Goal: Task Accomplishment & Management: Manage account settings

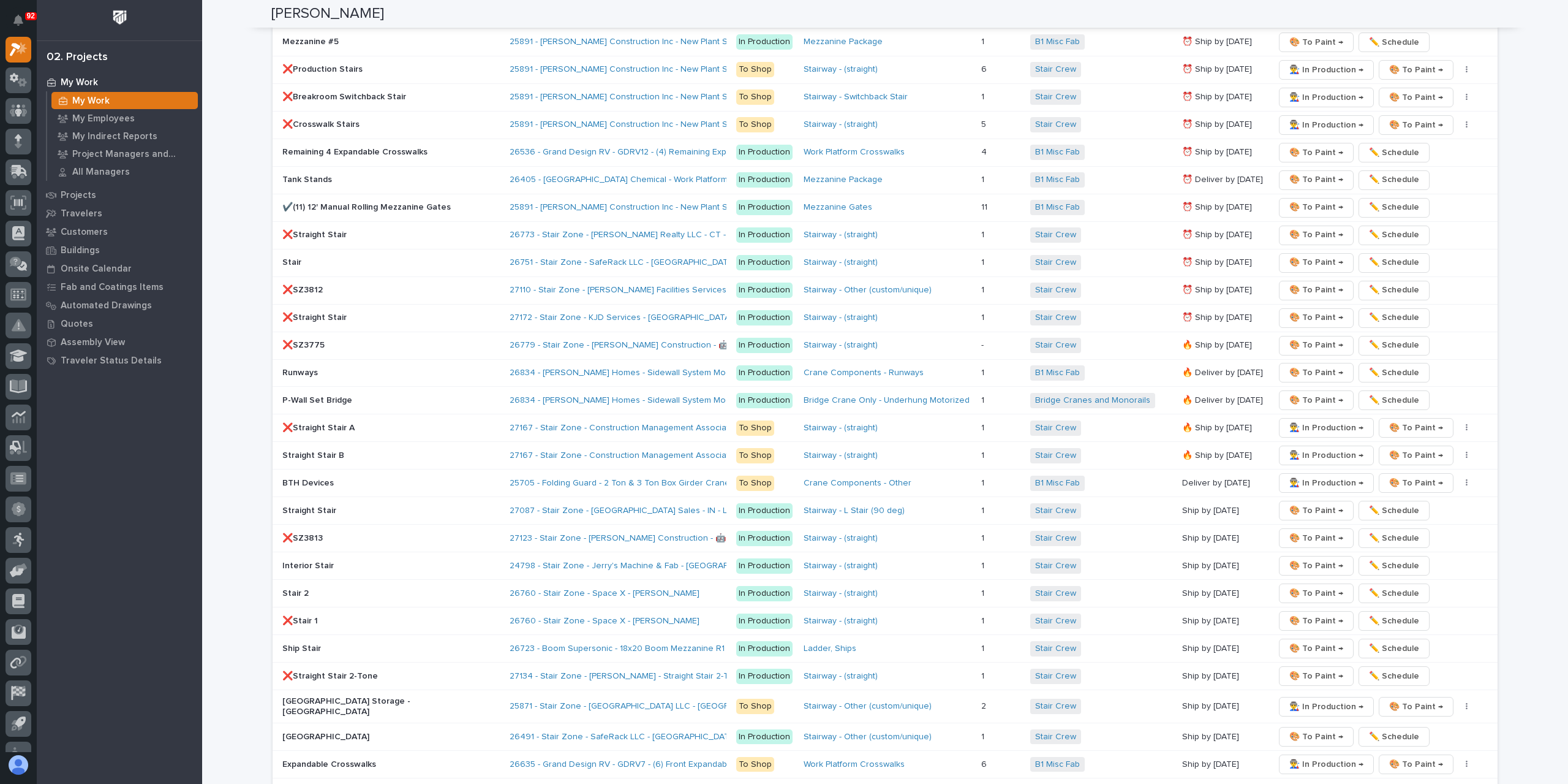
scroll to position [1777, 0]
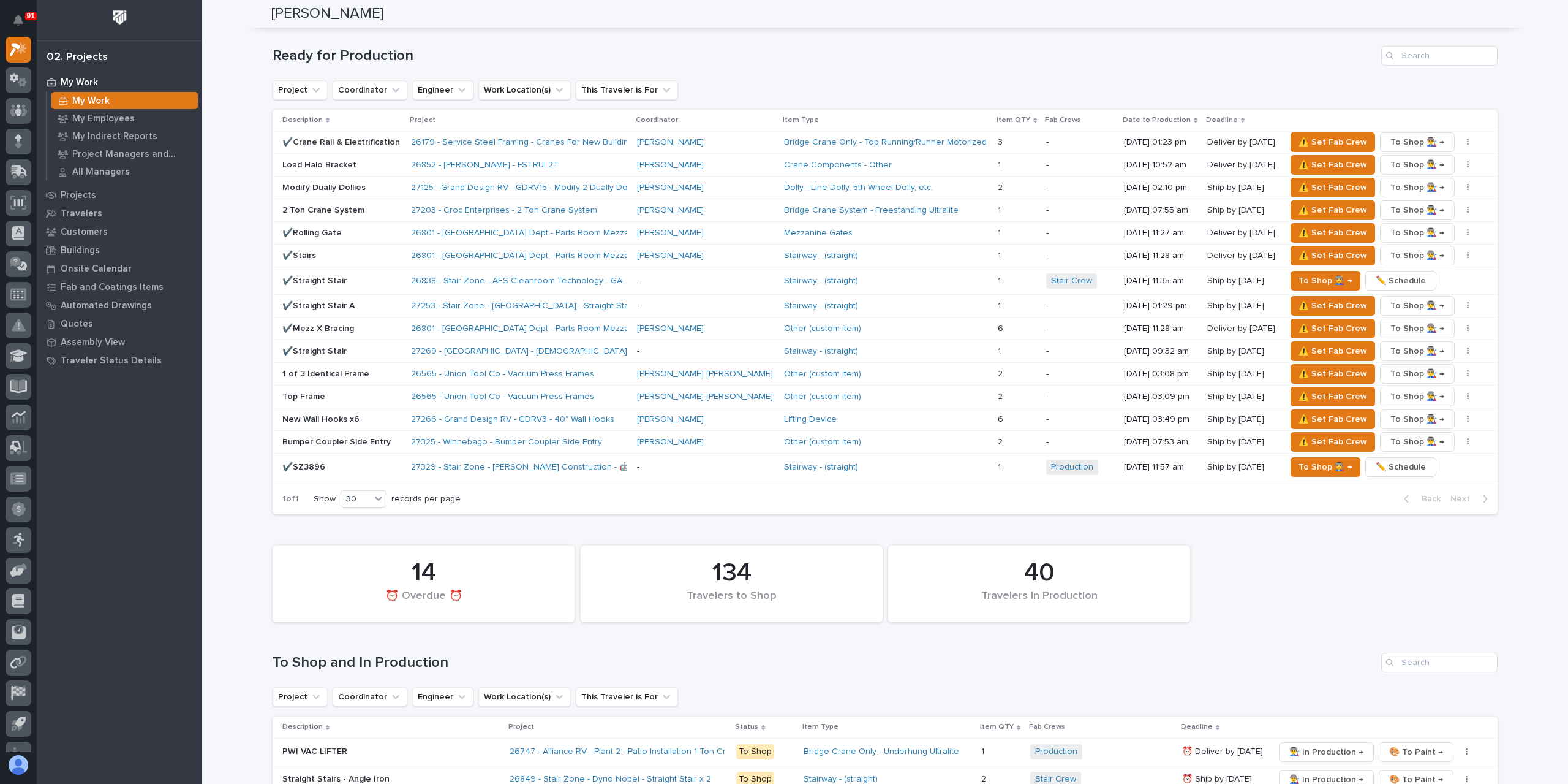
scroll to position [1287, 0]
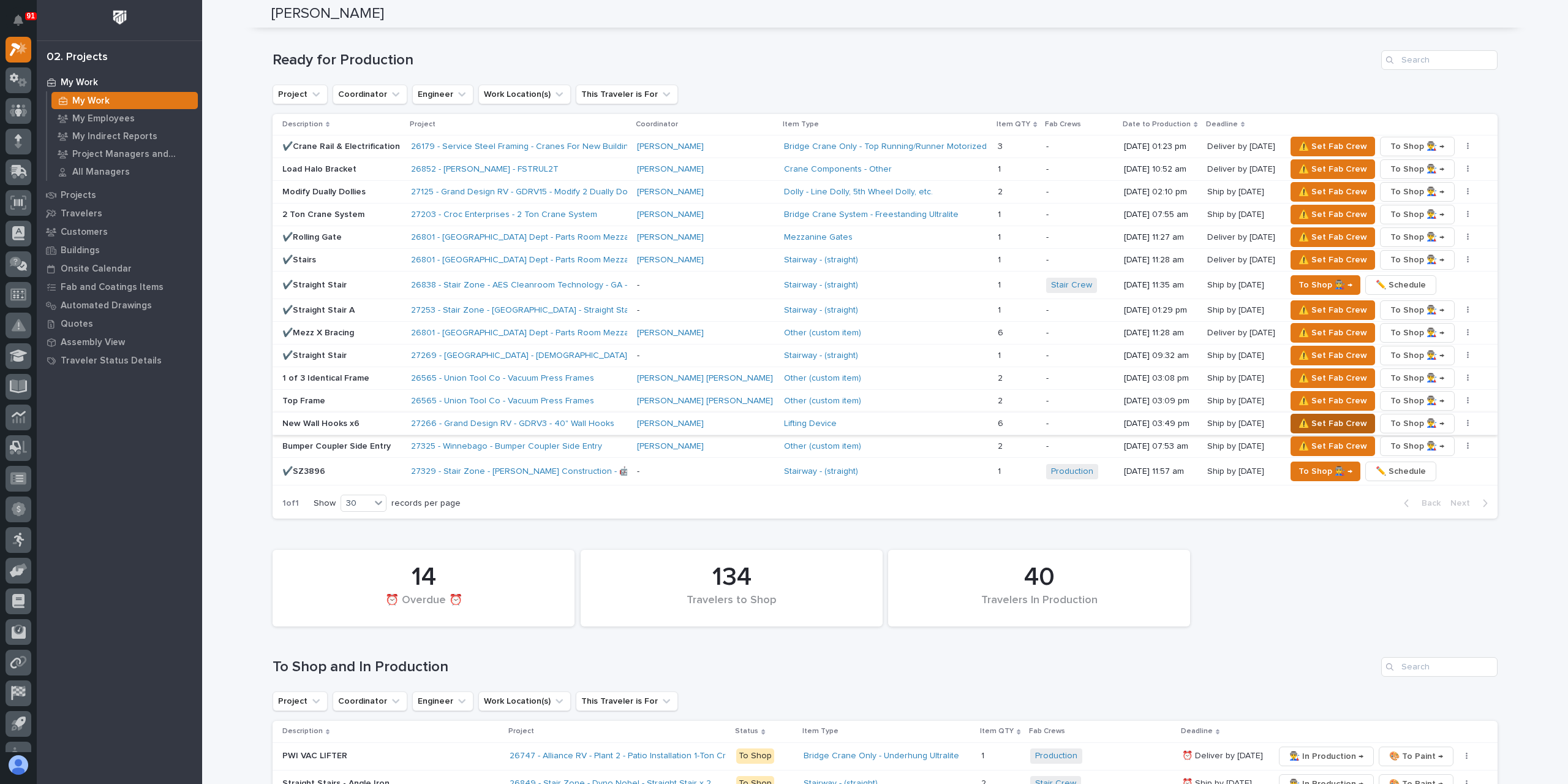
click at [1299, 416] on span "⚠️ Set Fab Crew" at bounding box center [1333, 423] width 69 height 14
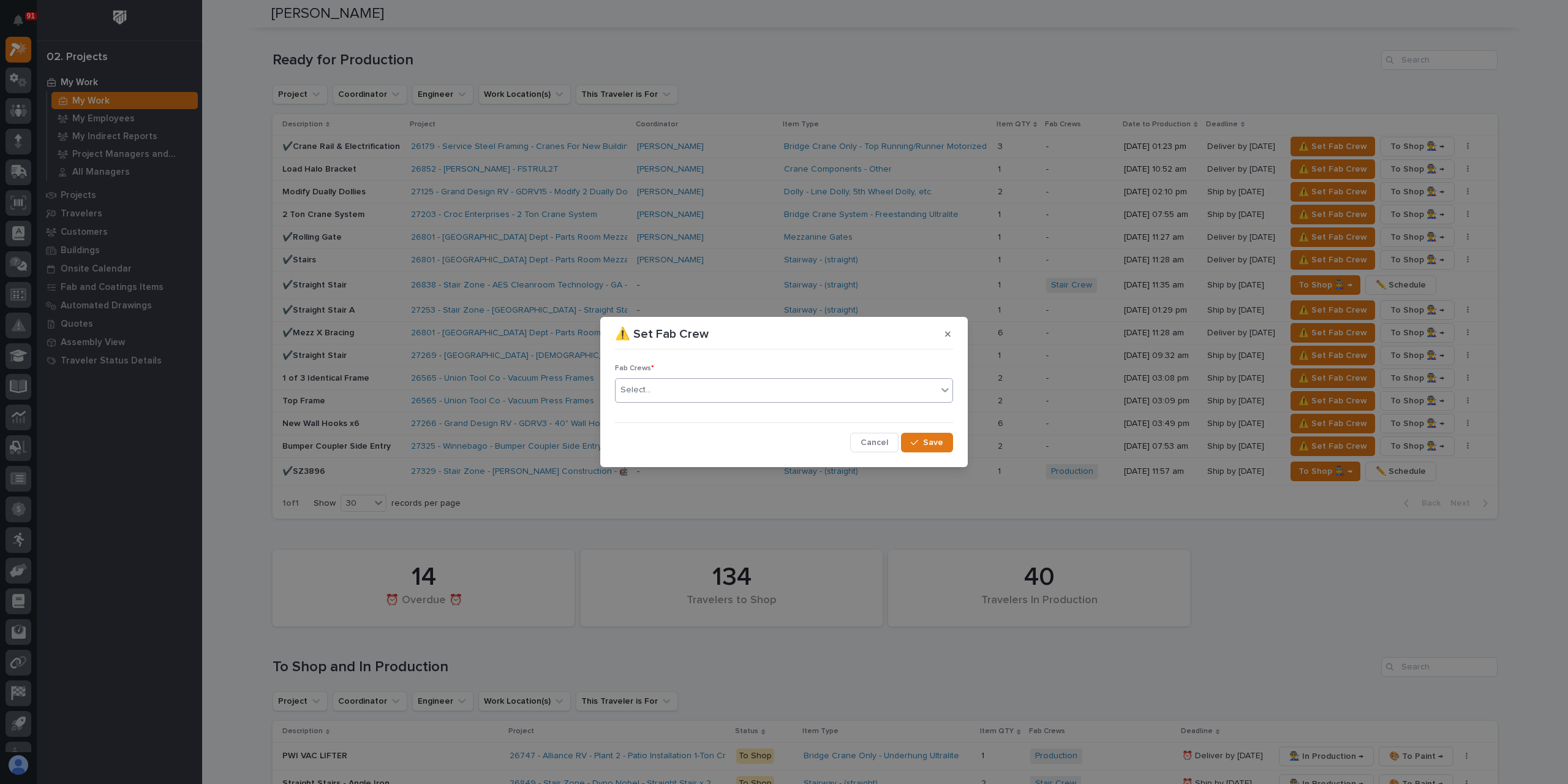
click at [686, 398] on div "Select..." at bounding box center [776, 390] width 321 height 20
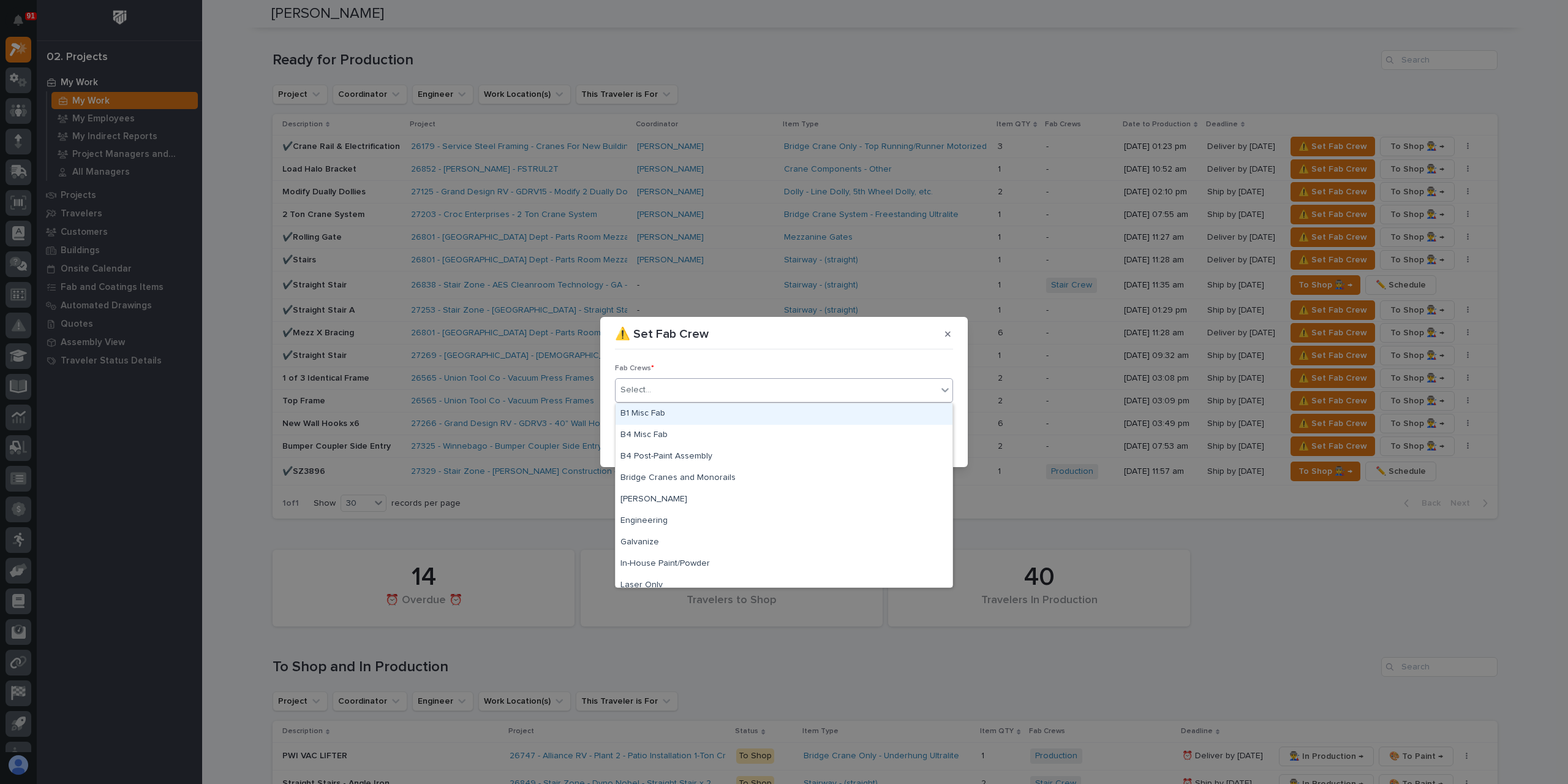
click at [680, 416] on div "B1 Misc Fab" at bounding box center [784, 414] width 337 height 22
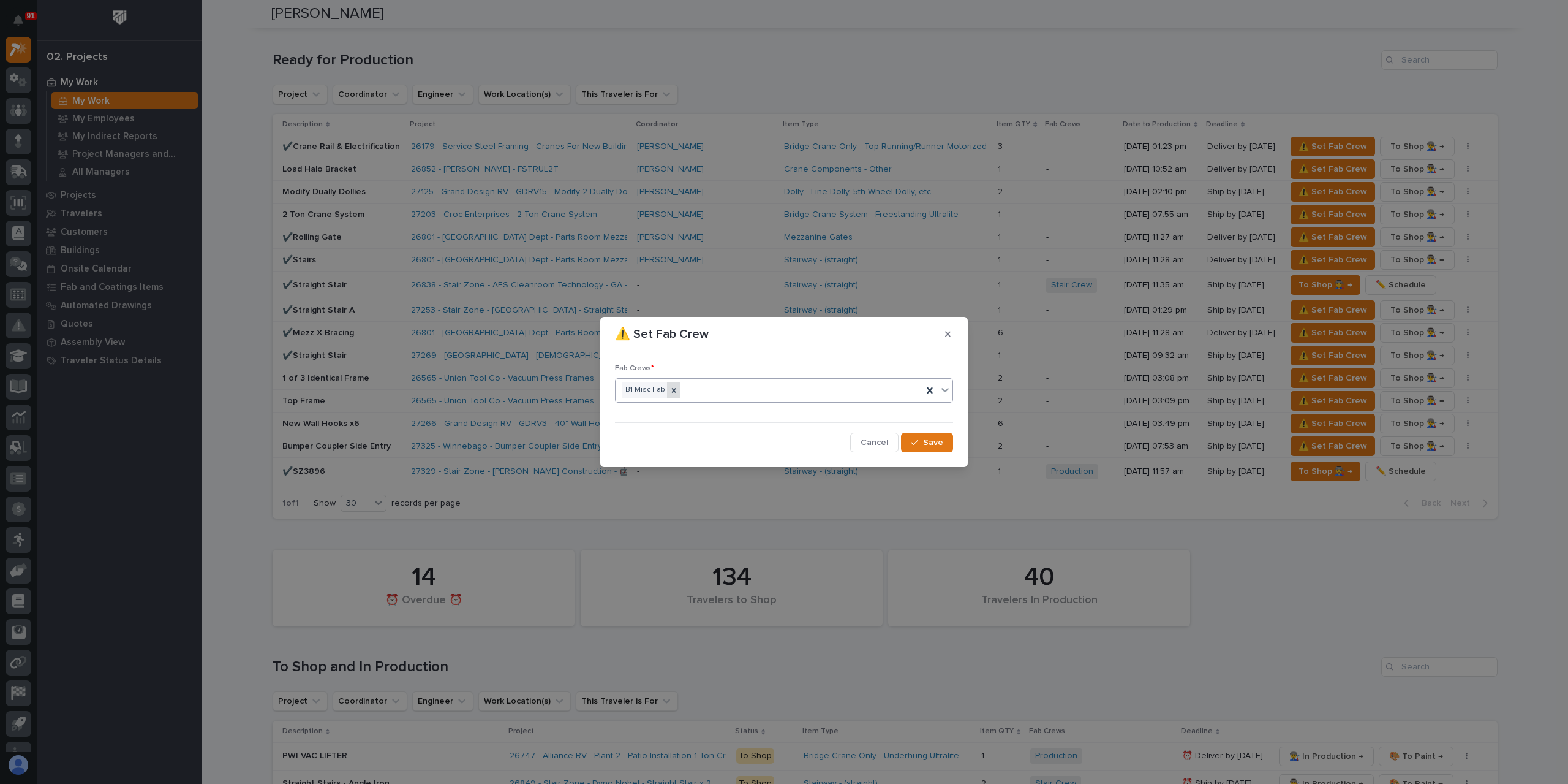
click at [676, 388] on div at bounding box center [674, 390] width 14 height 16
click at [691, 396] on div "Select..." at bounding box center [776, 390] width 321 height 20
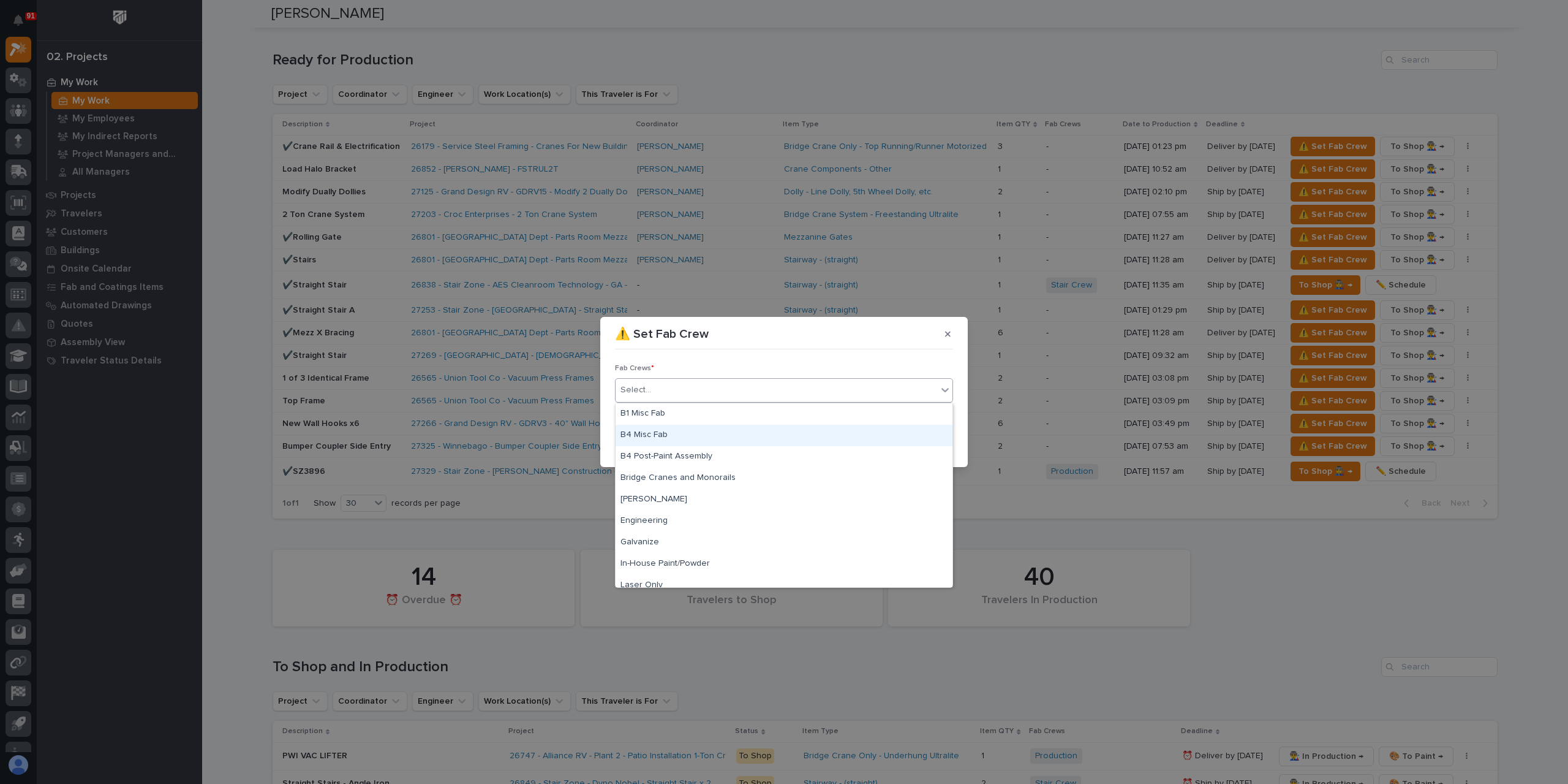
click at [671, 434] on div "B4 Misc Fab" at bounding box center [784, 435] width 337 height 22
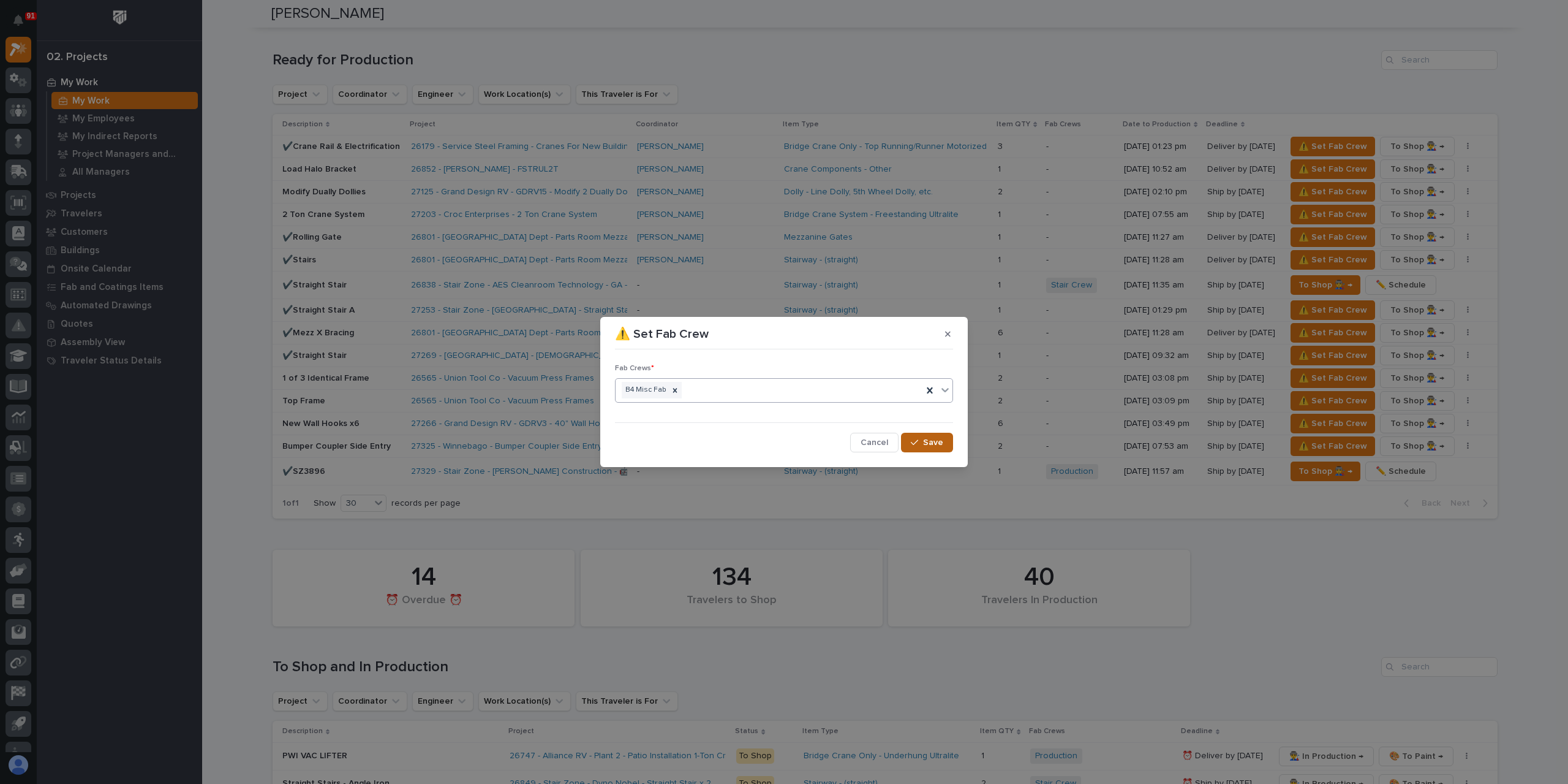
click at [915, 450] on button "Save" at bounding box center [927, 443] width 52 height 20
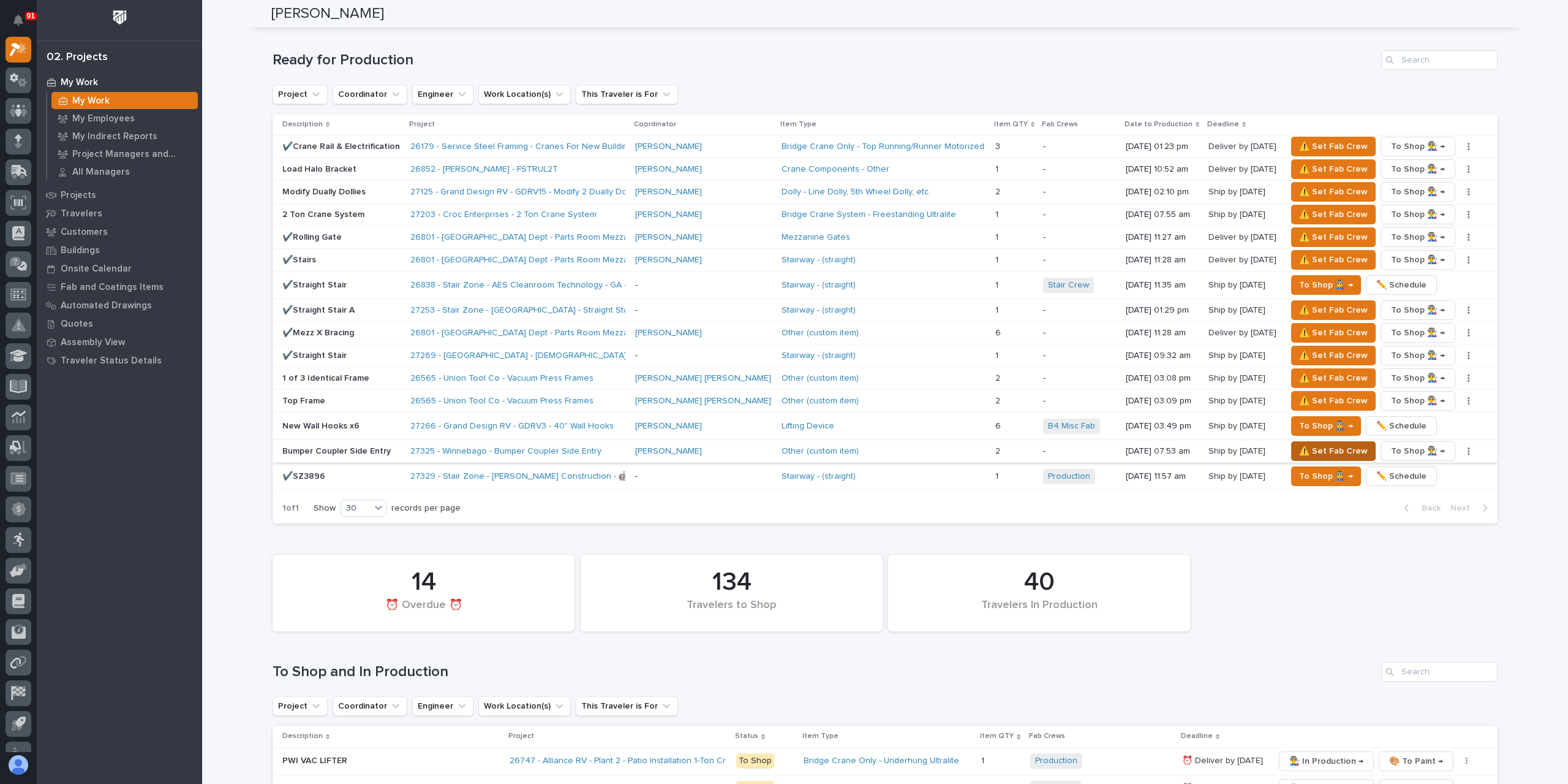
click at [1305, 446] on span "⚠️ Set Fab Crew" at bounding box center [1334, 451] width 69 height 14
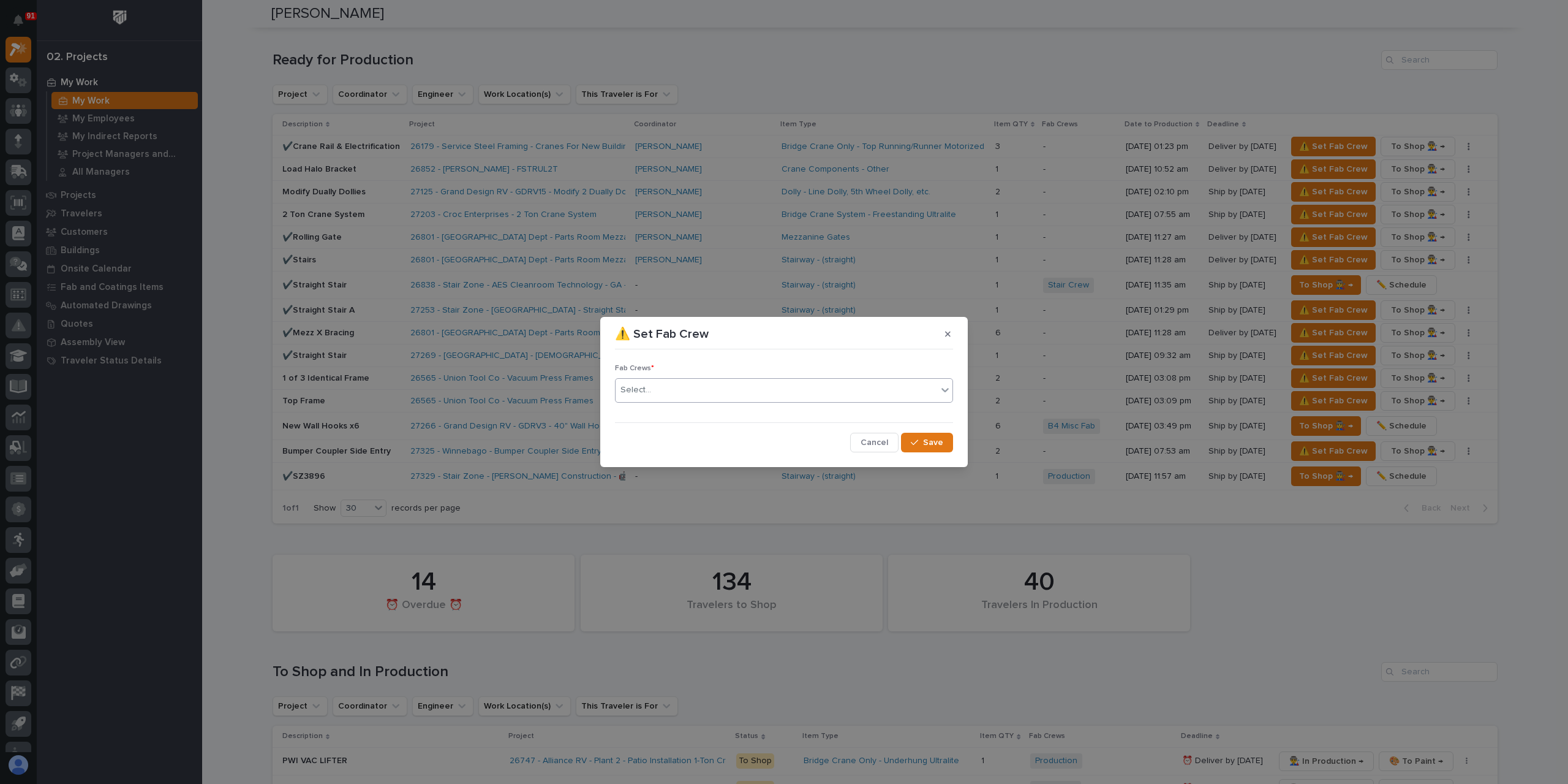
click at [672, 396] on div "Select..." at bounding box center [776, 390] width 321 height 20
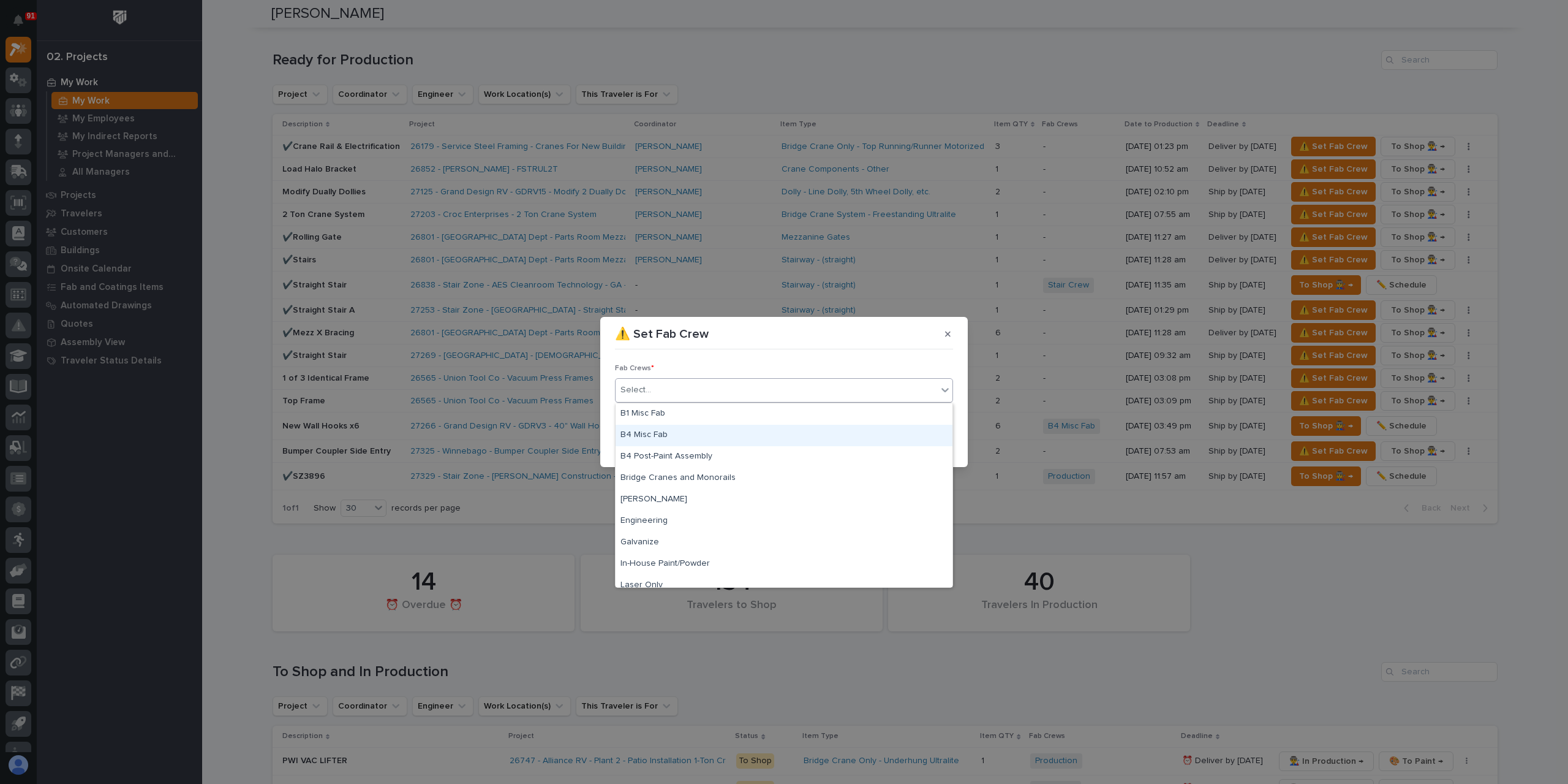
click at [670, 430] on div "B4 Misc Fab" at bounding box center [784, 435] width 337 height 22
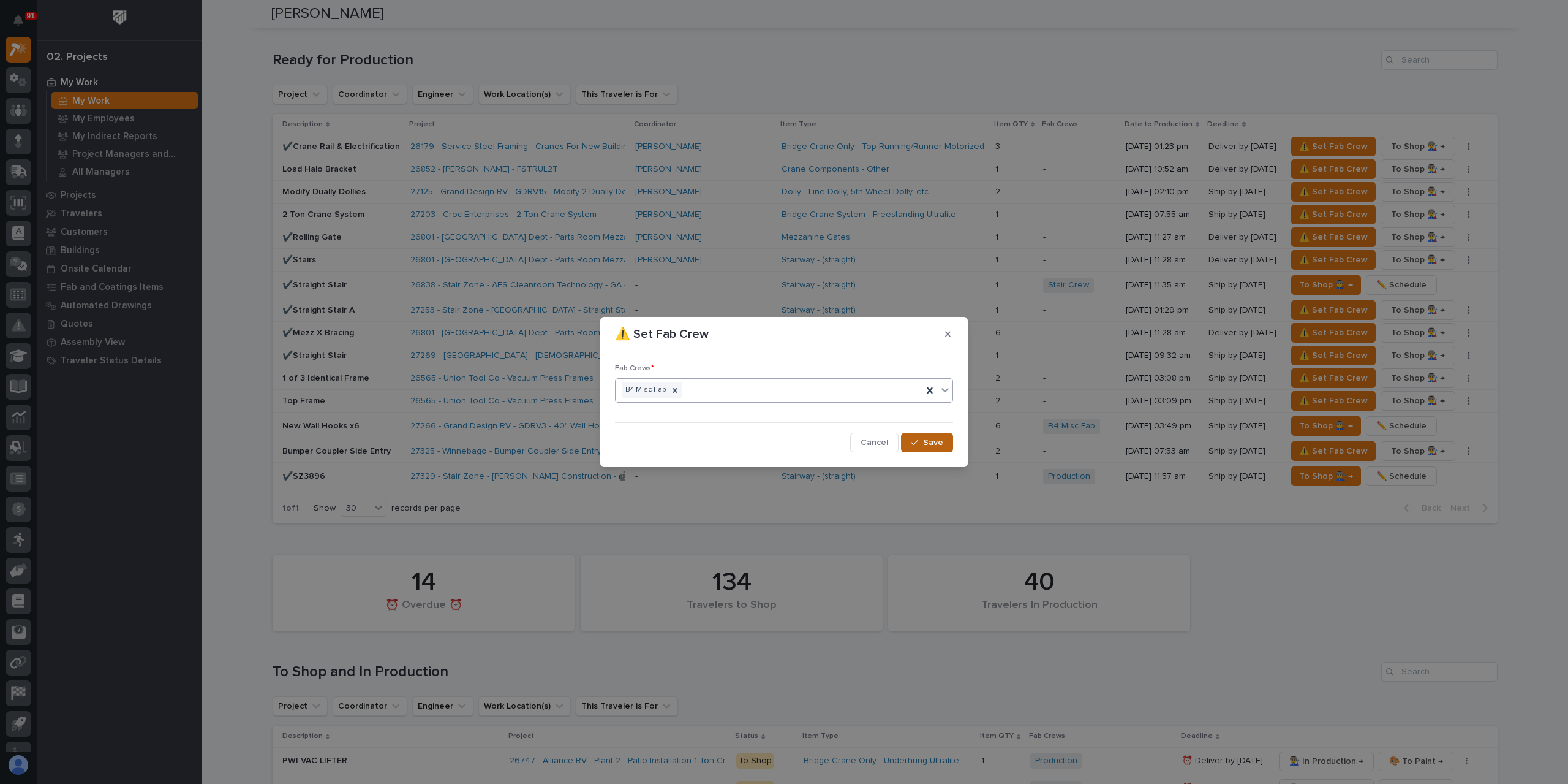
click at [928, 442] on span "Save" at bounding box center [933, 442] width 20 height 11
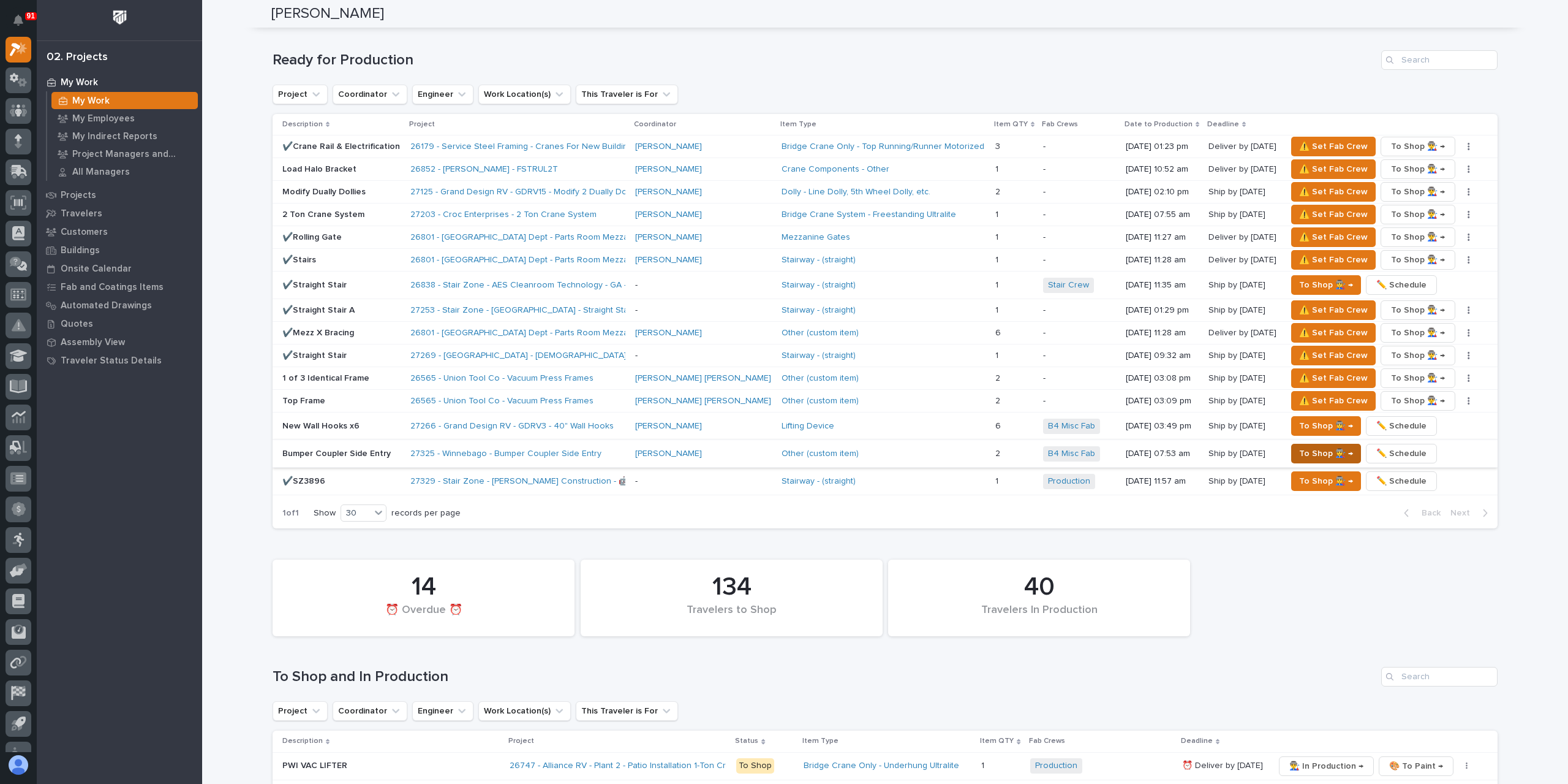
click at [1300, 446] on span "To Shop 👨‍🏭 →" at bounding box center [1326, 453] width 54 height 14
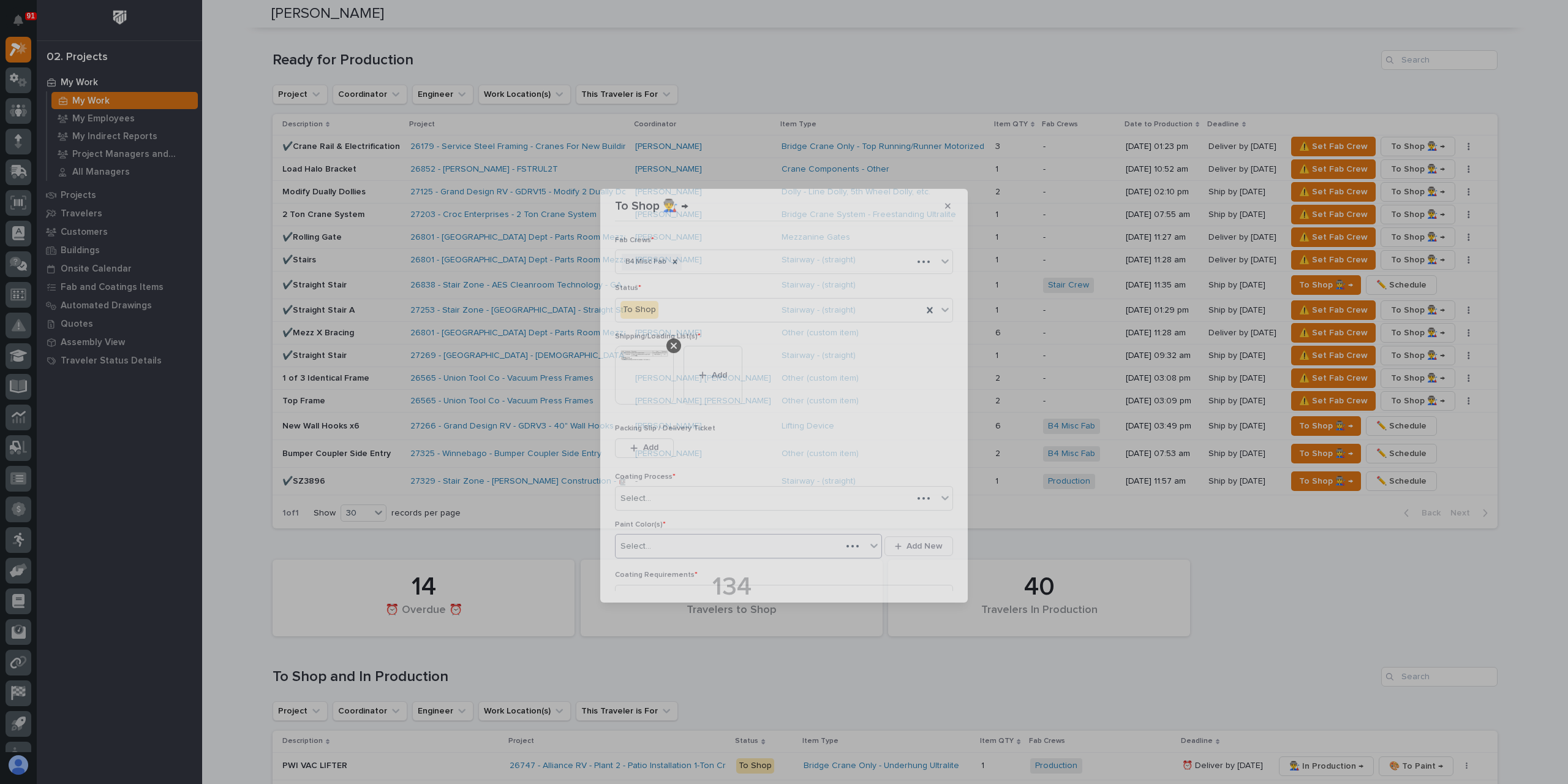
click at [660, 549] on div "Select..." at bounding box center [728, 546] width 226 height 20
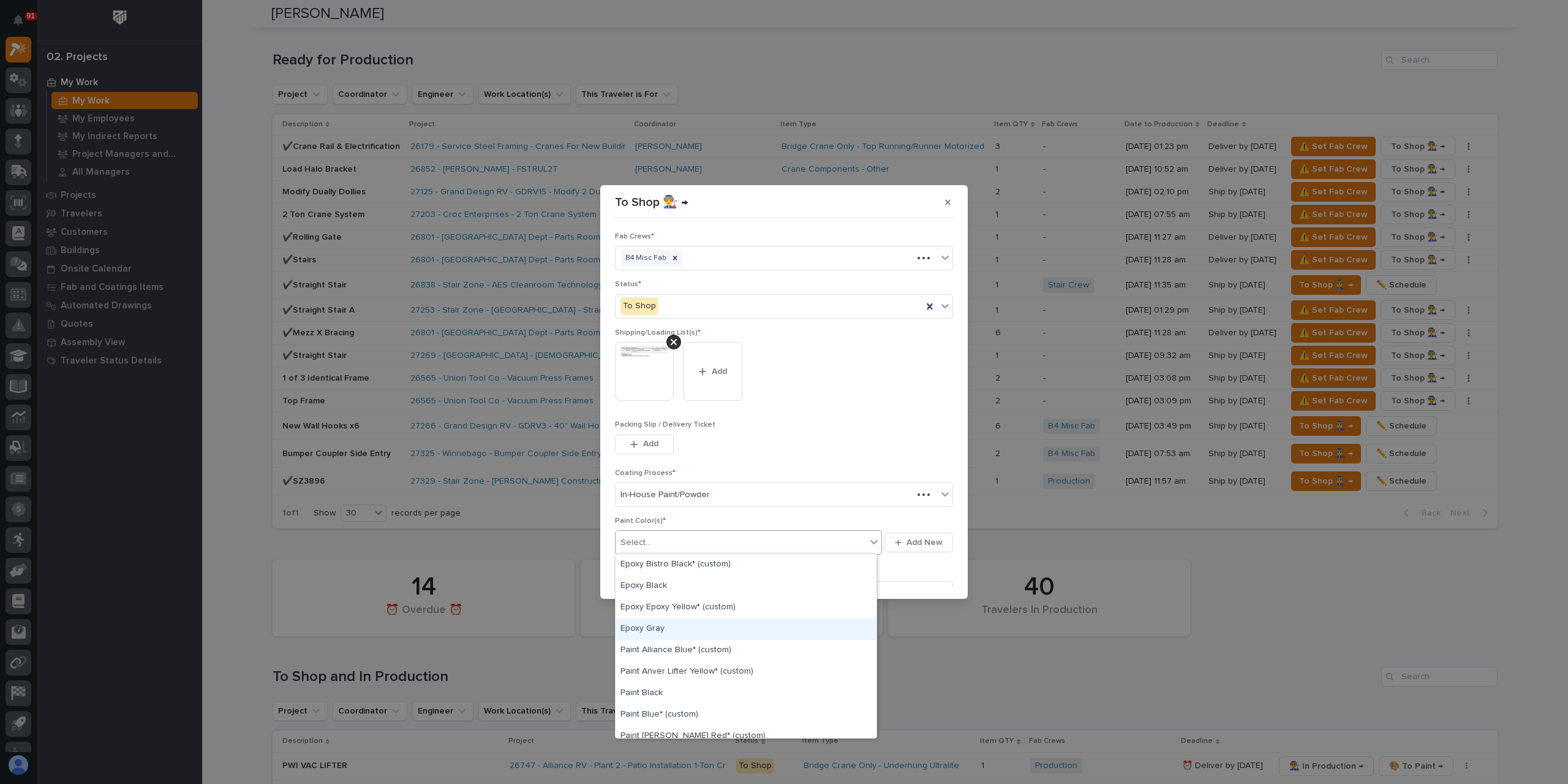
scroll to position [245, 0]
click at [661, 738] on div "Paint Yellow" at bounding box center [746, 749] width 261 height 22
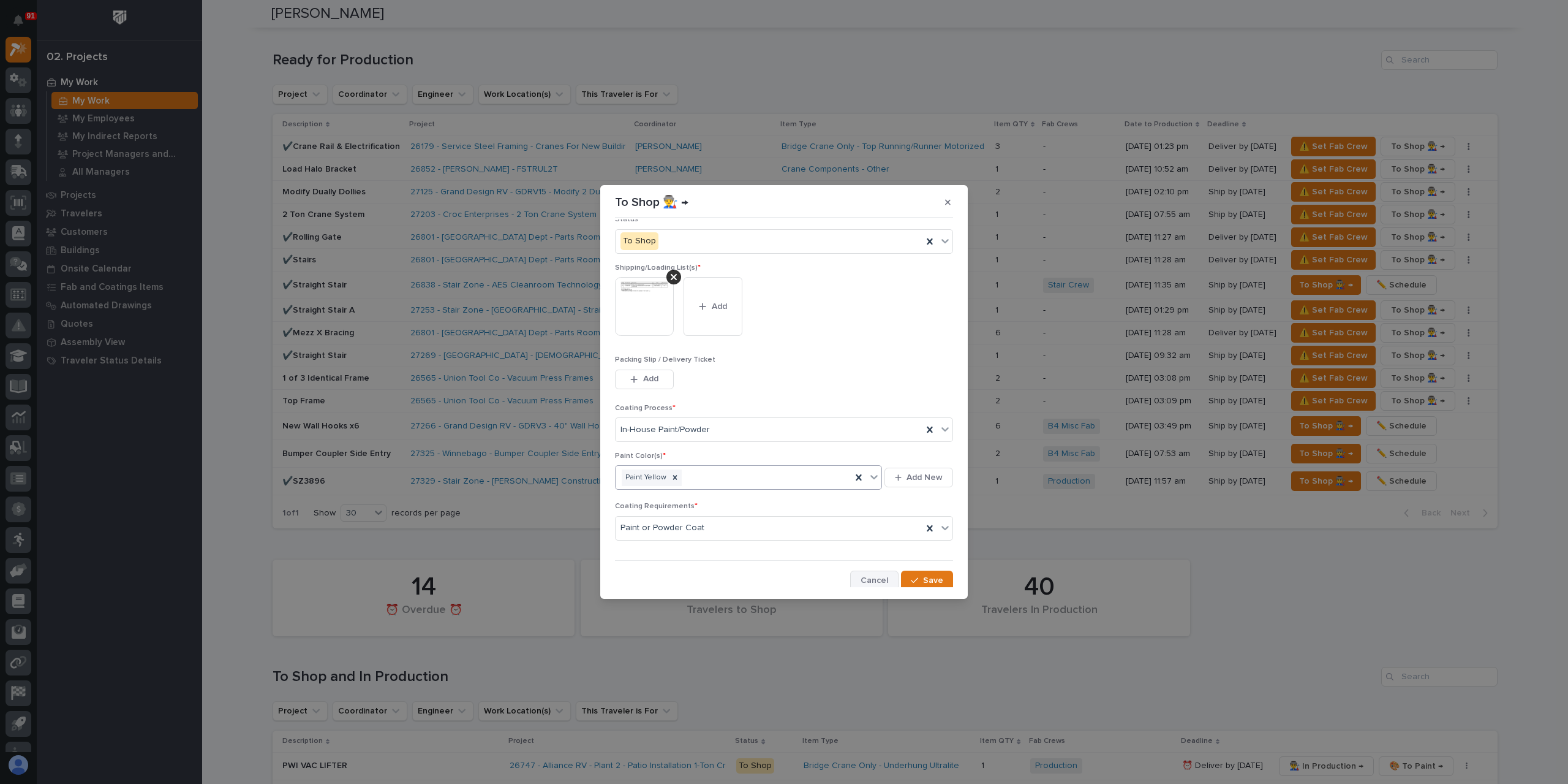
scroll to position [65, 0]
click at [913, 576] on icon "button" at bounding box center [914, 580] width 7 height 9
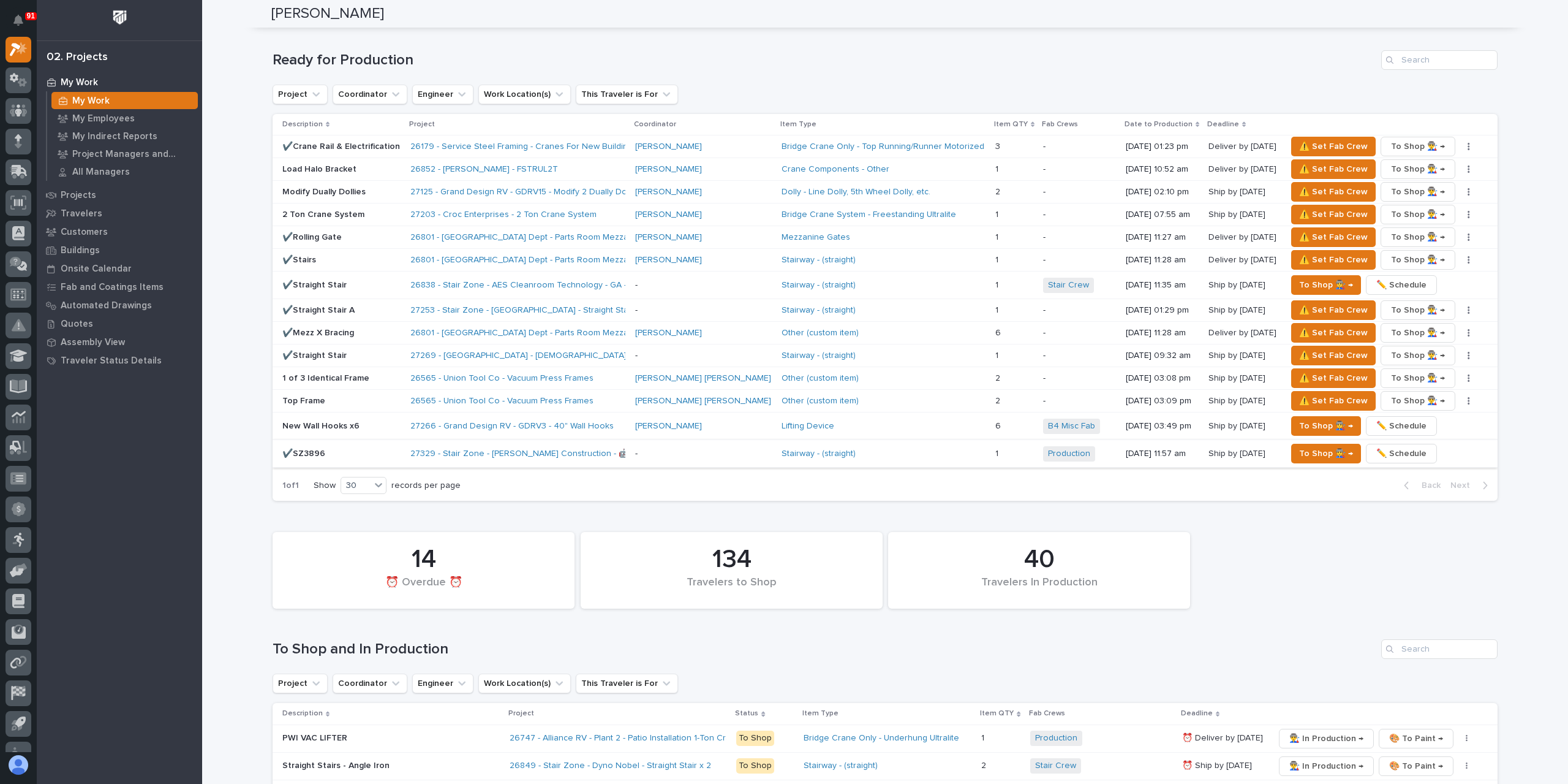
click at [1385, 448] on span "✏️ Schedule" at bounding box center [1401, 453] width 50 height 14
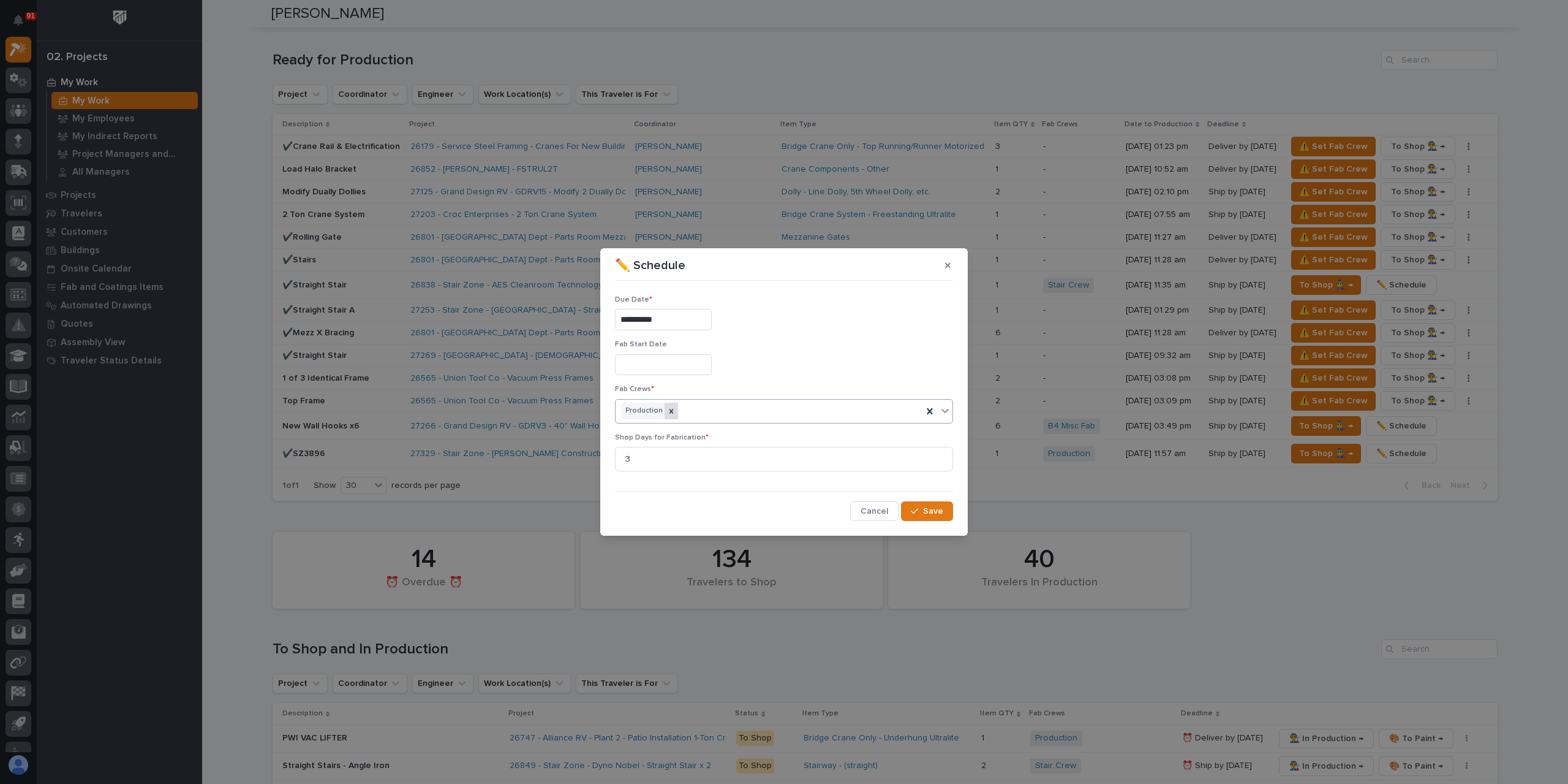
click at [672, 413] on div at bounding box center [671, 411] width 14 height 16
click at [699, 409] on div "Production" at bounding box center [769, 411] width 307 height 22
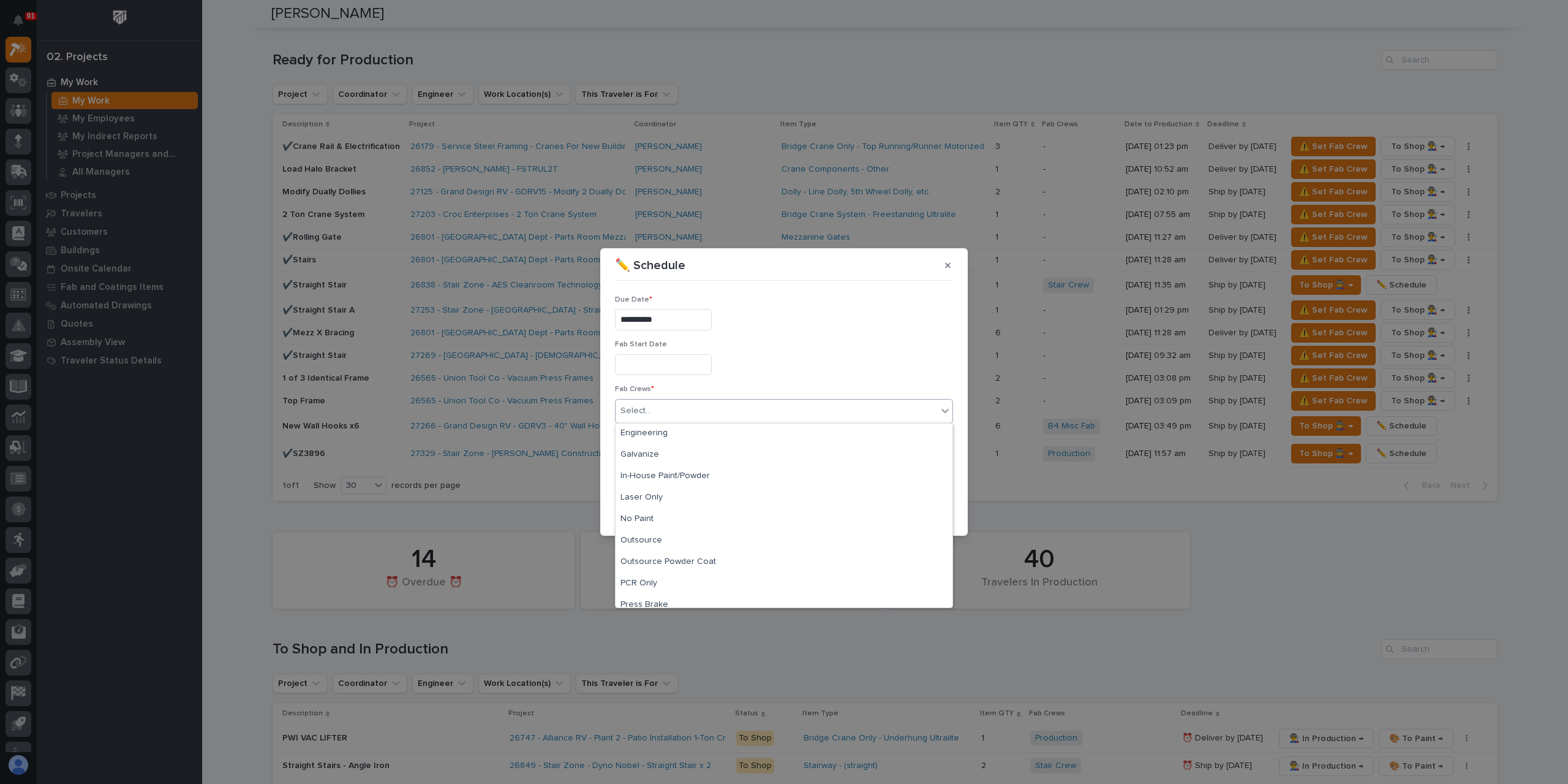
scroll to position [245, 0]
click at [658, 556] on div "Stair Crew" at bounding box center [784, 553] width 337 height 22
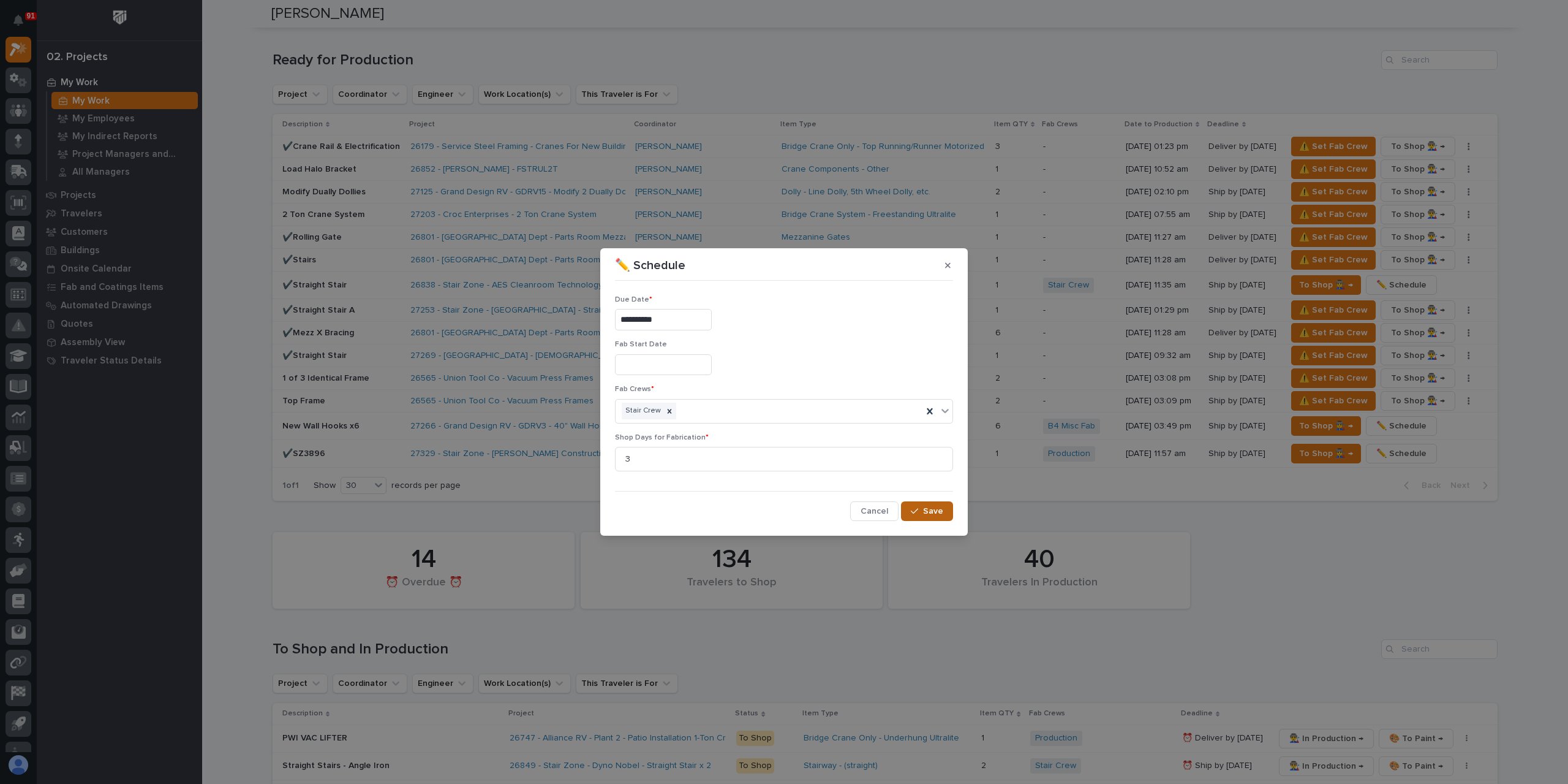
click at [933, 510] on span "Save" at bounding box center [933, 511] width 20 height 11
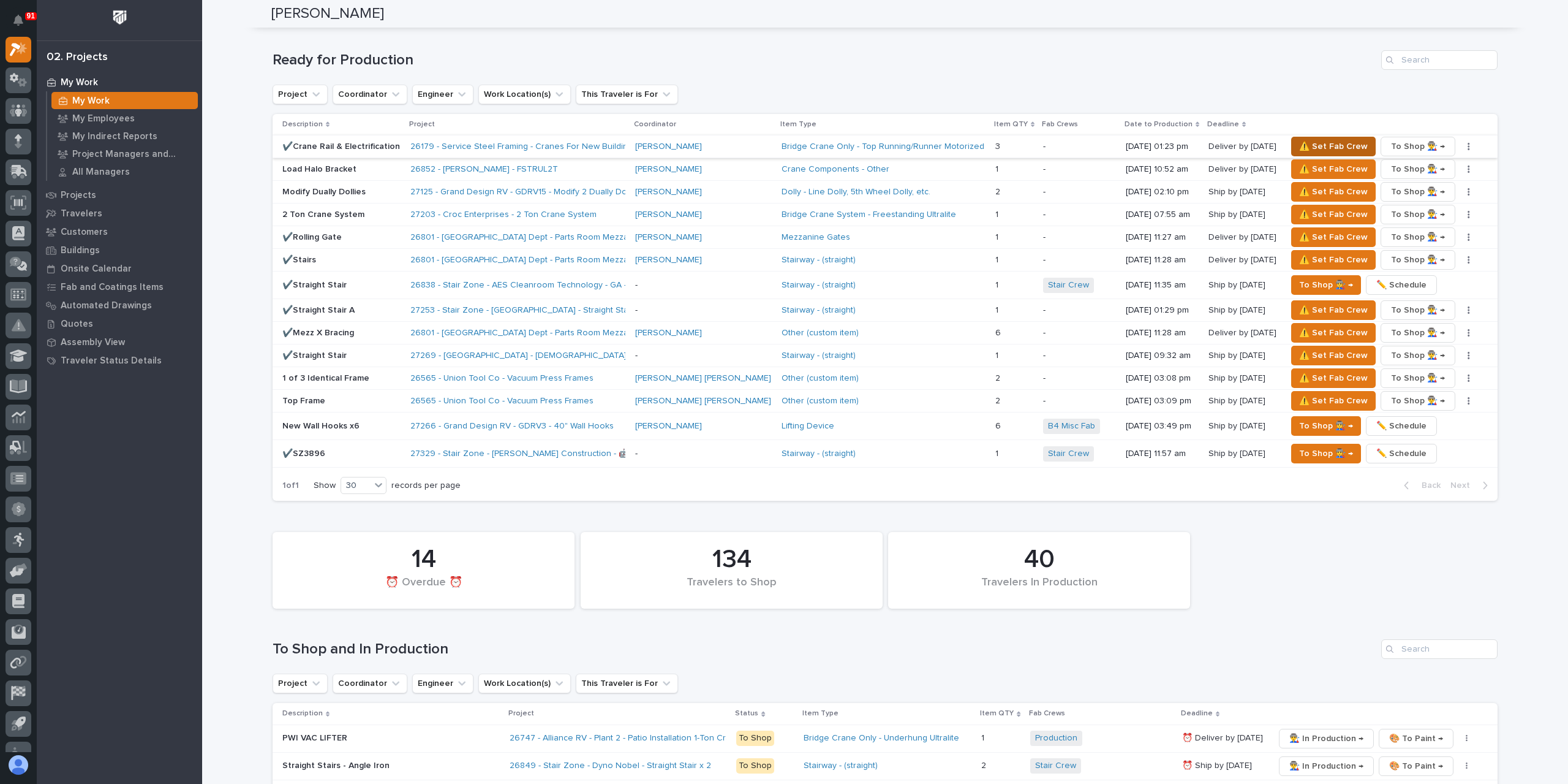
click at [1309, 145] on span "⚠️ Set Fab Crew" at bounding box center [1334, 146] width 69 height 14
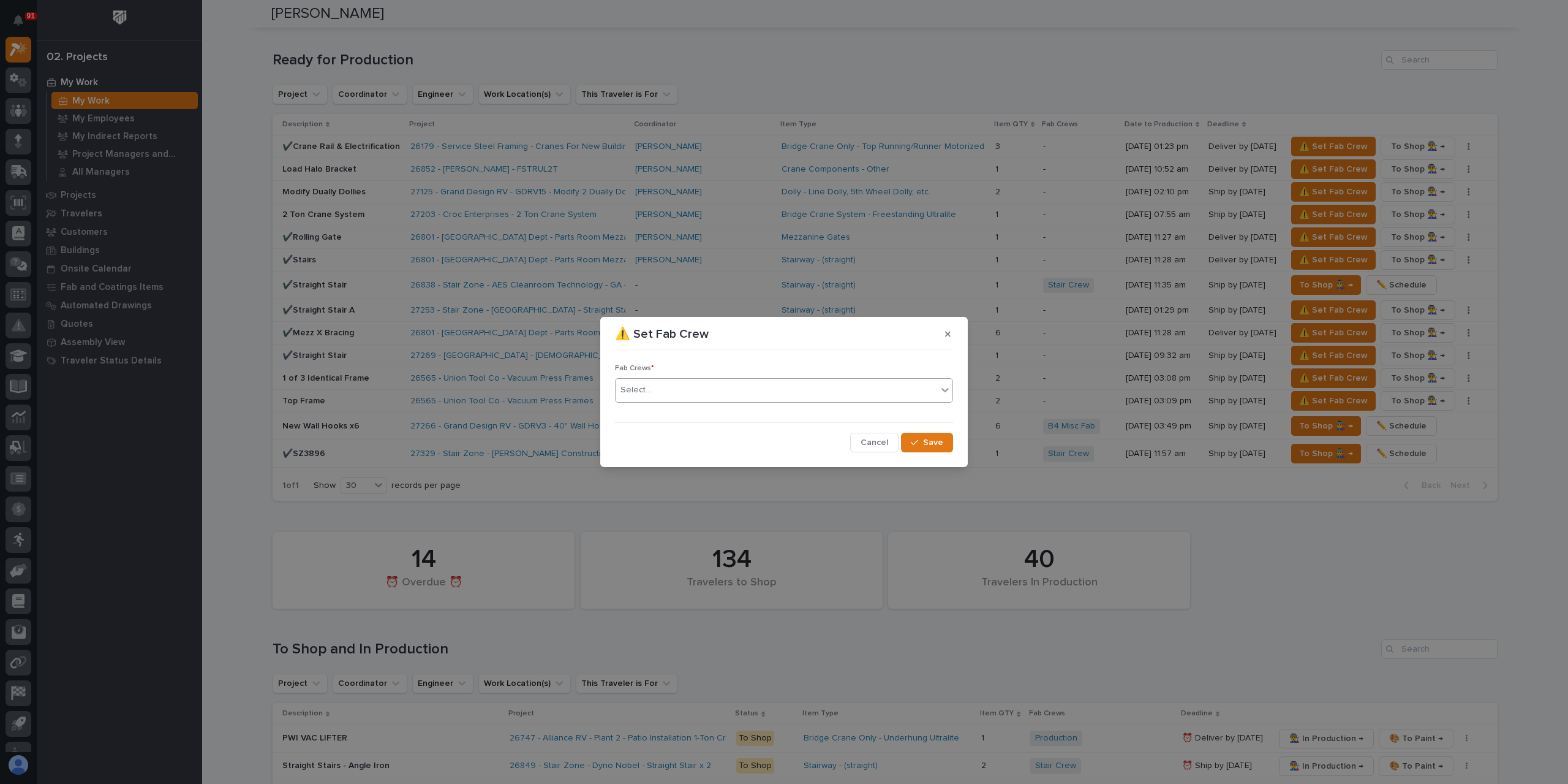
click at [656, 396] on div "Select..." at bounding box center [776, 390] width 321 height 20
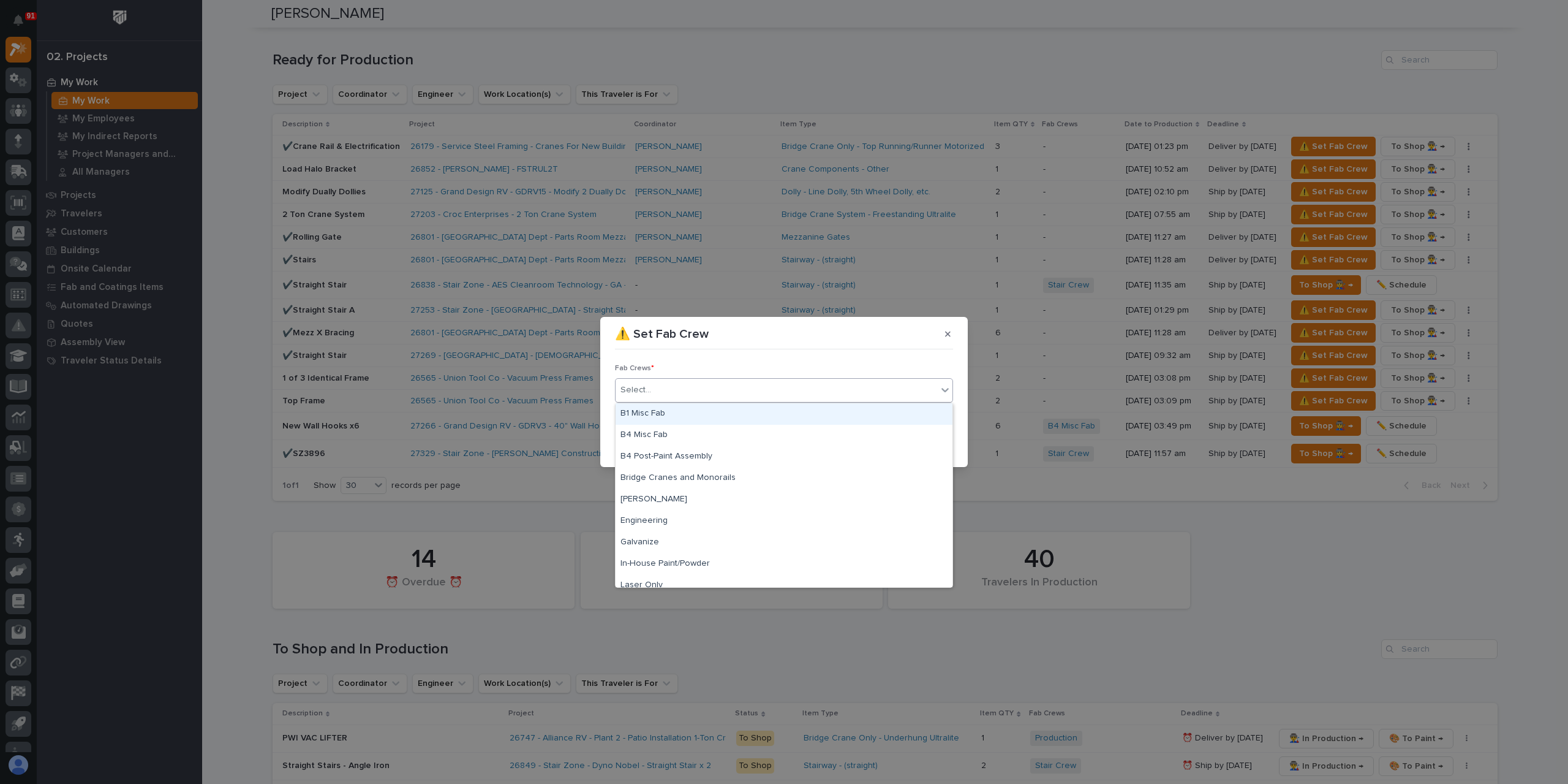
click at [661, 417] on div "B1 Misc Fab" at bounding box center [784, 414] width 337 height 22
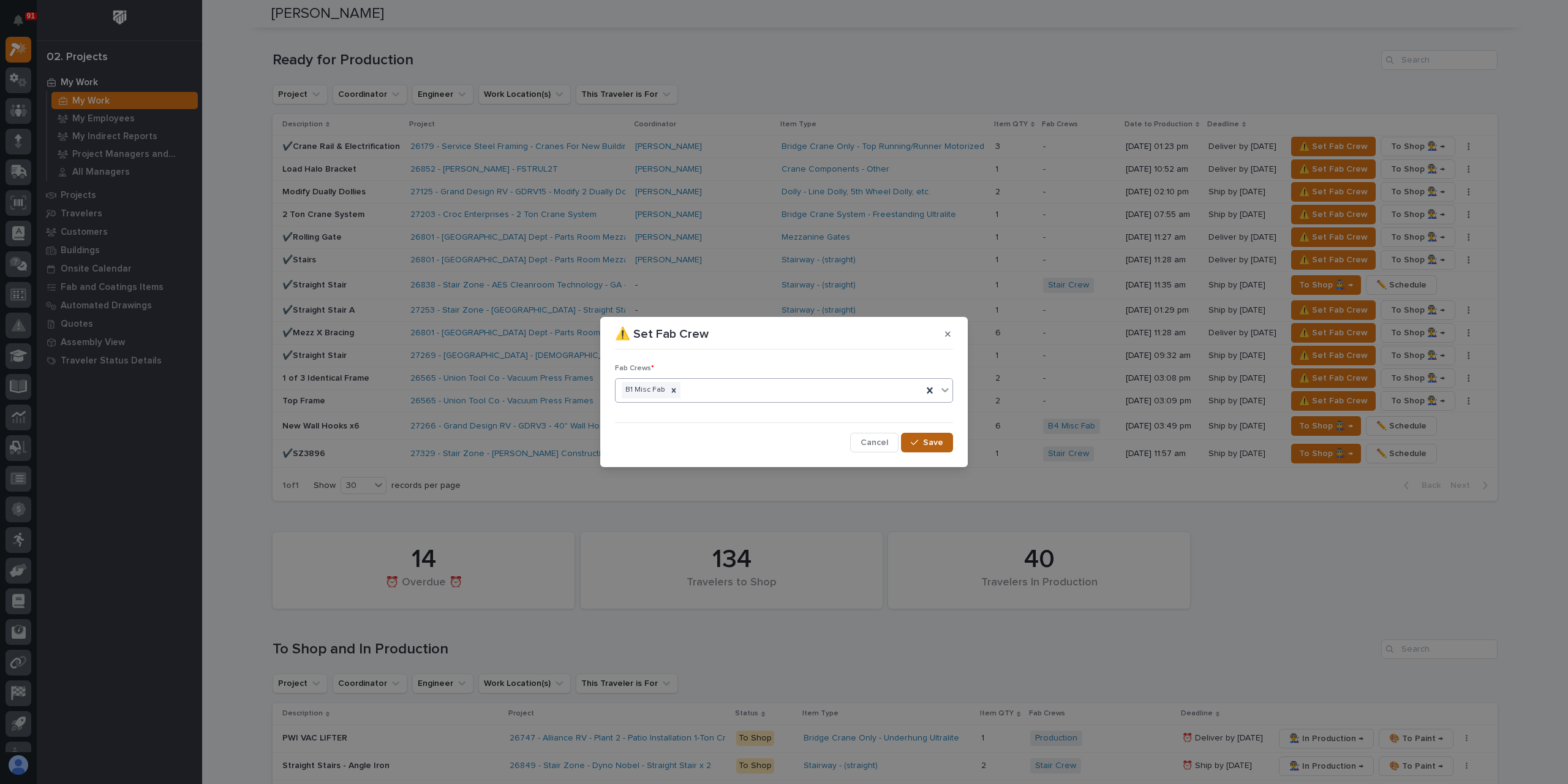
click at [927, 445] on span "Save" at bounding box center [933, 442] width 20 height 11
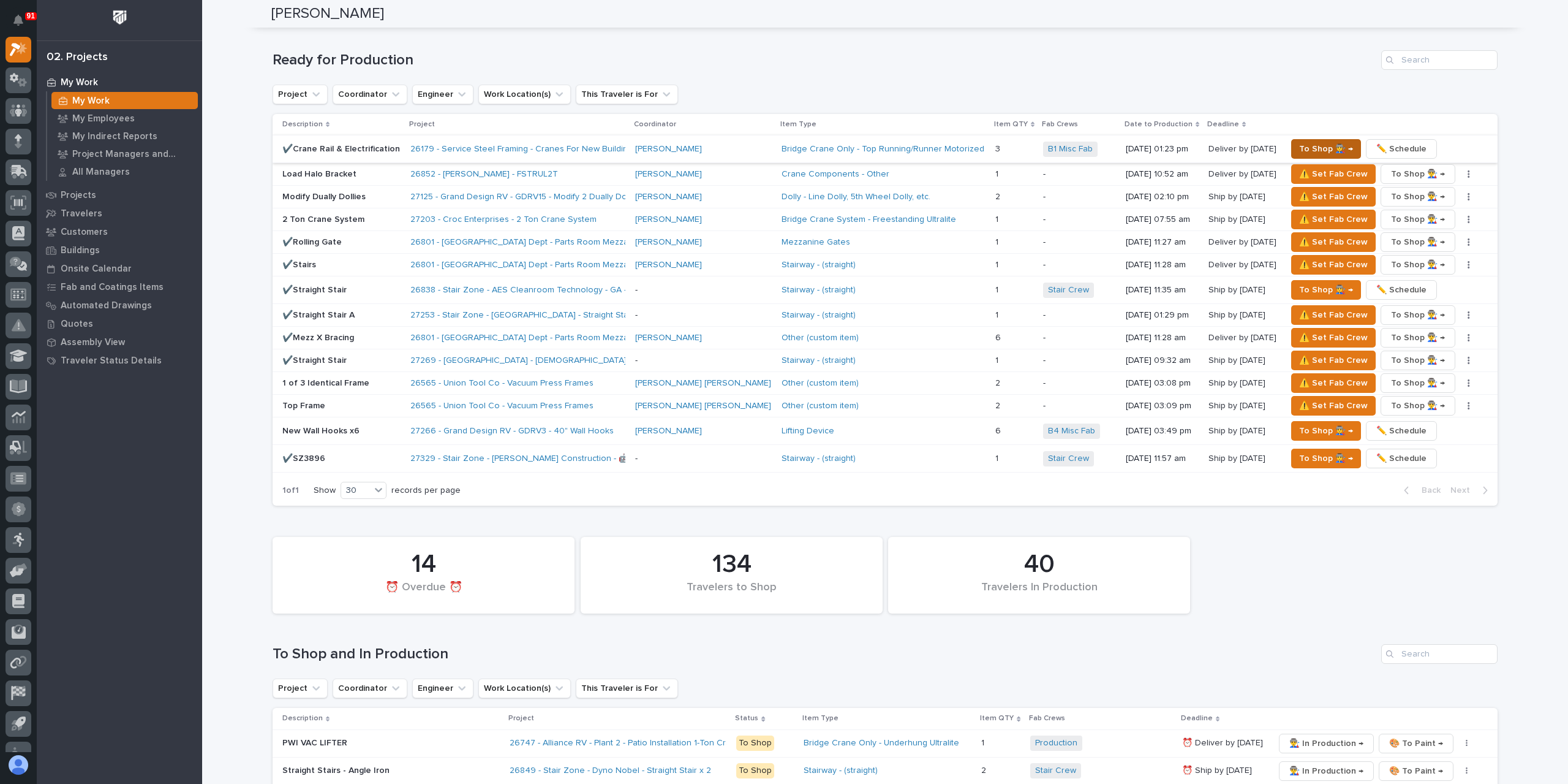
click at [1307, 141] on span "To Shop 👨‍🏭 →" at bounding box center [1326, 149] width 54 height 14
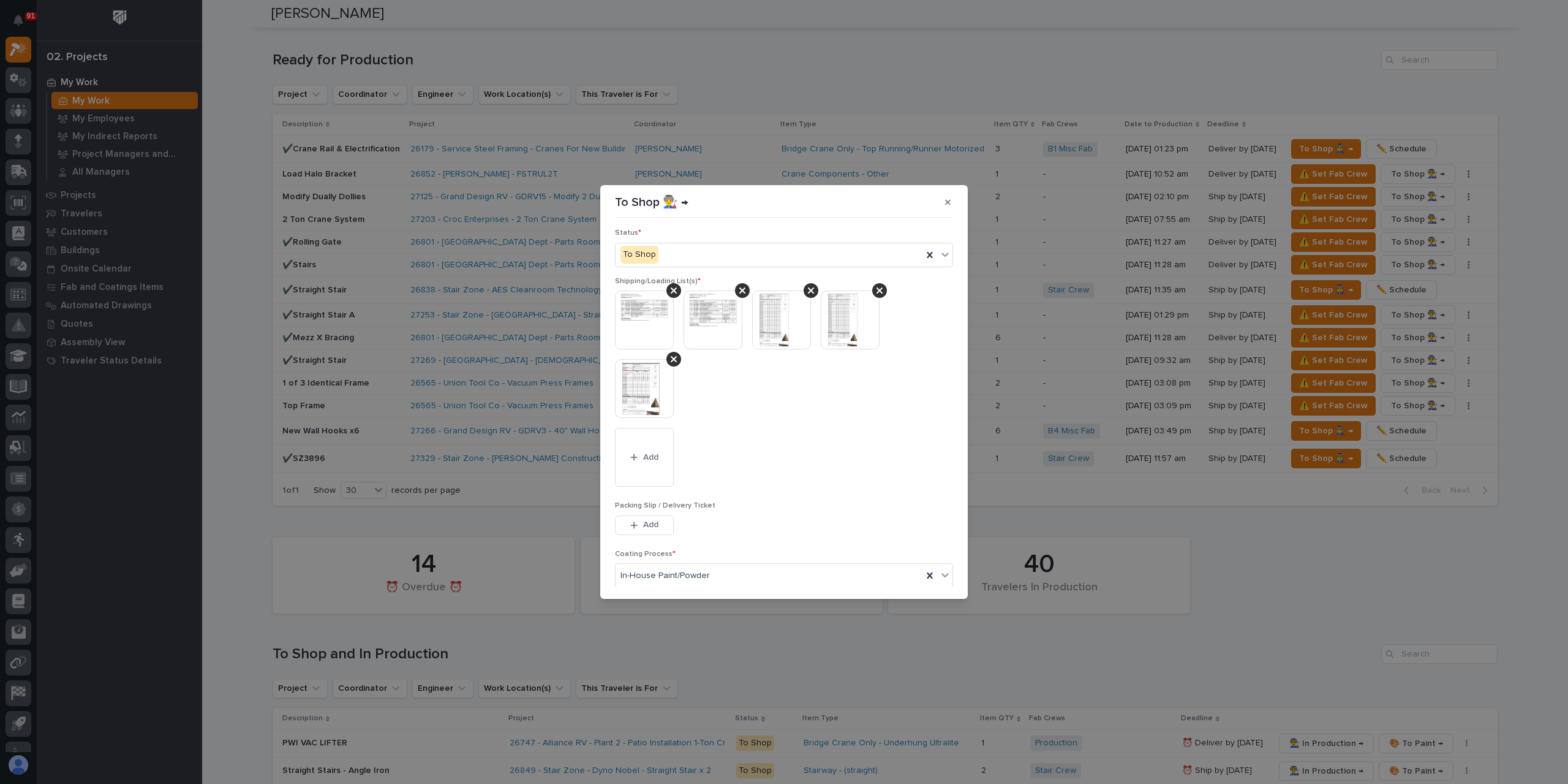
scroll to position [198, 0]
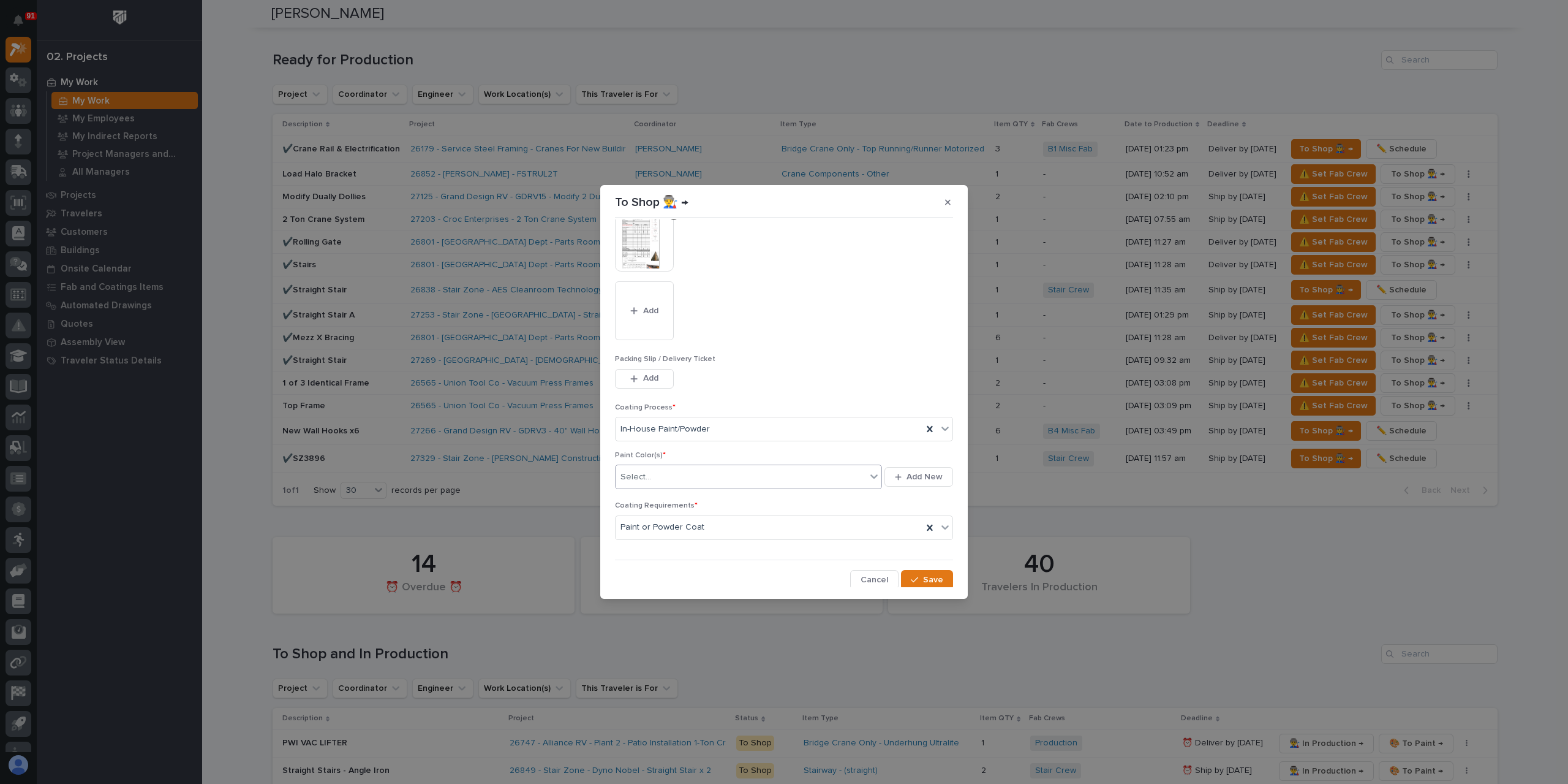
click at [685, 477] on div "Select..." at bounding box center [740, 477] width 251 height 20
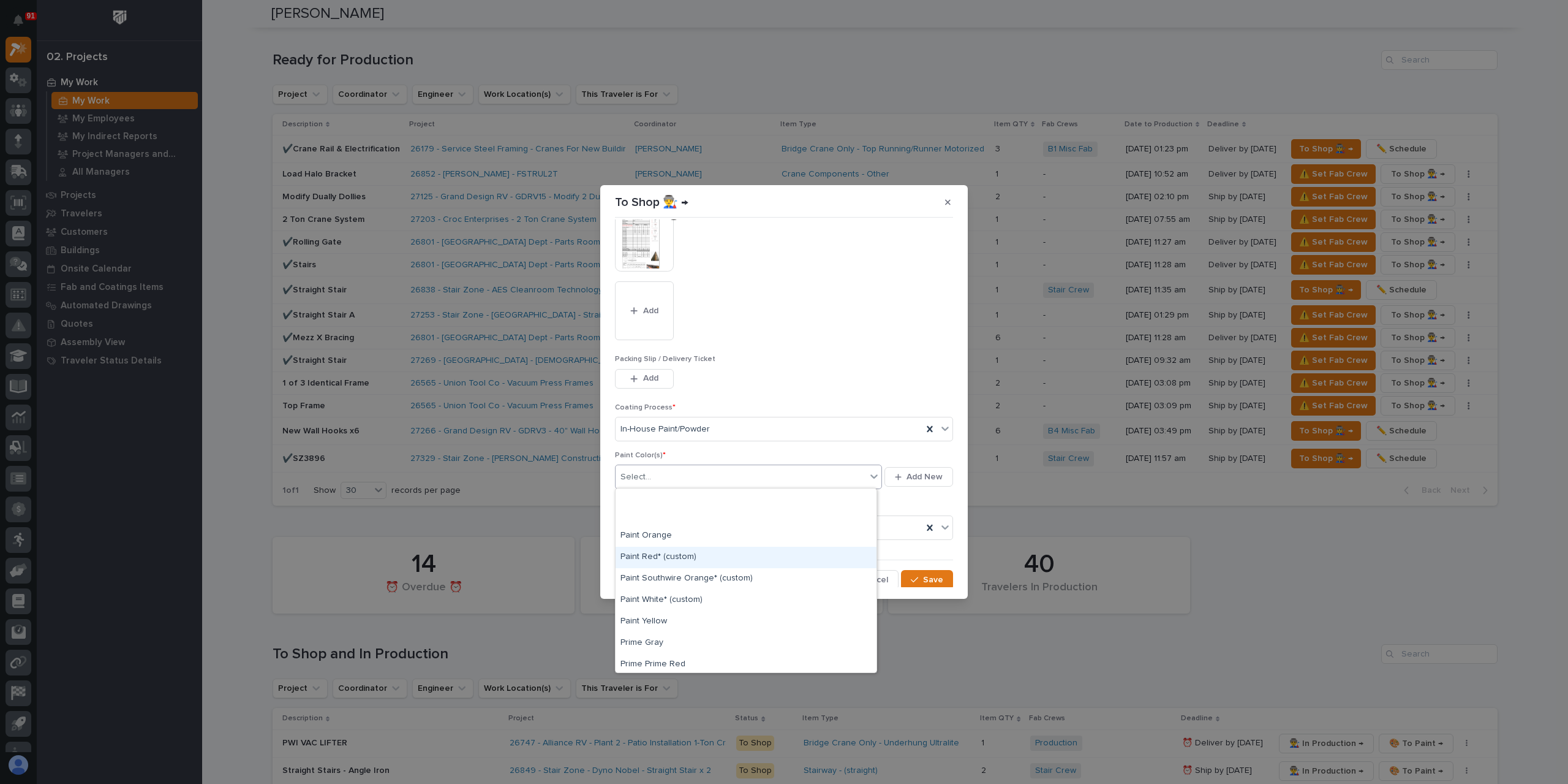
scroll to position [367, 0]
click at [671, 580] on div "Prime Gray" at bounding box center [746, 582] width 261 height 22
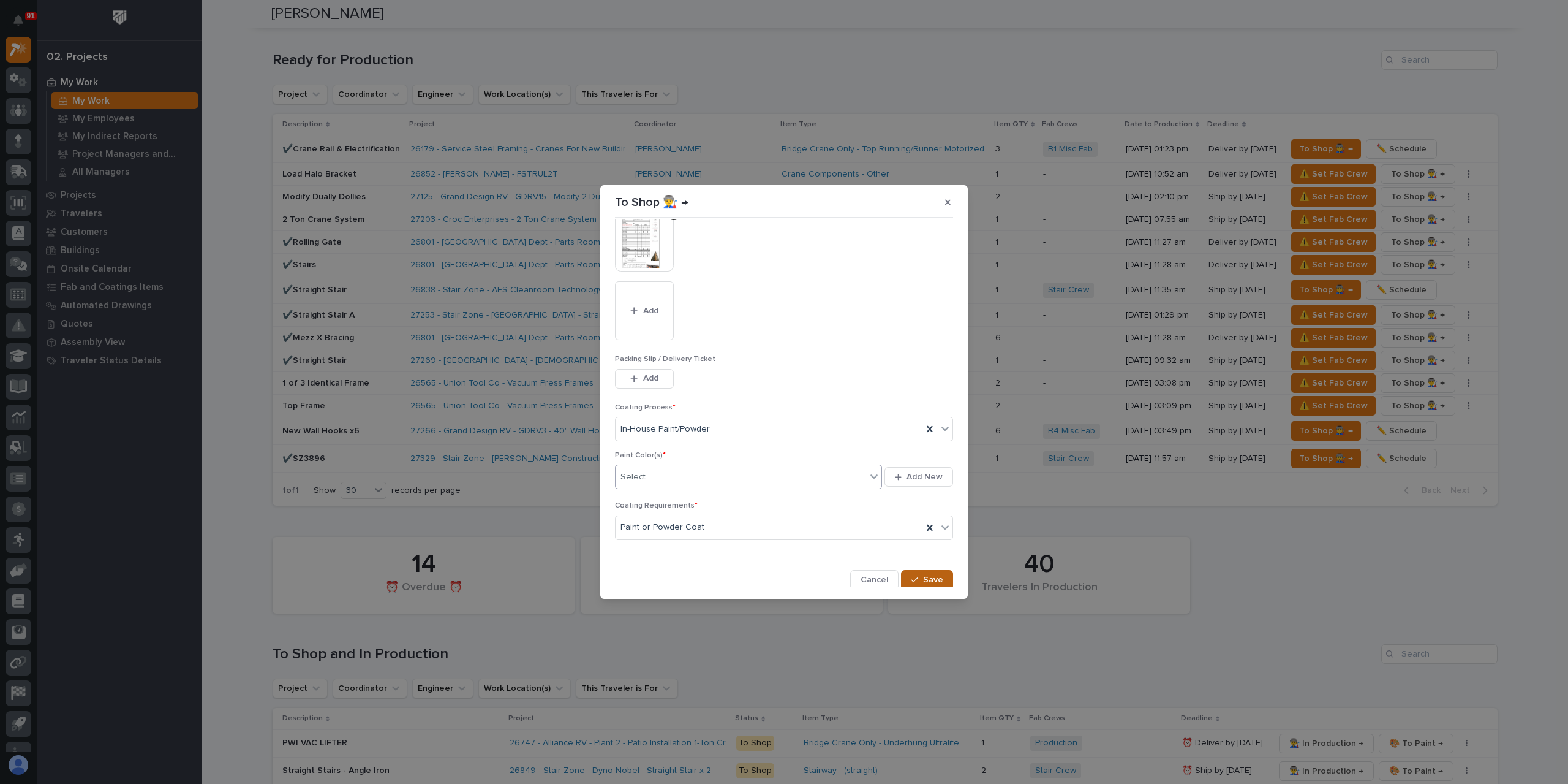
click at [911, 576] on icon "button" at bounding box center [914, 579] width 7 height 5
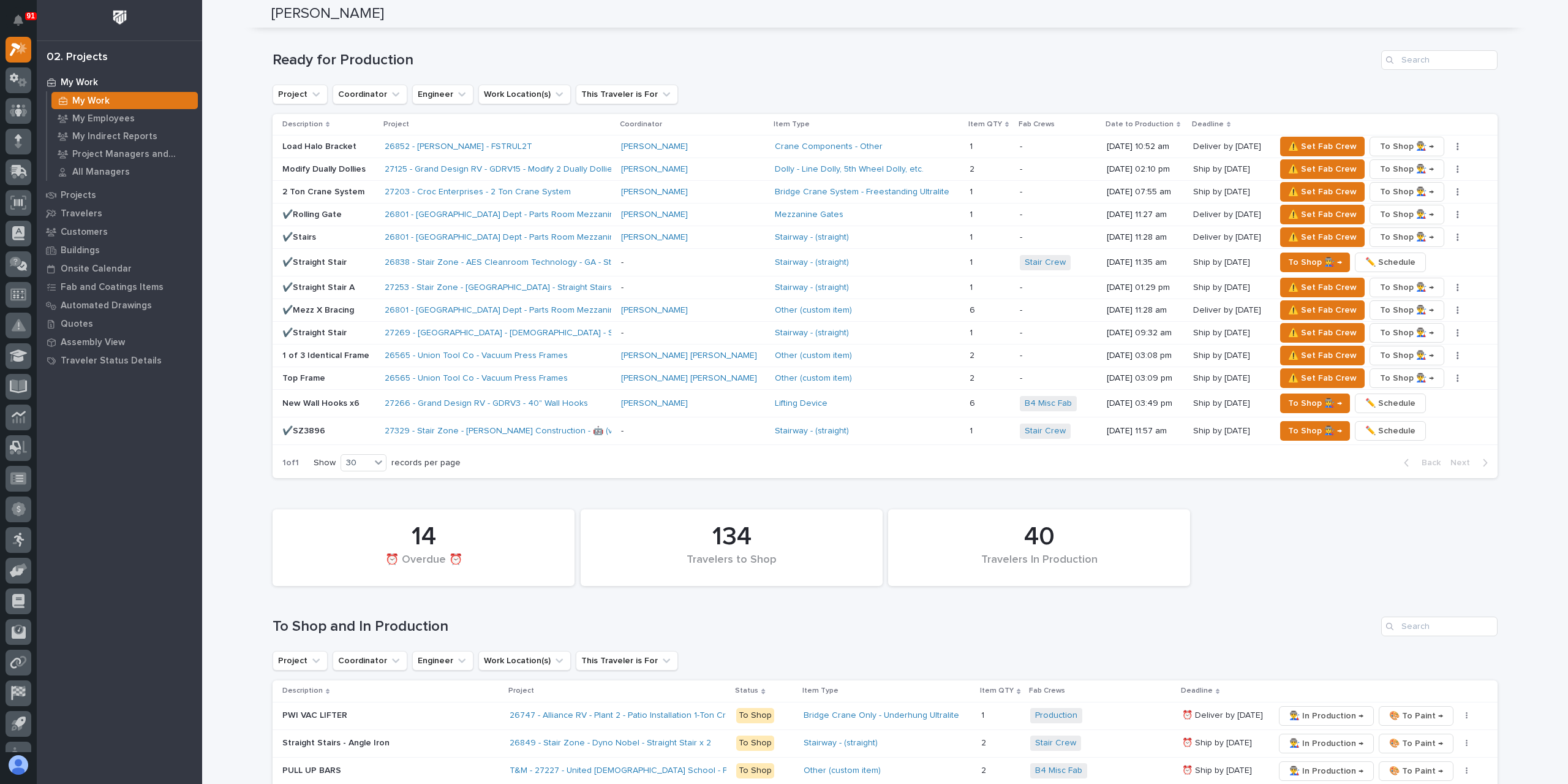
click at [310, 145] on p "Load Halo Bracket" at bounding box center [328, 147] width 92 height 10
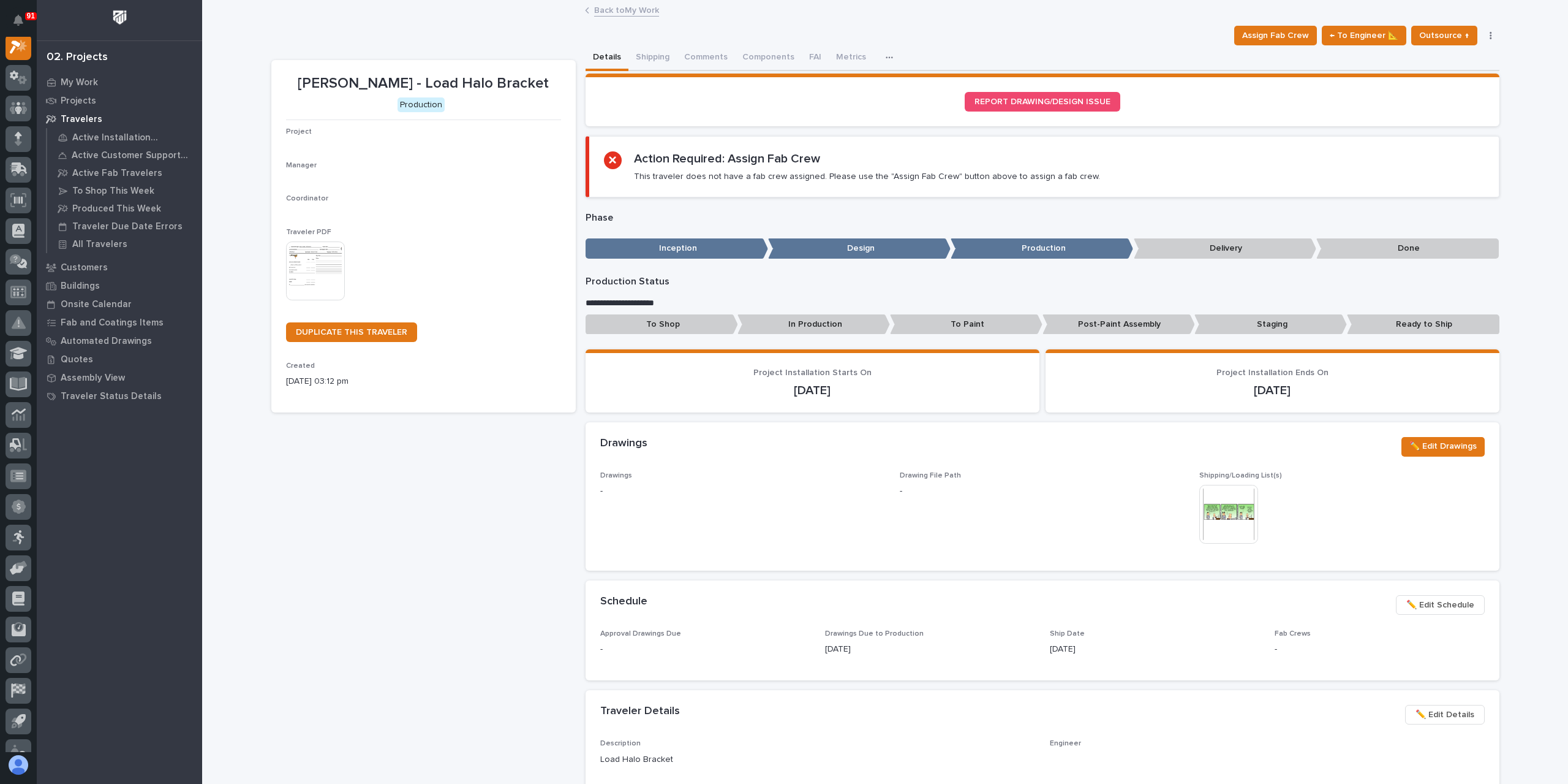
scroll to position [31, 0]
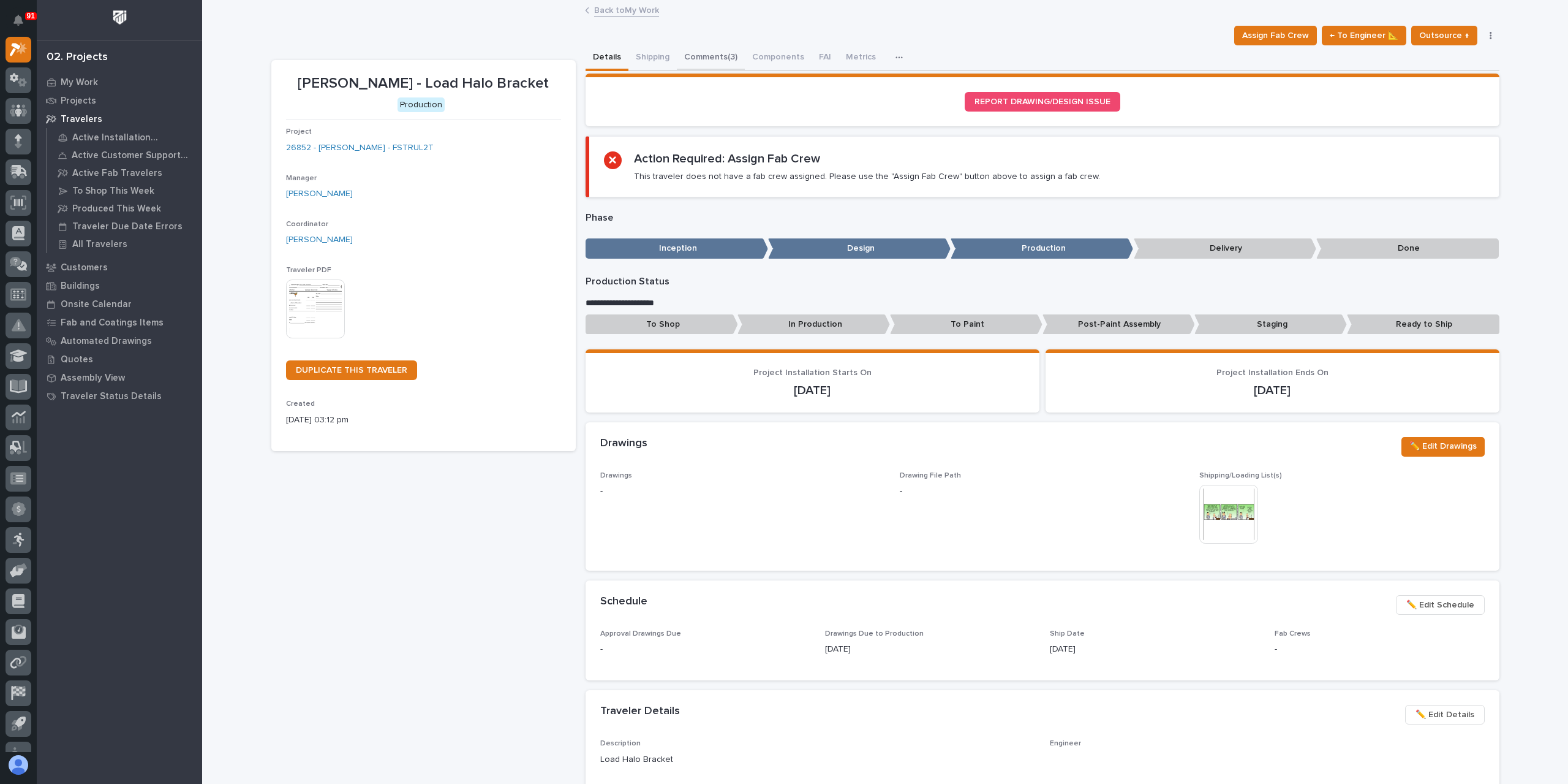
click at [690, 54] on button "Comments (3)" at bounding box center [711, 58] width 68 height 26
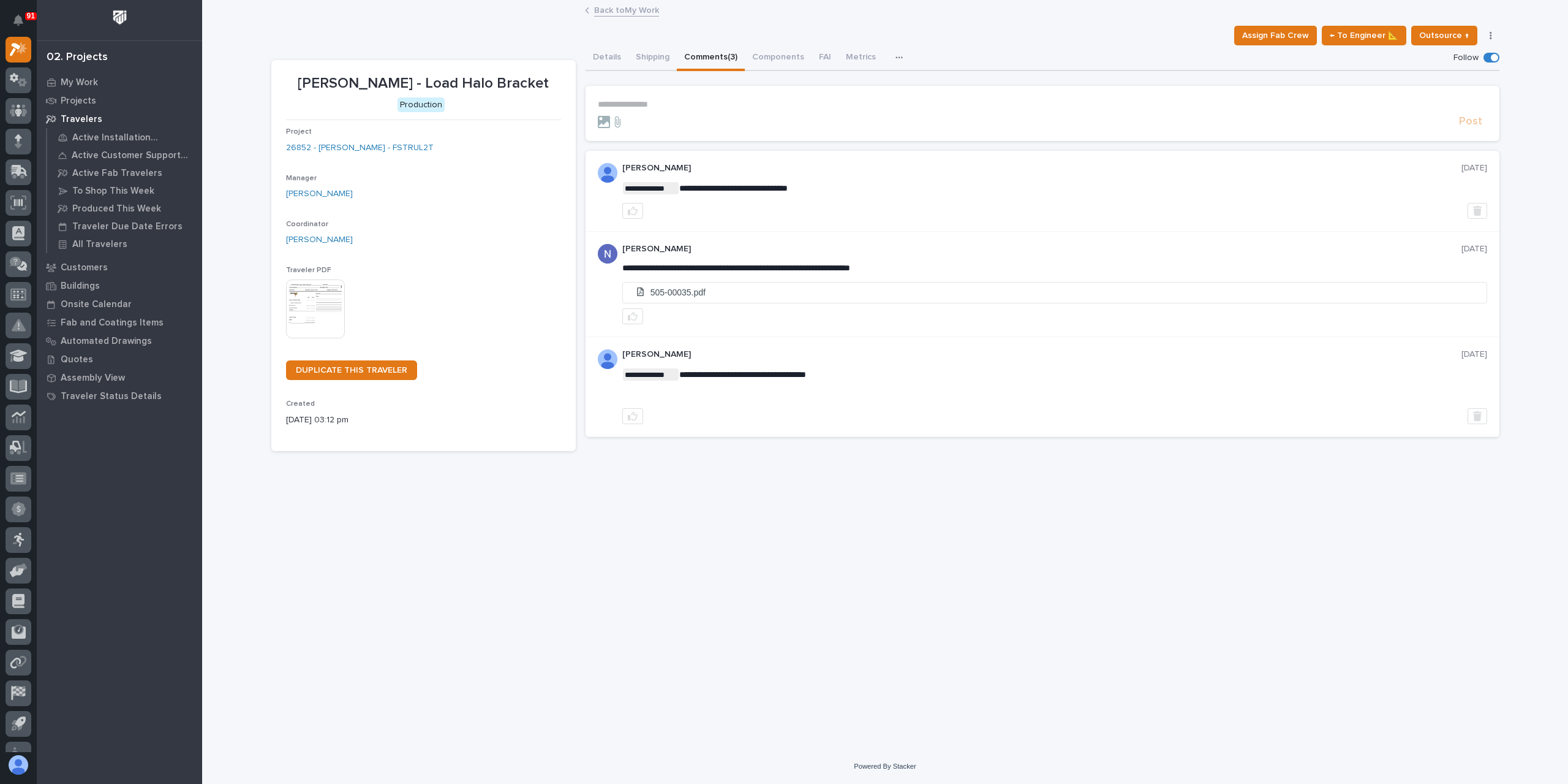
click at [676, 109] on p "**********" at bounding box center [1042, 105] width 890 height 10
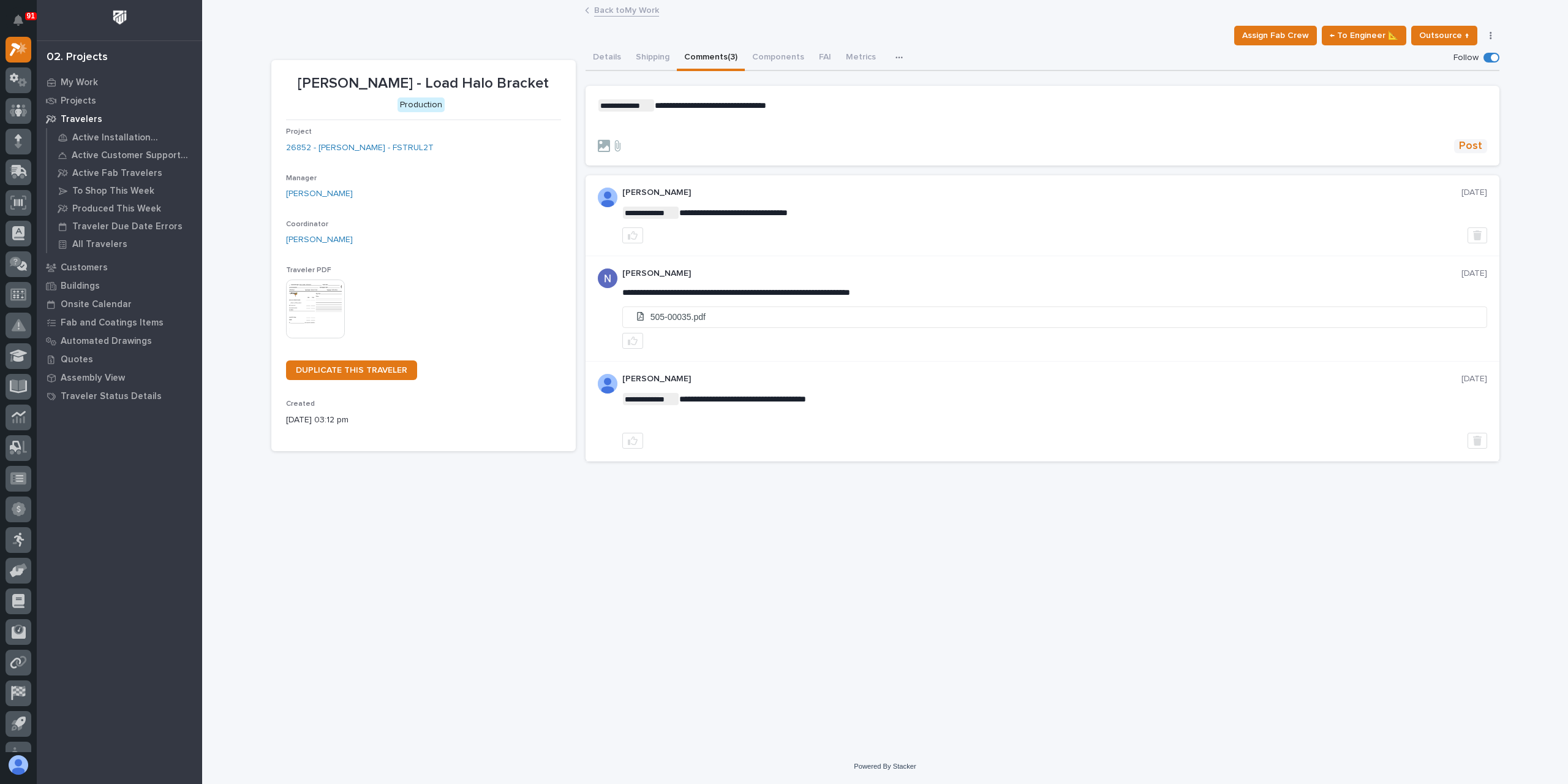
click at [1477, 141] on span "Post" at bounding box center [1471, 146] width 24 height 14
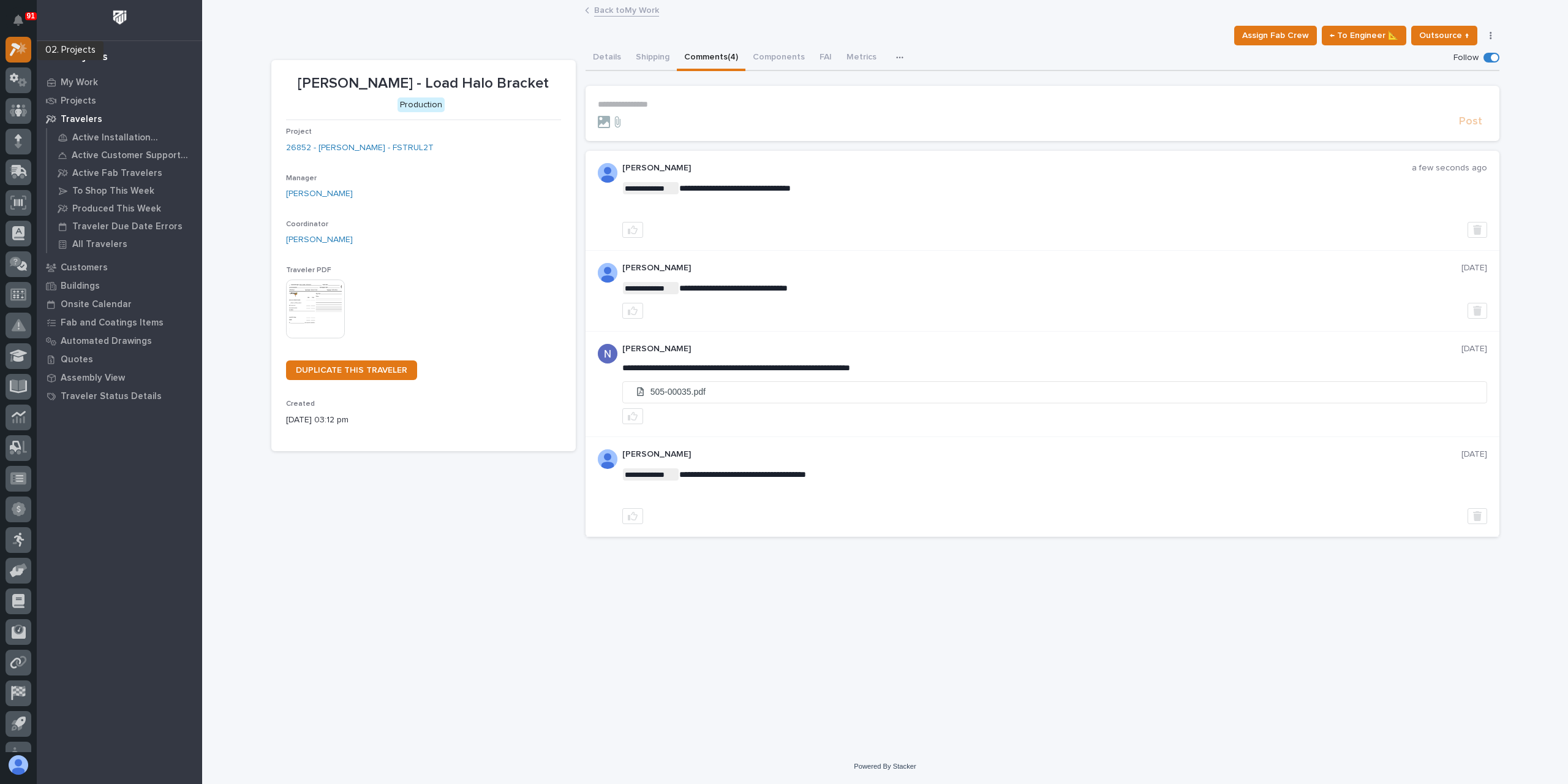
click at [12, 50] on icon at bounding box center [15, 49] width 11 height 14
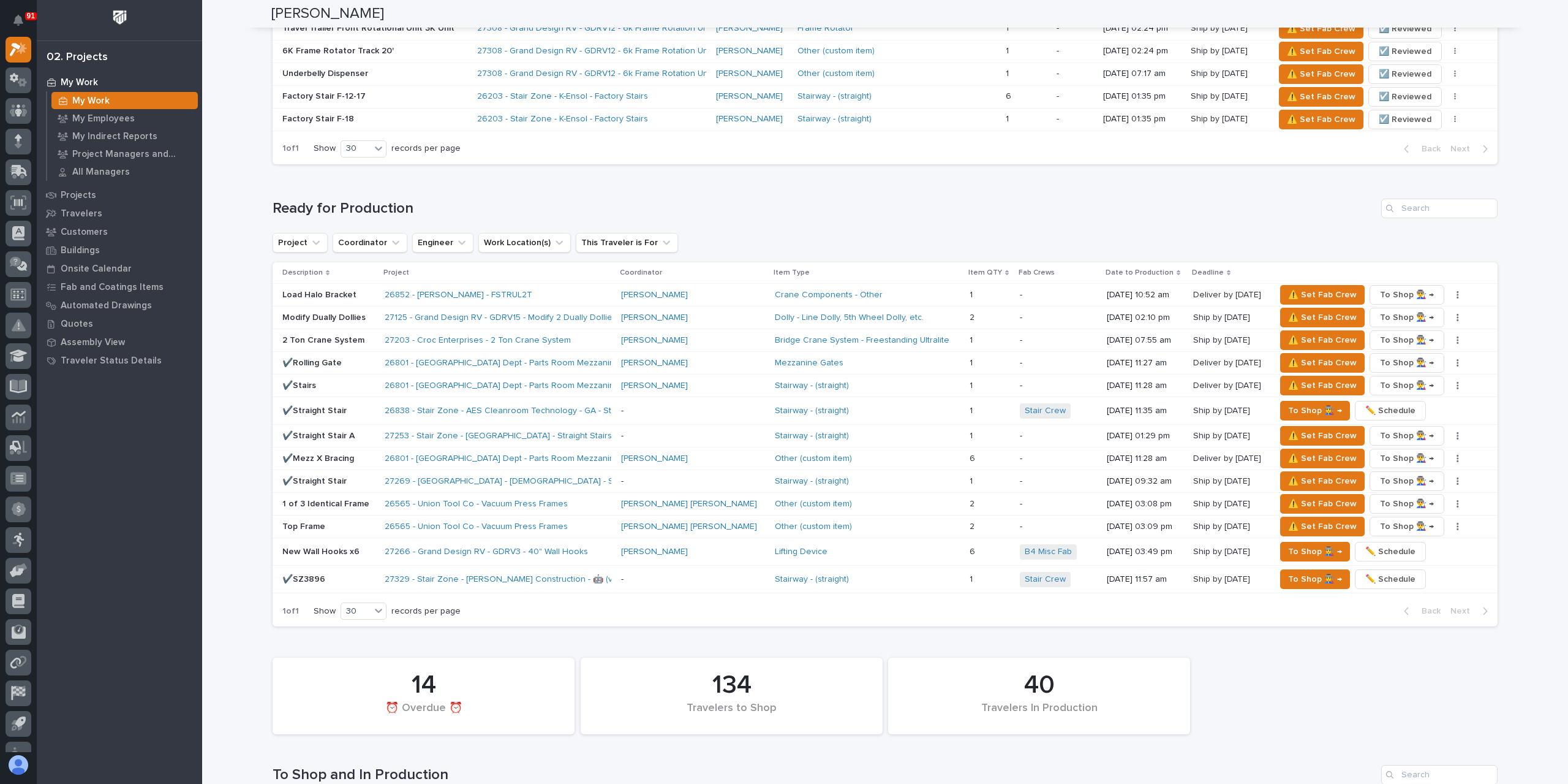
scroll to position [1165, 0]
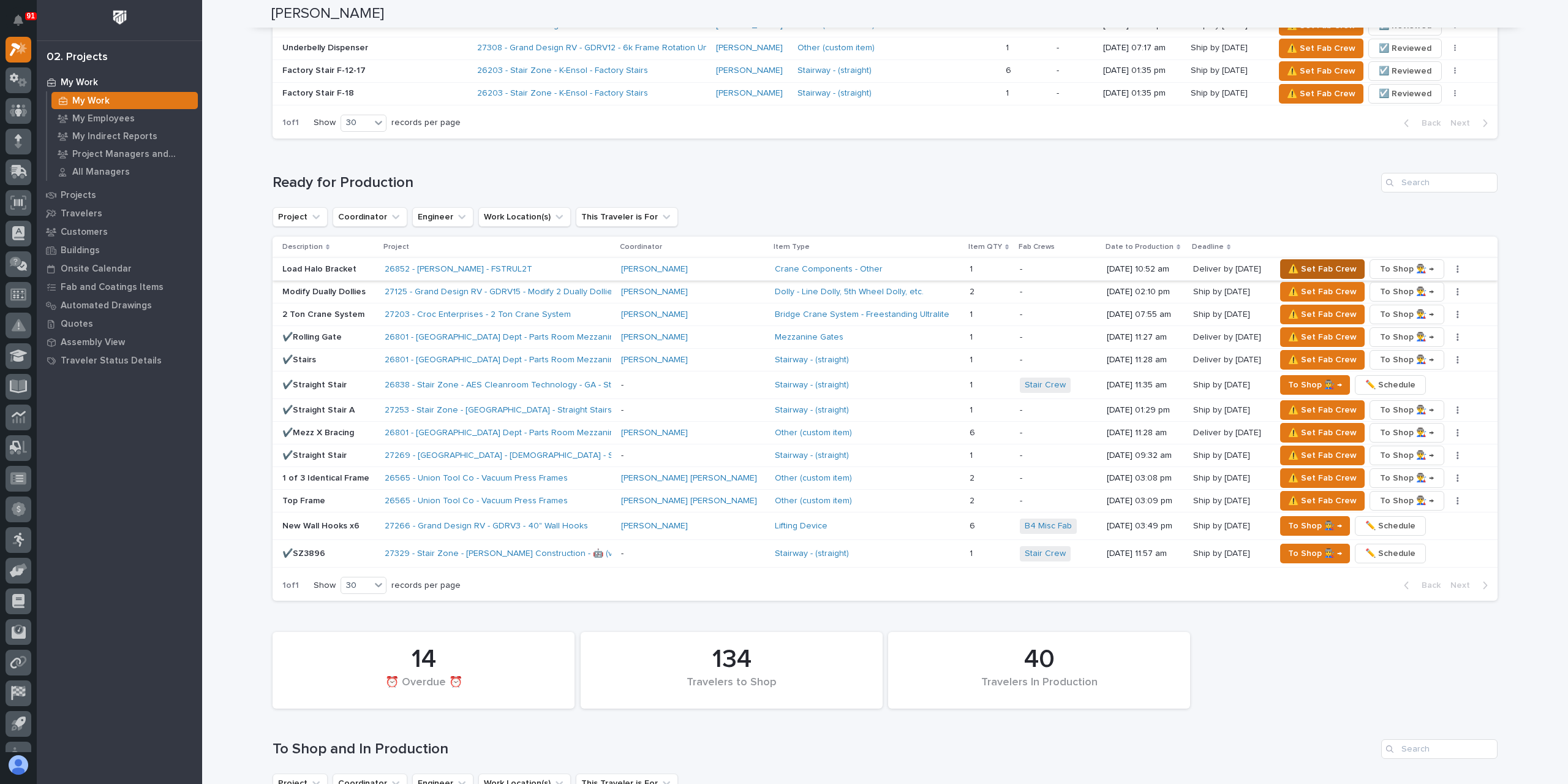
click at [1302, 262] on span "⚠️ Set Fab Crew" at bounding box center [1322, 269] width 69 height 14
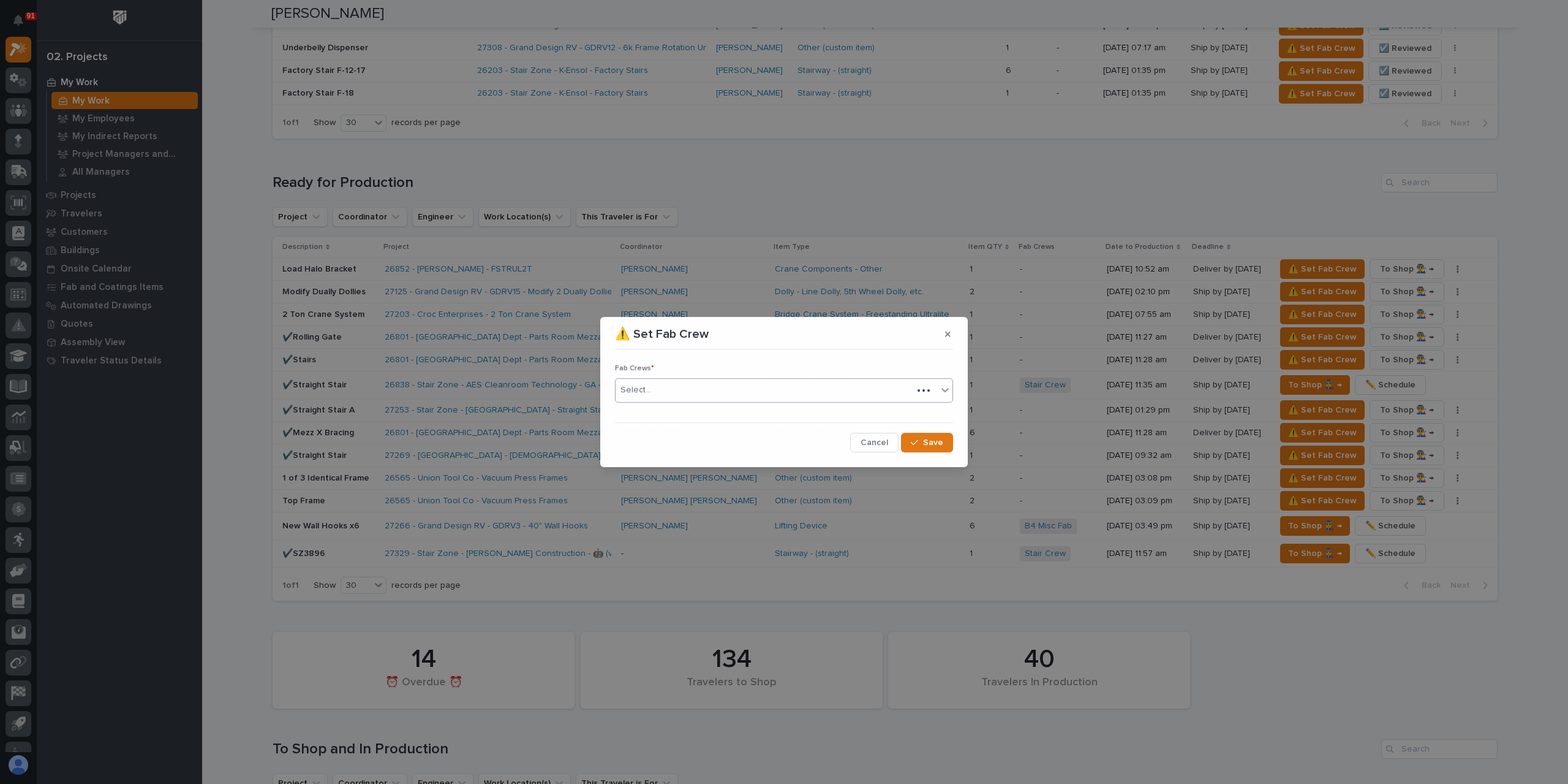
click at [667, 392] on div "Select..." at bounding box center [764, 390] width 297 height 20
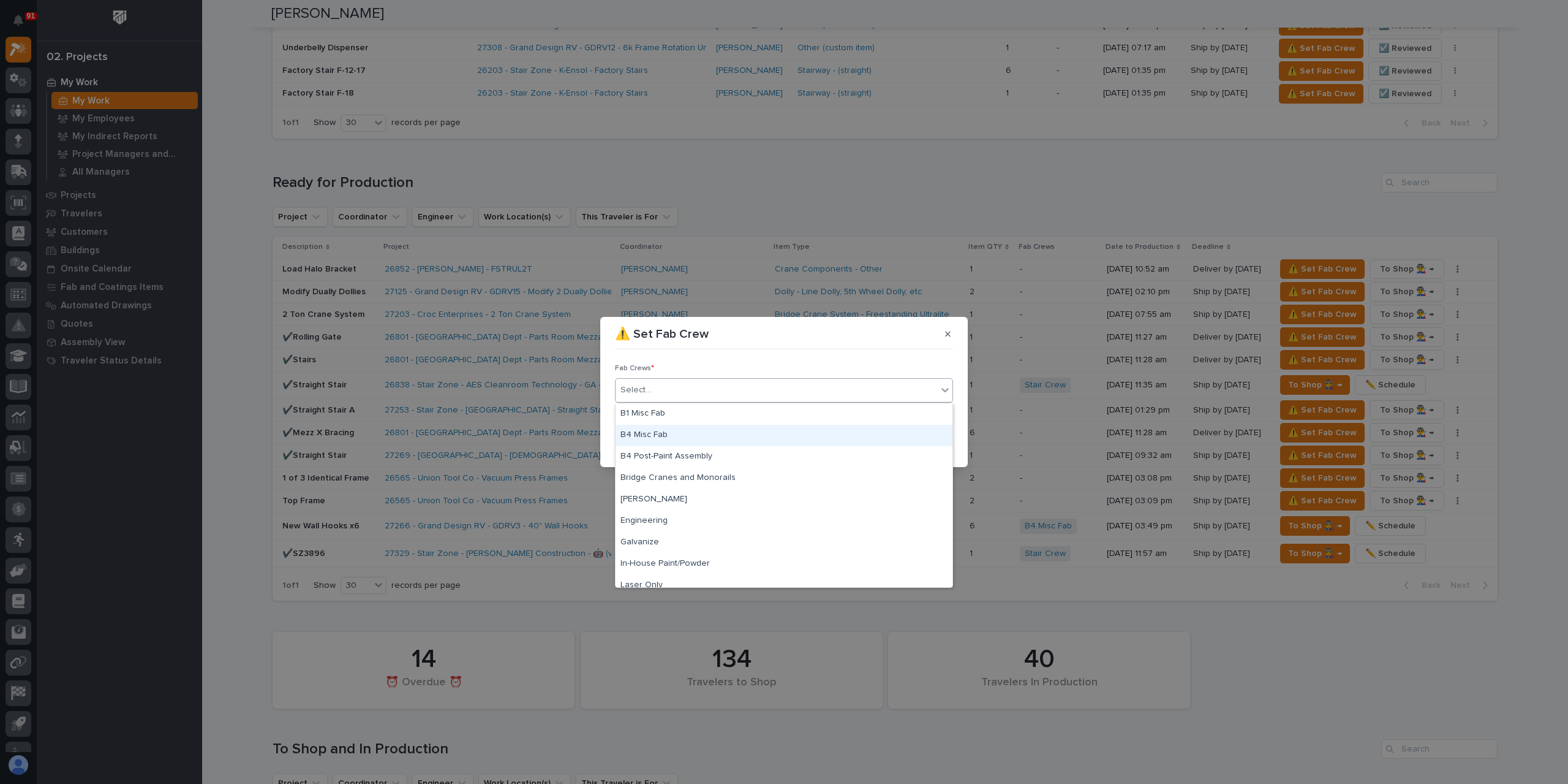
click at [651, 439] on div "B4 Misc Fab" at bounding box center [784, 435] width 337 height 22
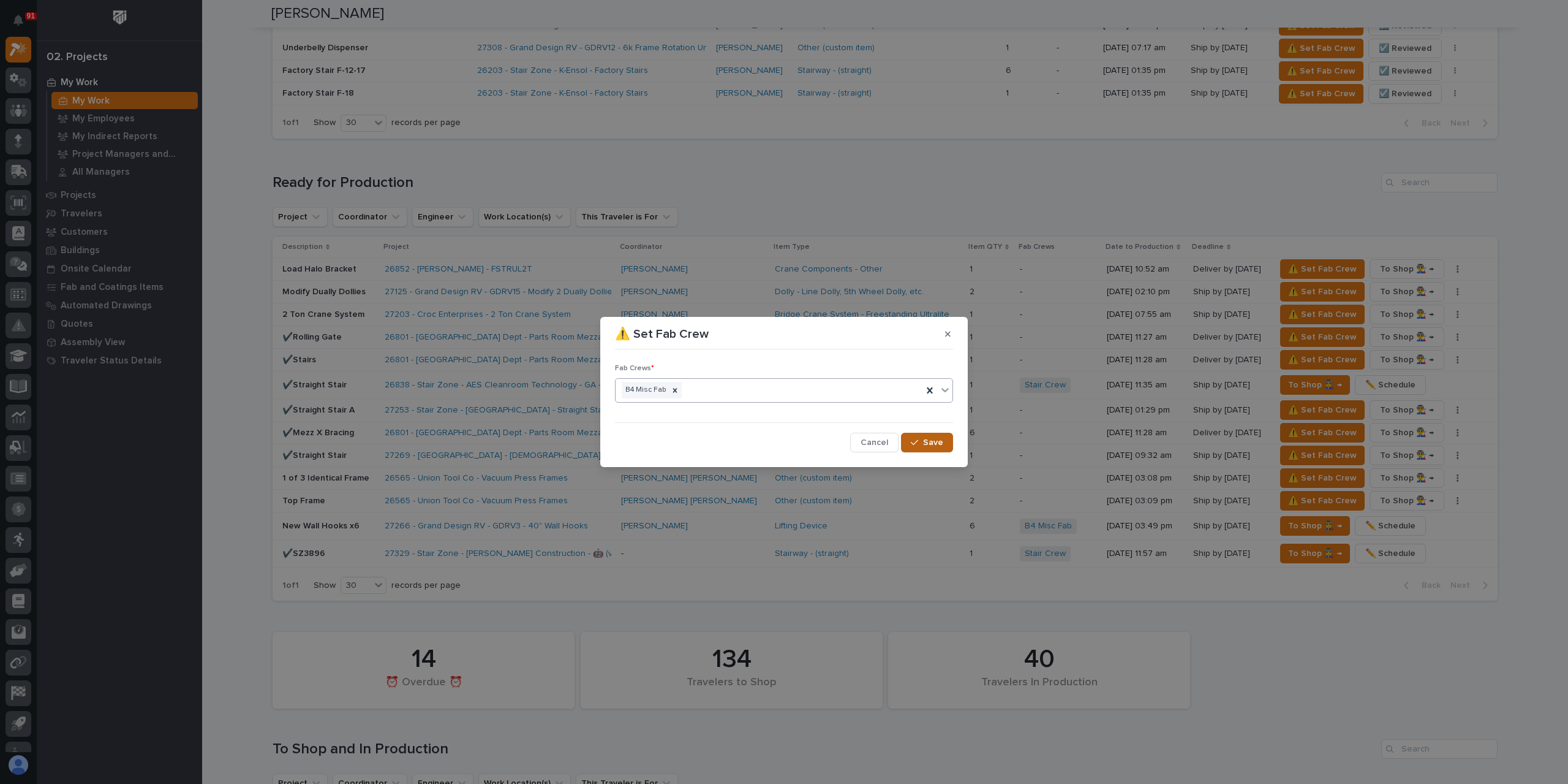
click at [906, 445] on button "Save" at bounding box center [927, 443] width 52 height 20
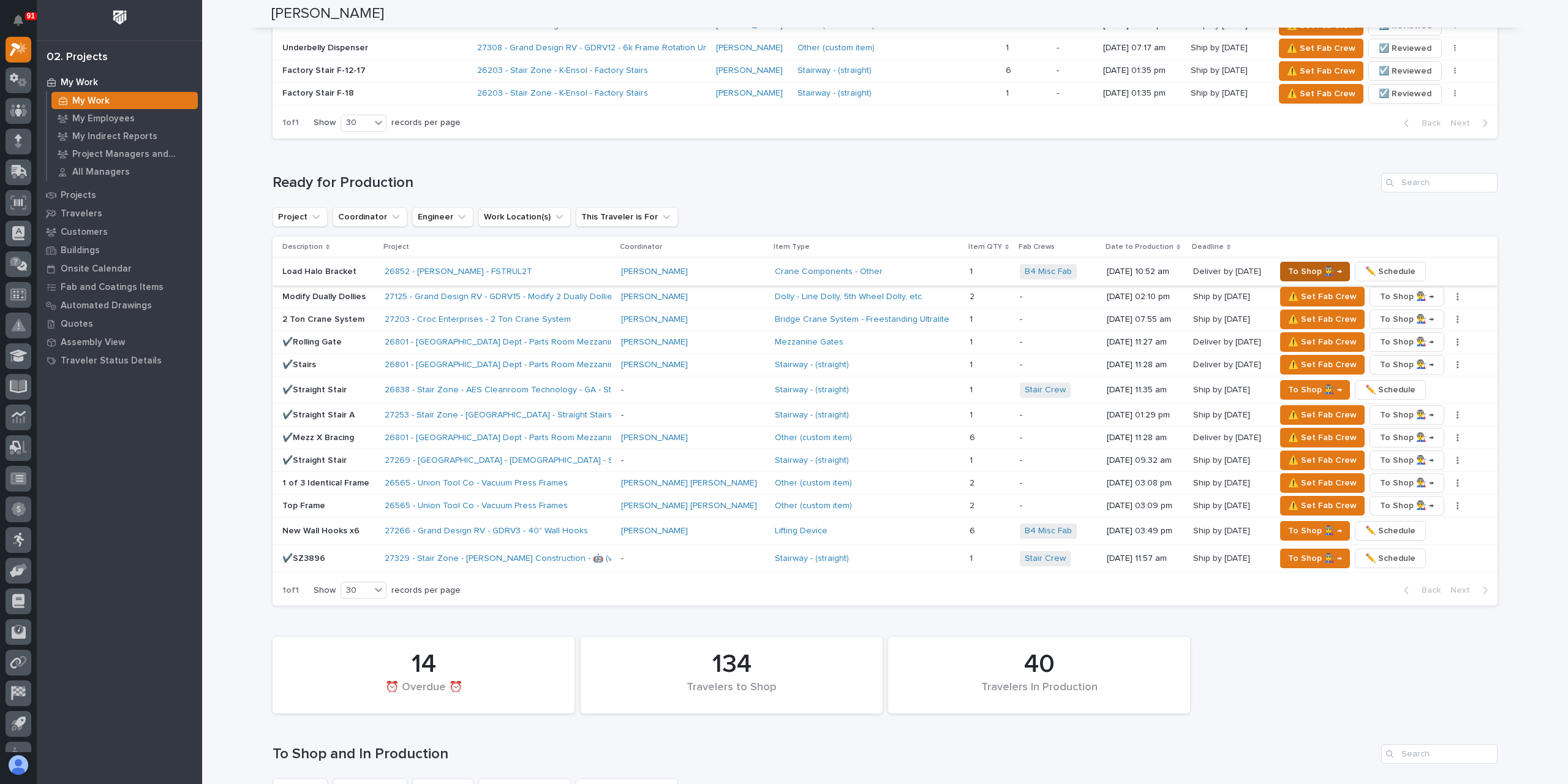
click at [1288, 268] on span "To Shop 👨‍🏭 →" at bounding box center [1315, 271] width 54 height 14
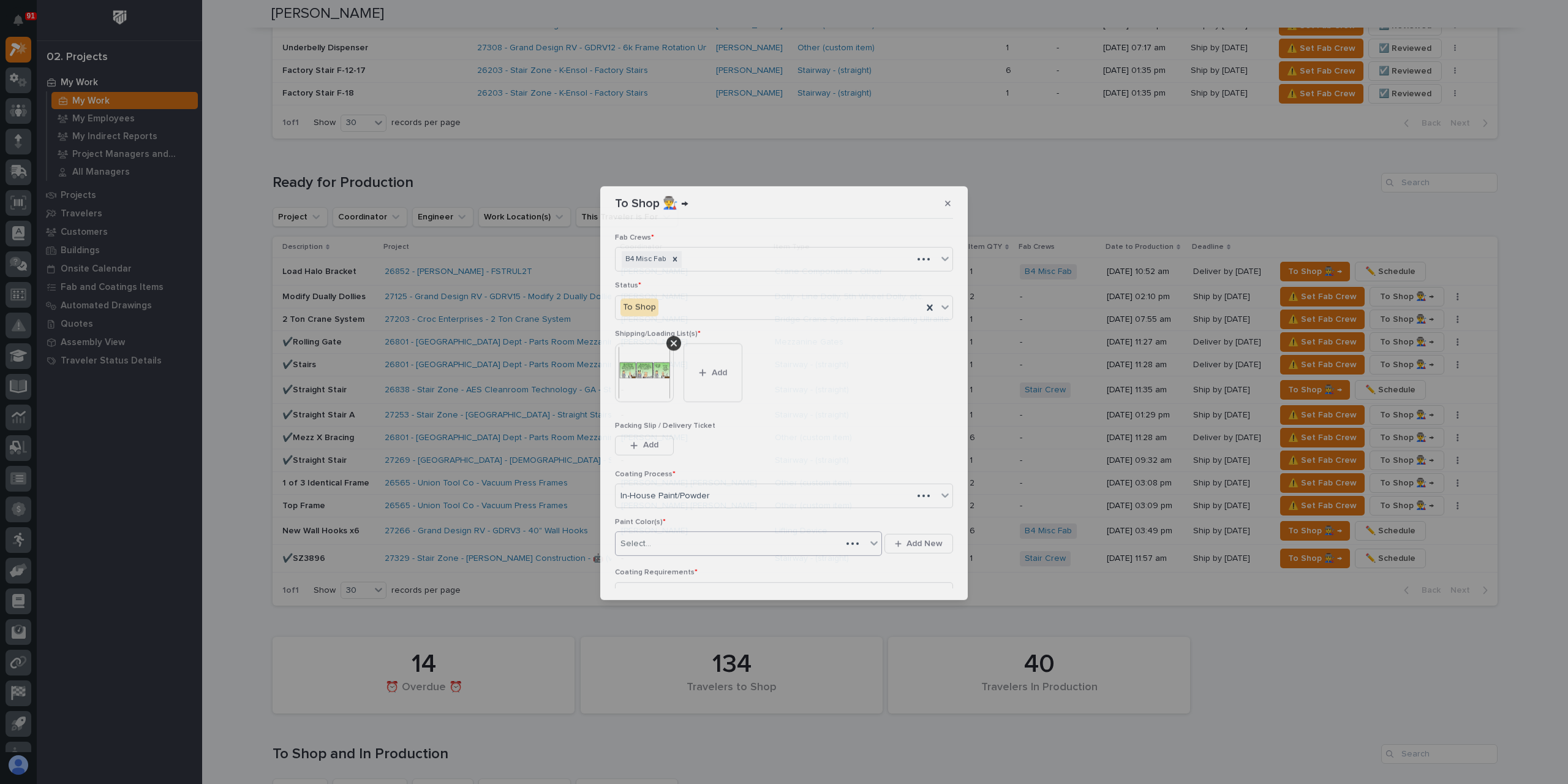
click at [670, 548] on div "Select..." at bounding box center [728, 544] width 226 height 20
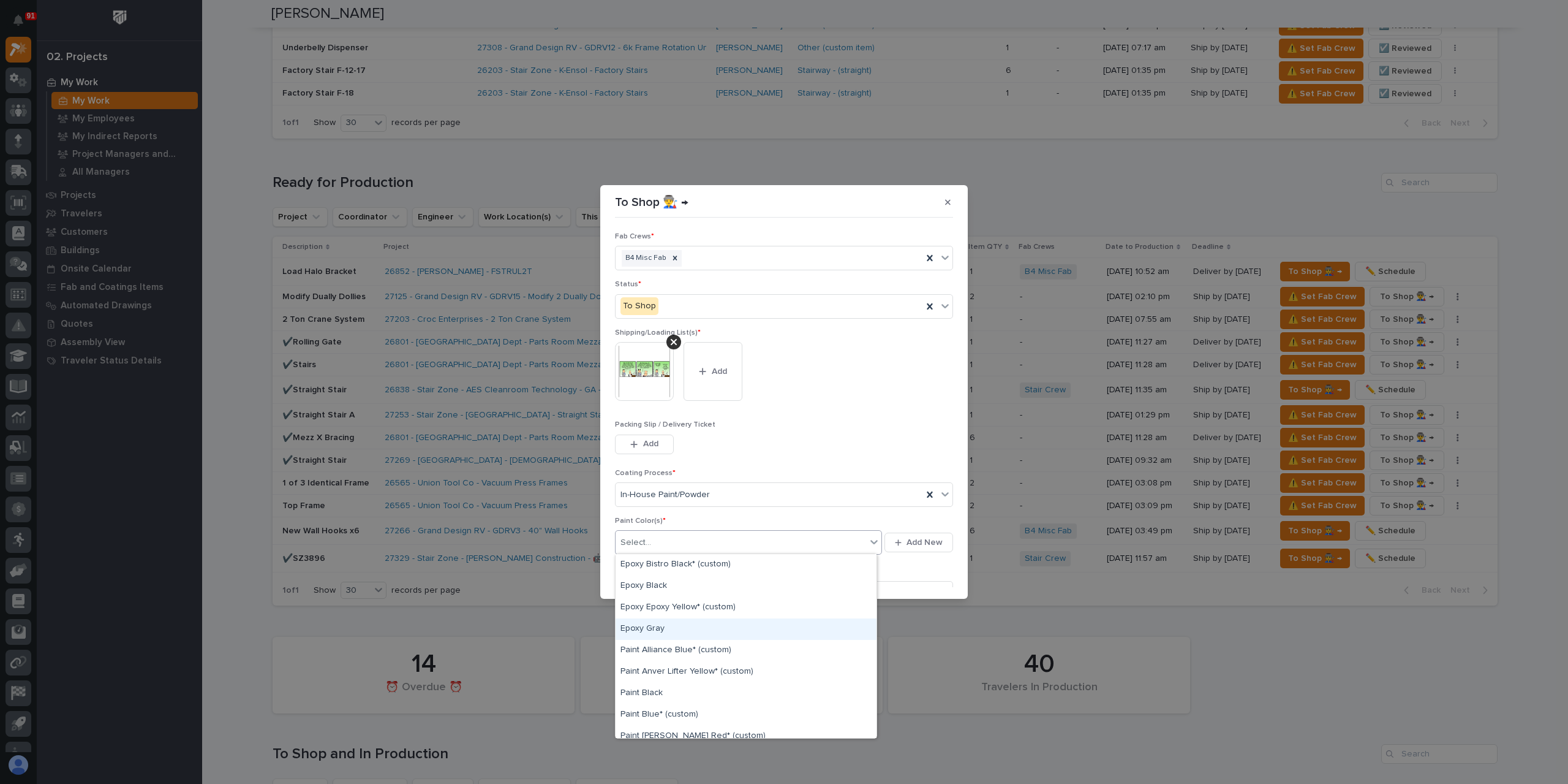
scroll to position [0, 0]
click at [647, 696] on div "Paint Black" at bounding box center [746, 693] width 261 height 22
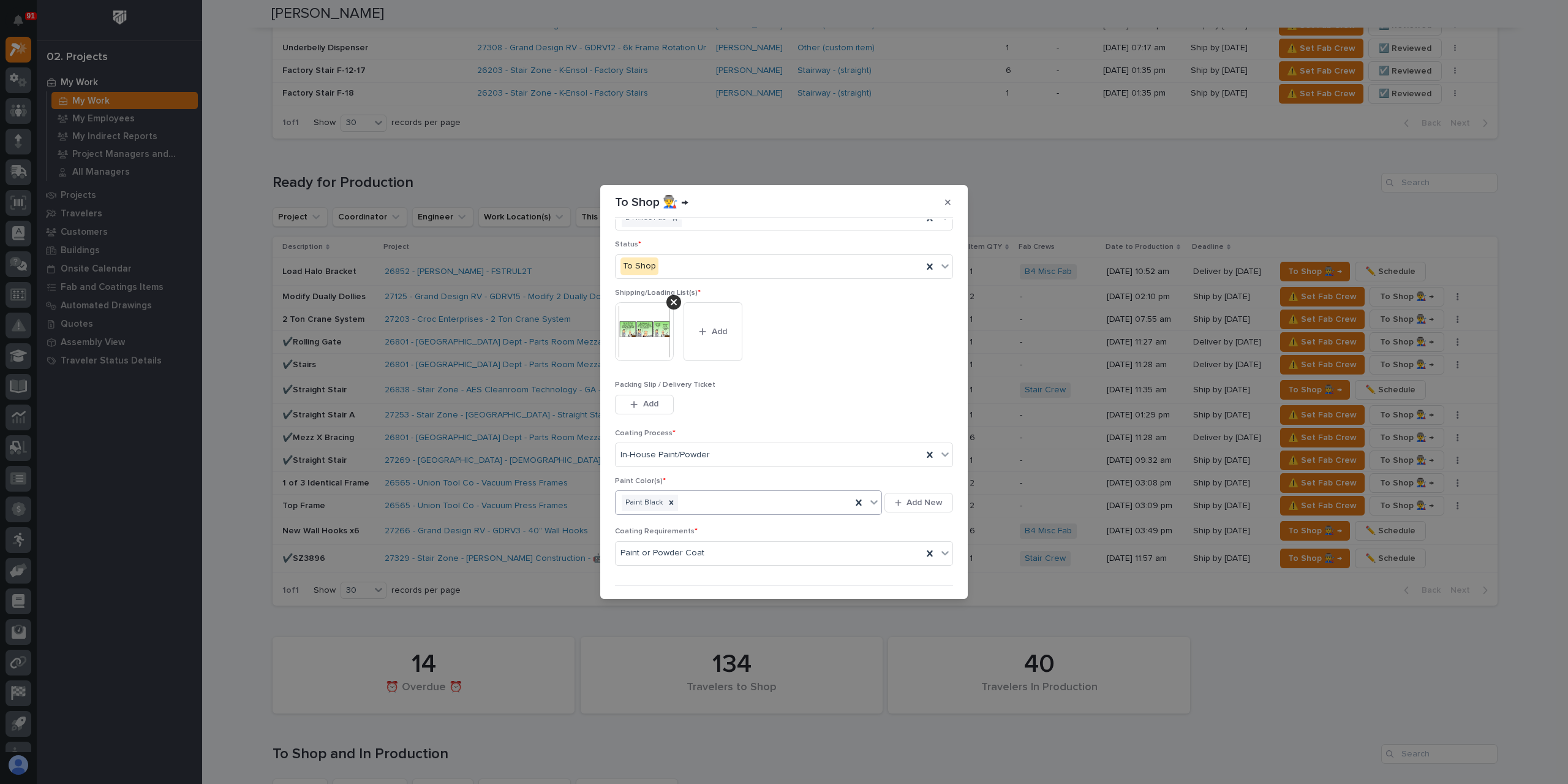
scroll to position [65, 0]
click at [911, 576] on icon "button" at bounding box center [914, 580] width 7 height 9
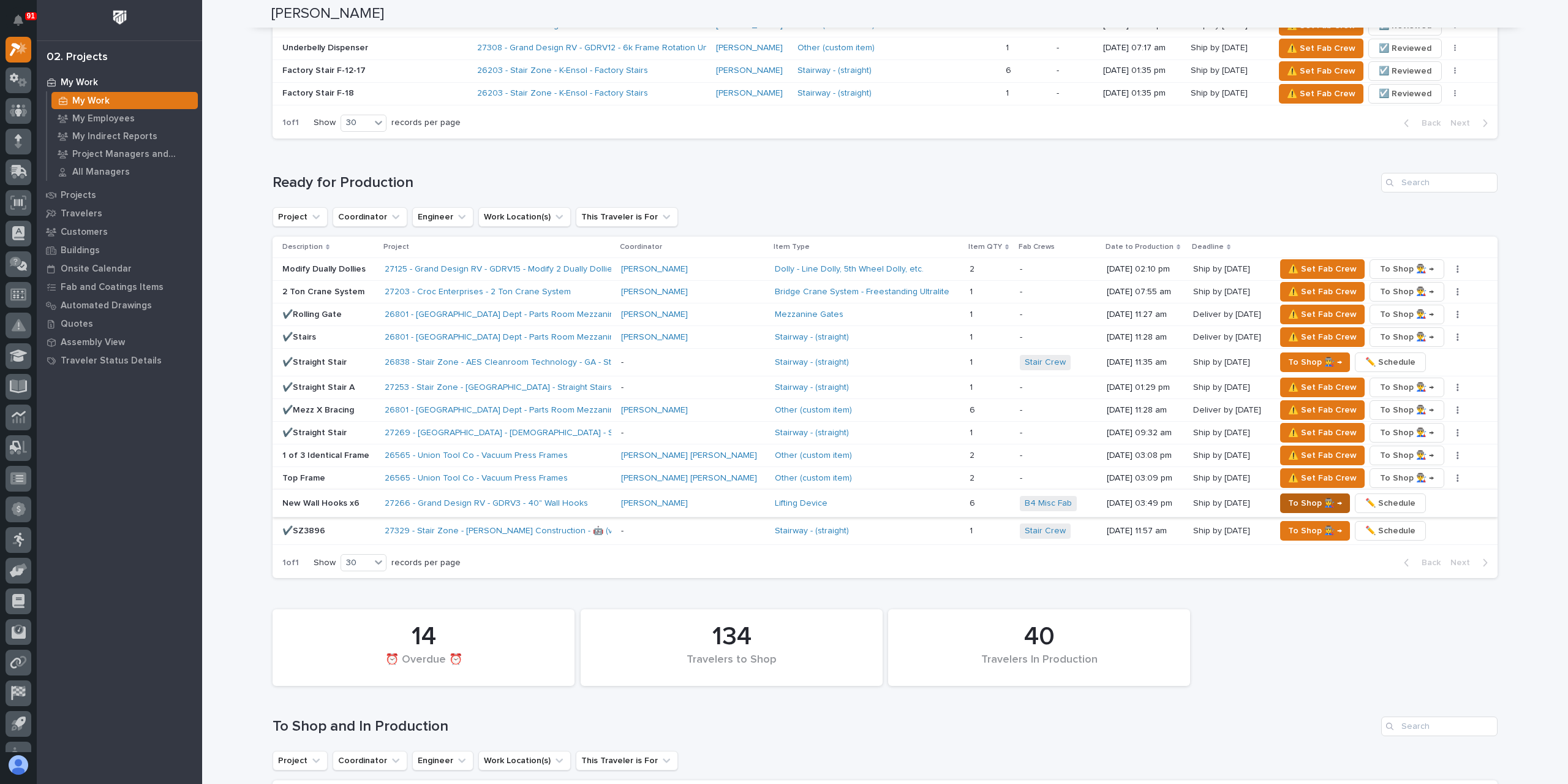
click at [1288, 496] on span "To Shop 👨‍🏭 →" at bounding box center [1315, 503] width 54 height 14
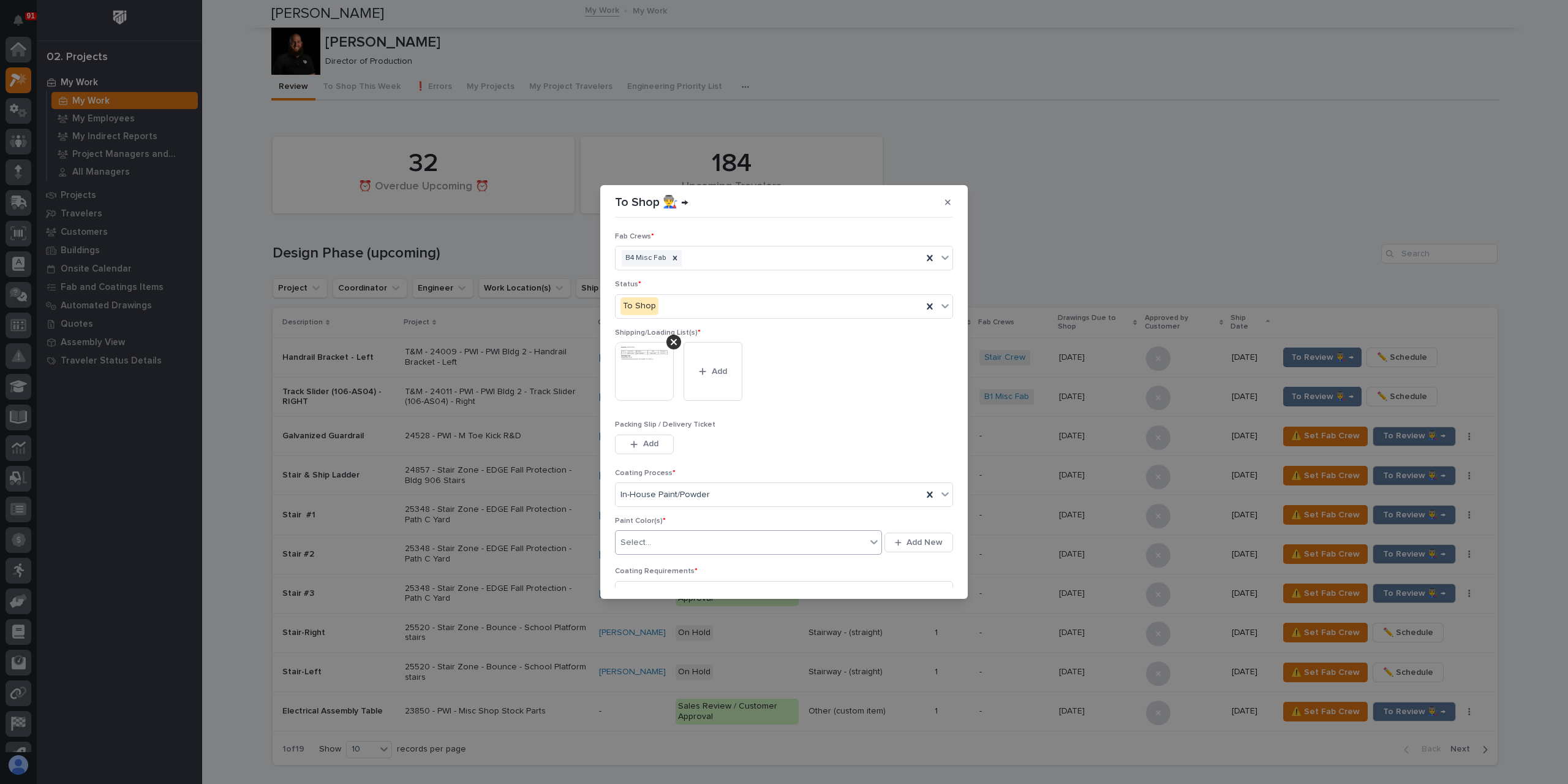
scroll to position [31, 0]
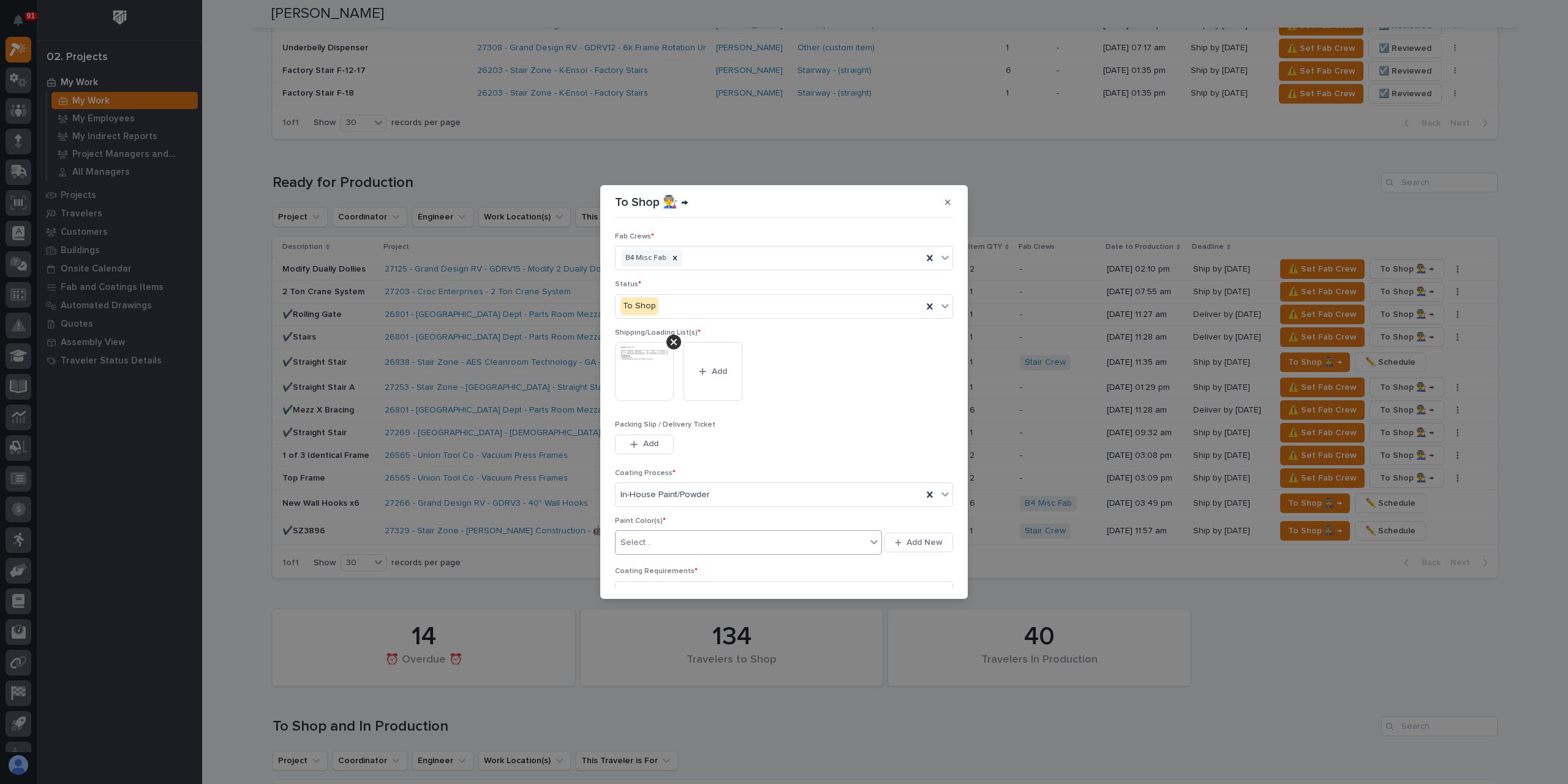
click at [654, 545] on div "Select..." at bounding box center [740, 542] width 251 height 20
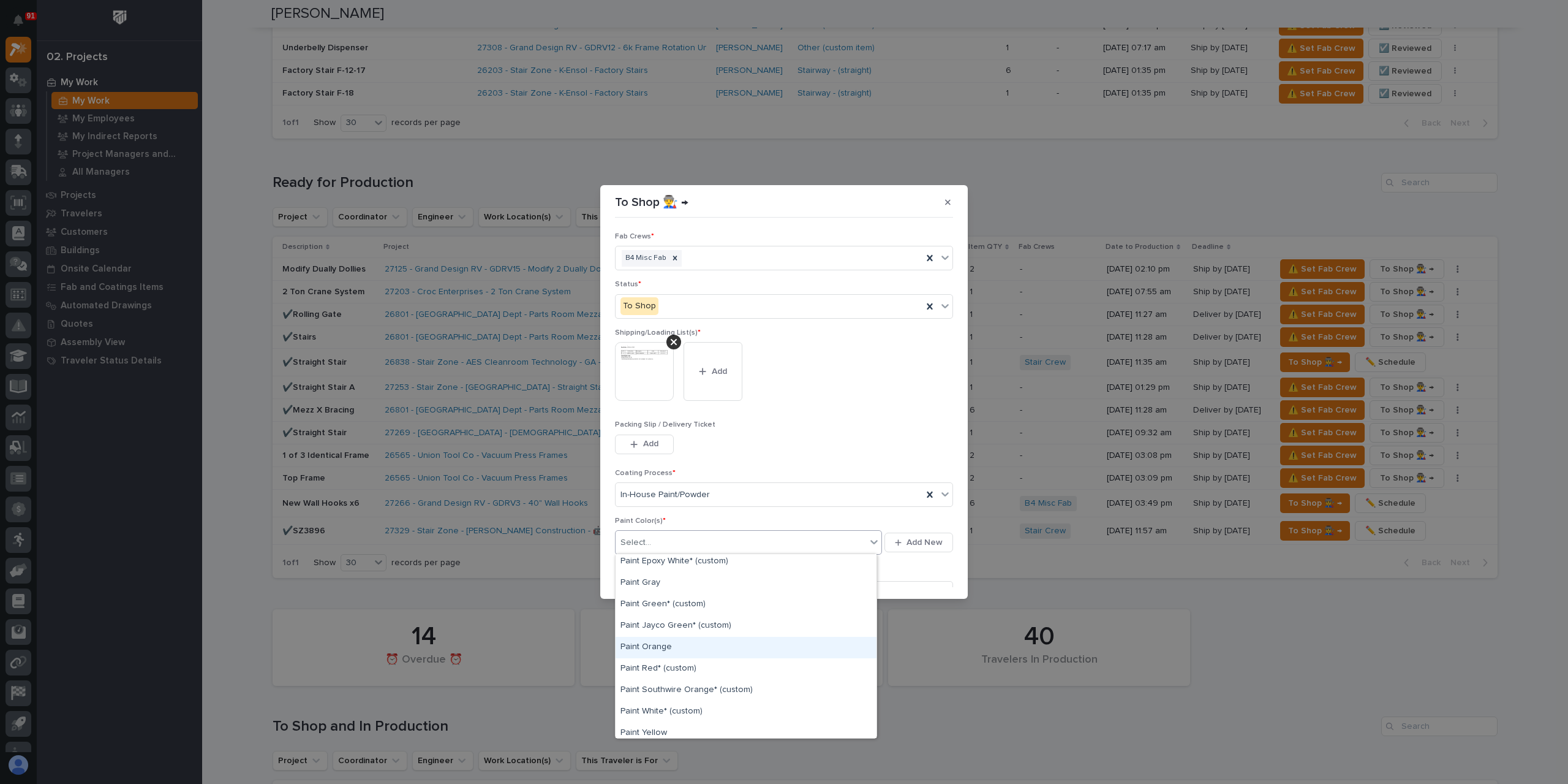
scroll to position [374, 0]
click at [651, 623] on div "Paint Yellow" at bounding box center [746, 620] width 261 height 22
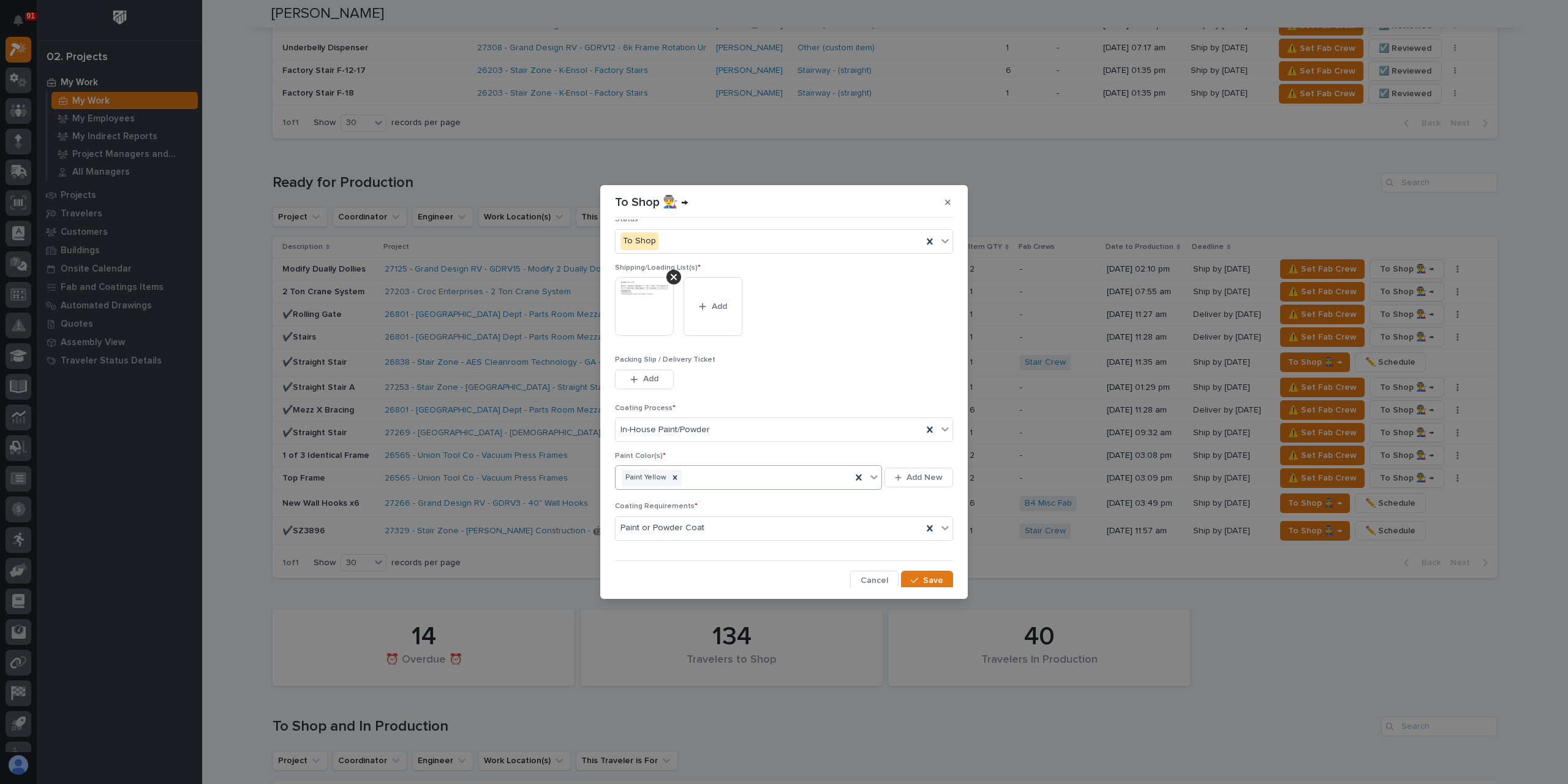
scroll to position [65, 0]
click at [923, 580] on span "Save" at bounding box center [933, 580] width 20 height 11
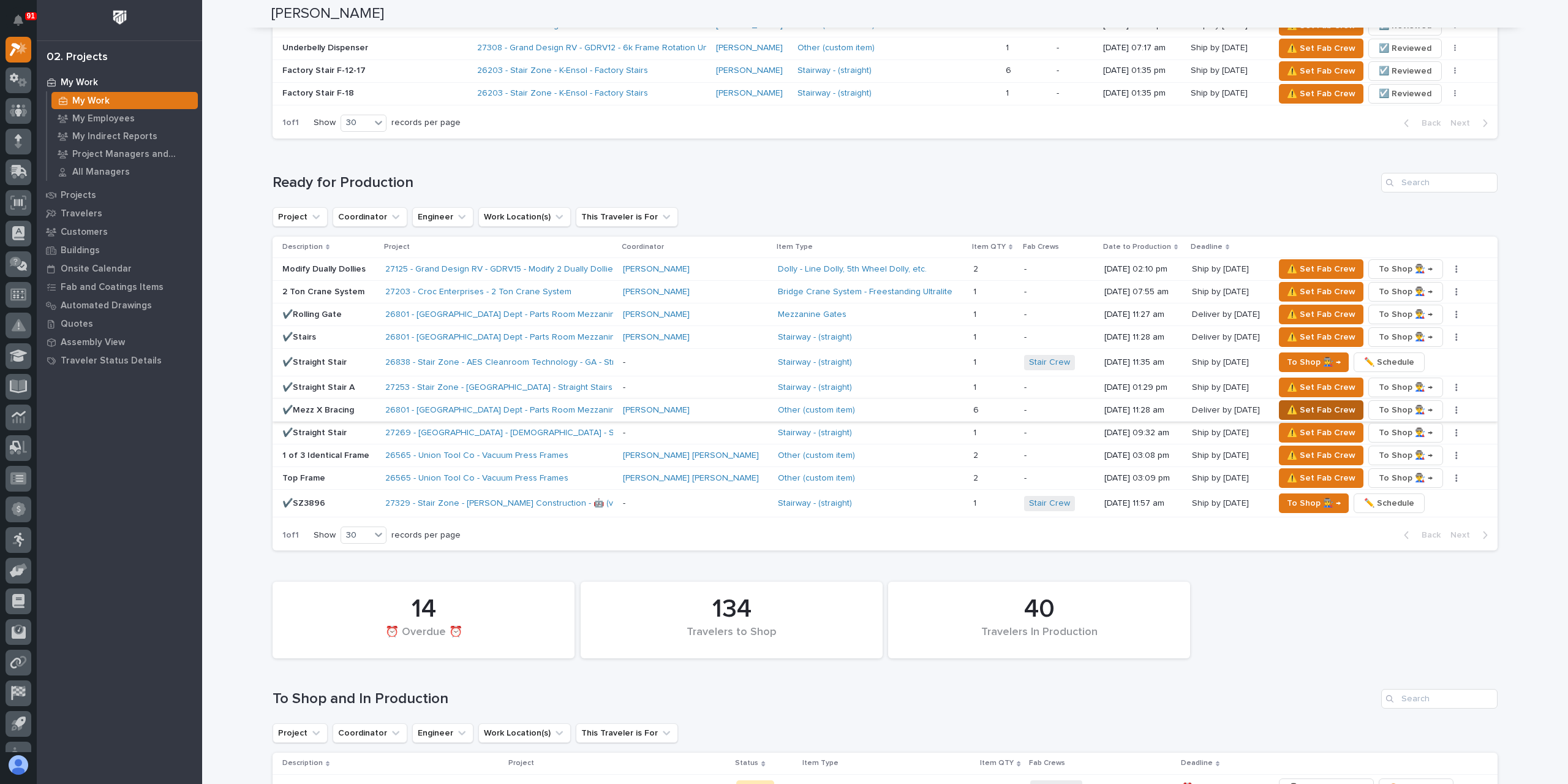
click at [1287, 404] on span "⚠️ Set Fab Crew" at bounding box center [1321, 410] width 69 height 14
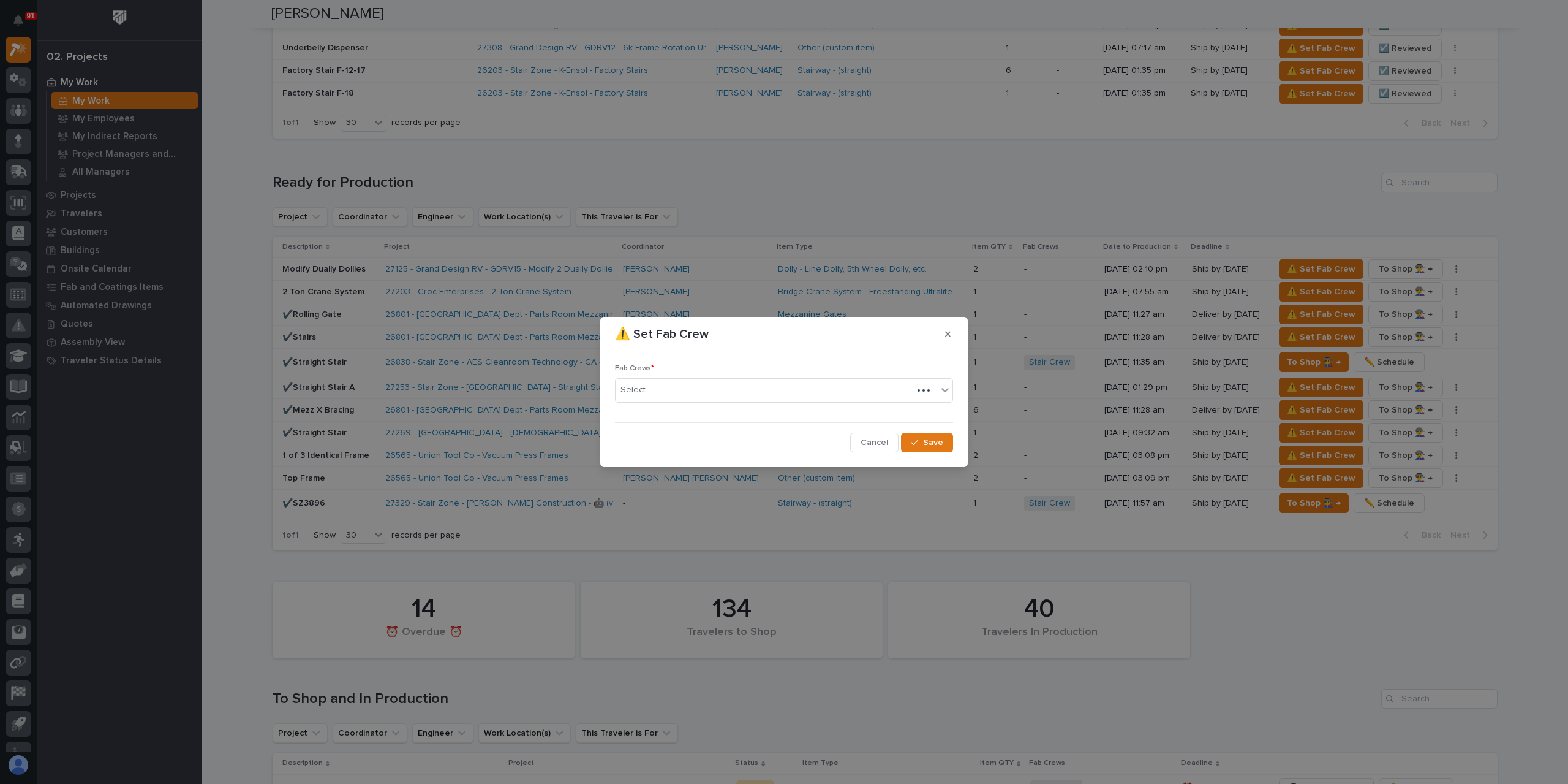
click at [661, 396] on div "Select..." at bounding box center [764, 390] width 297 height 20
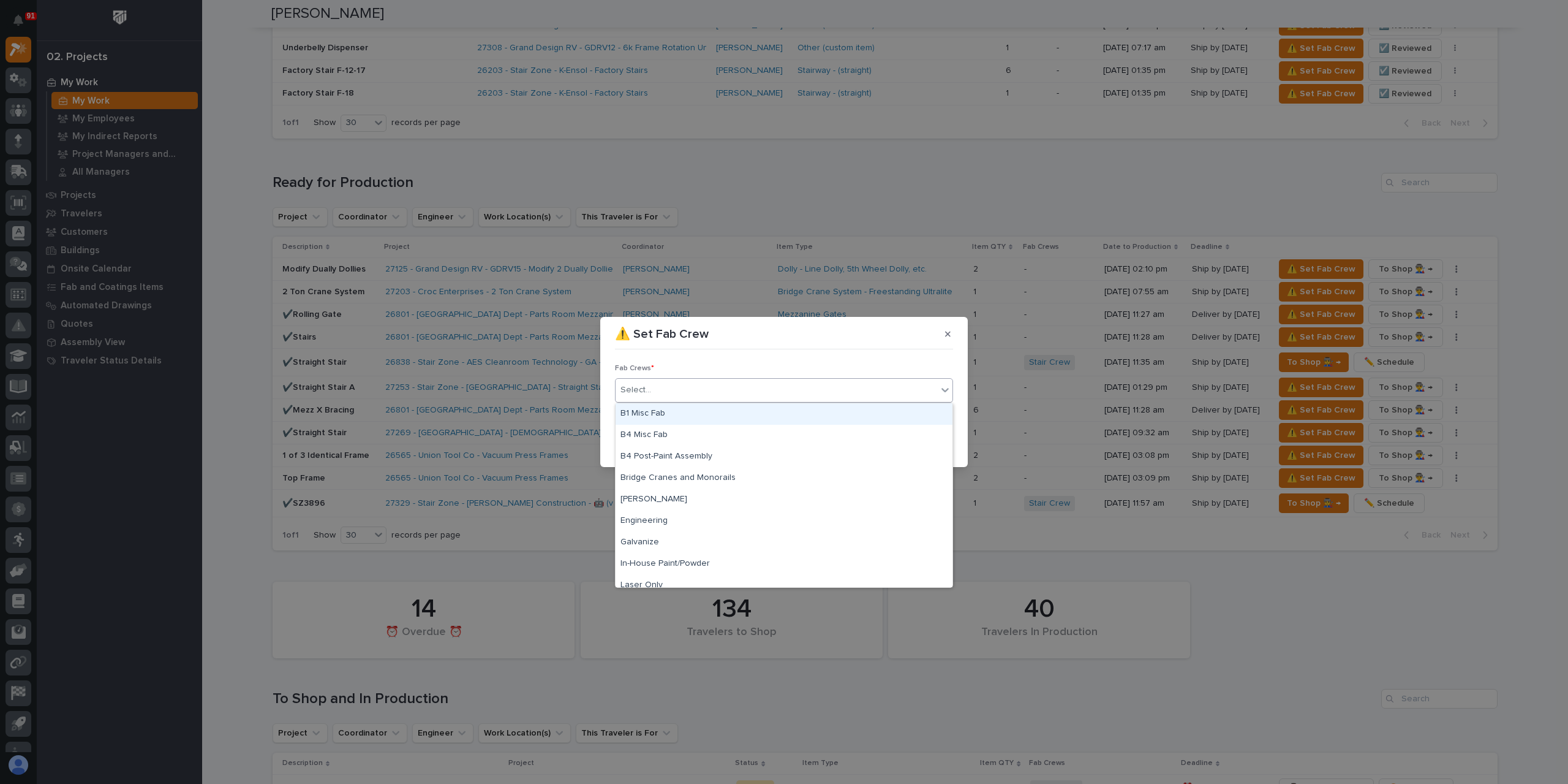
click at [668, 420] on div "B1 Misc Fab" at bounding box center [784, 414] width 337 height 22
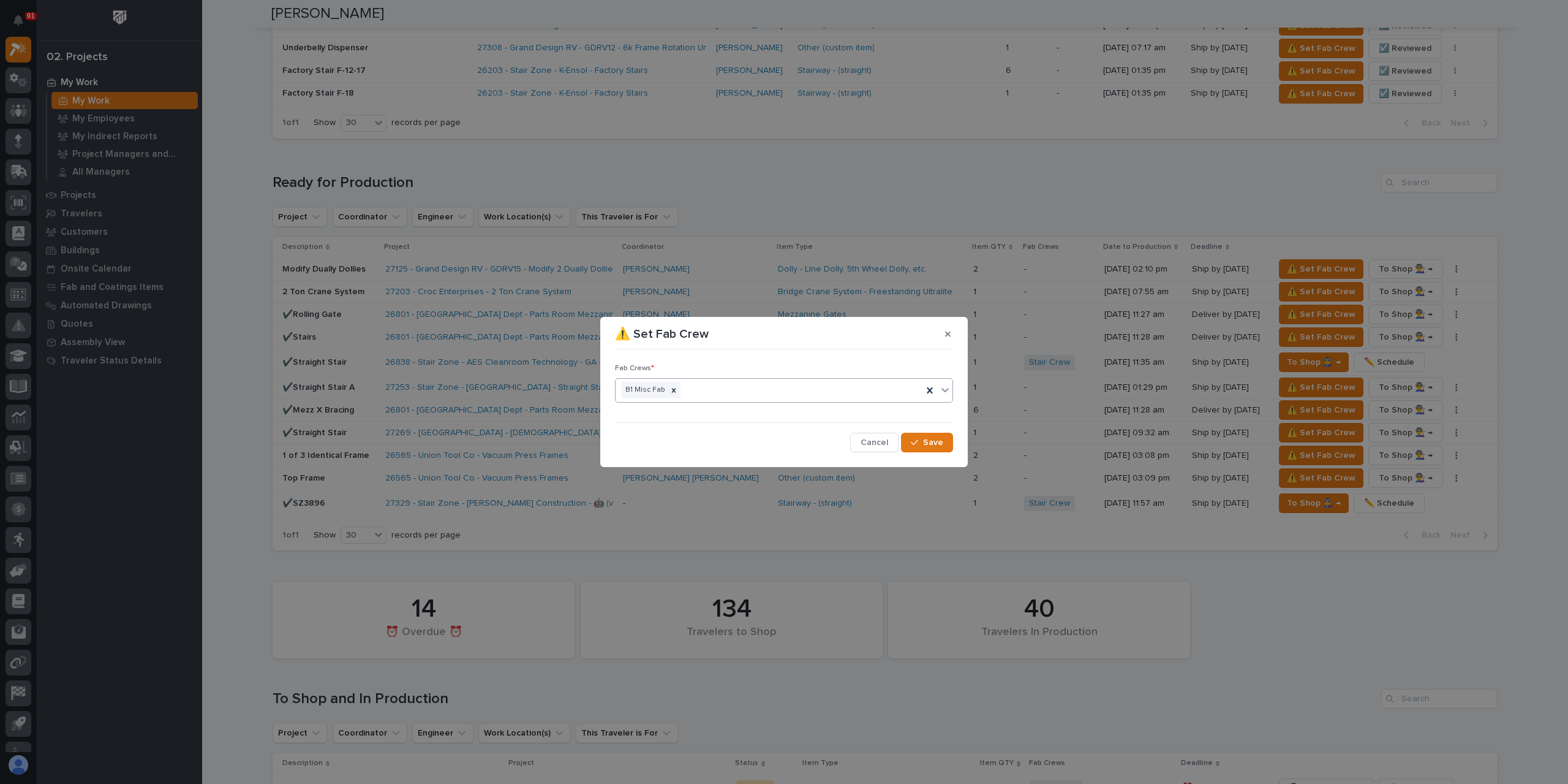
click at [939, 452] on div "Fab Crews * option B1 Misc Fab, selected. 0 results available. Select is focuse…" at bounding box center [784, 403] width 344 height 103
click at [939, 447] on span "Save" at bounding box center [933, 442] width 20 height 11
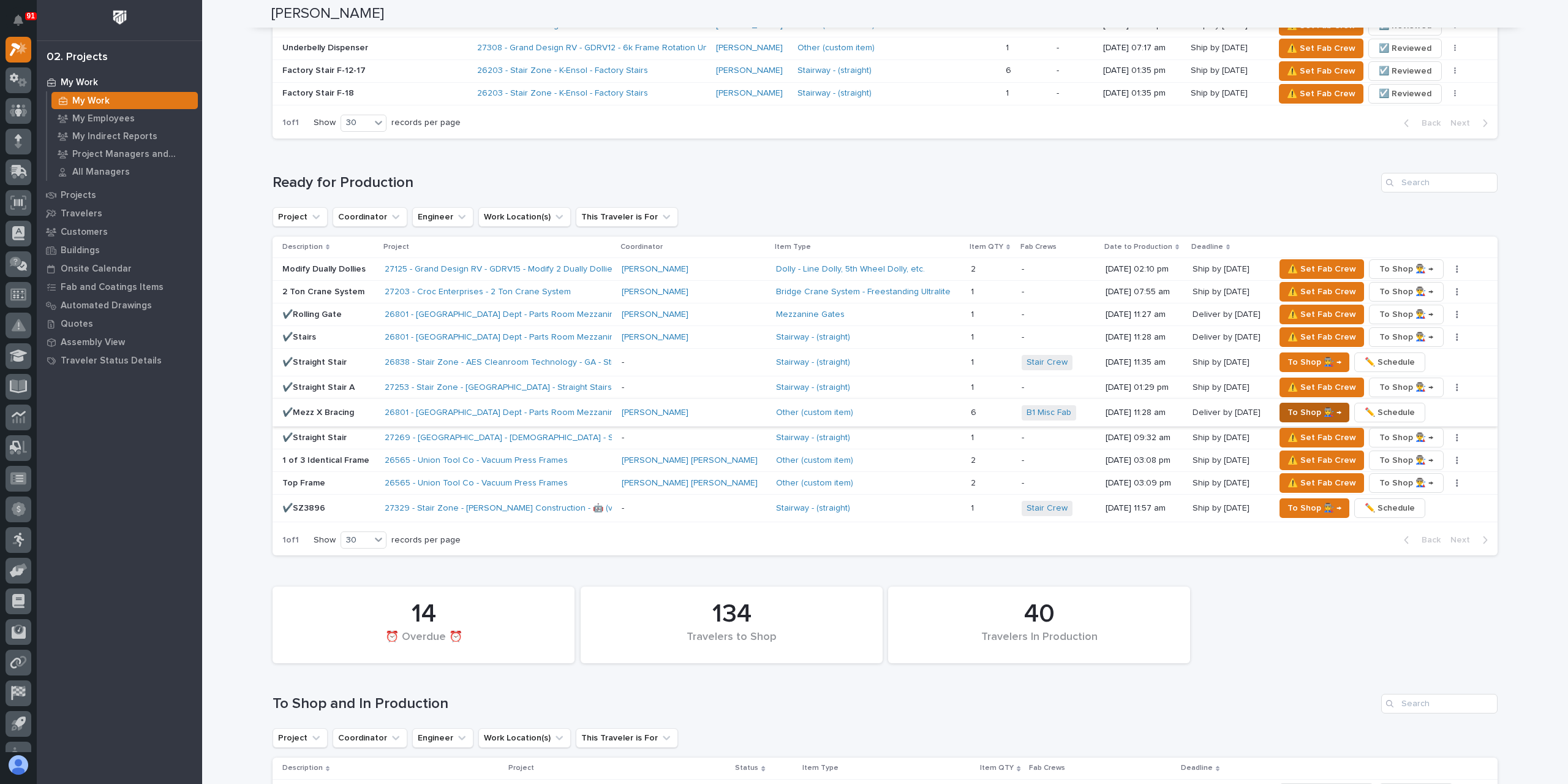
click at [1288, 405] on span "To Shop 👨‍🏭 →" at bounding box center [1315, 412] width 54 height 14
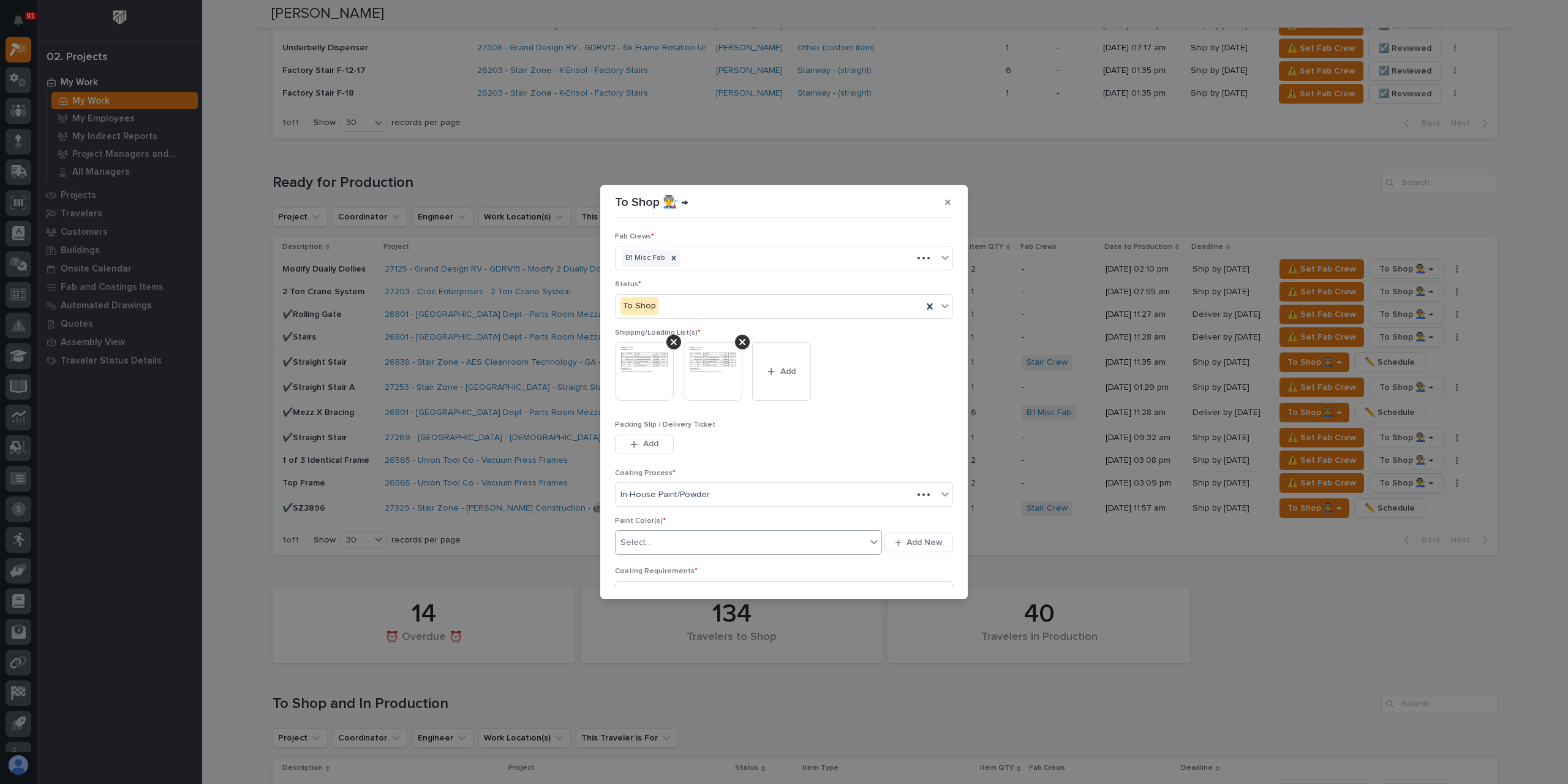
click at [666, 548] on div "Select..." at bounding box center [740, 542] width 251 height 20
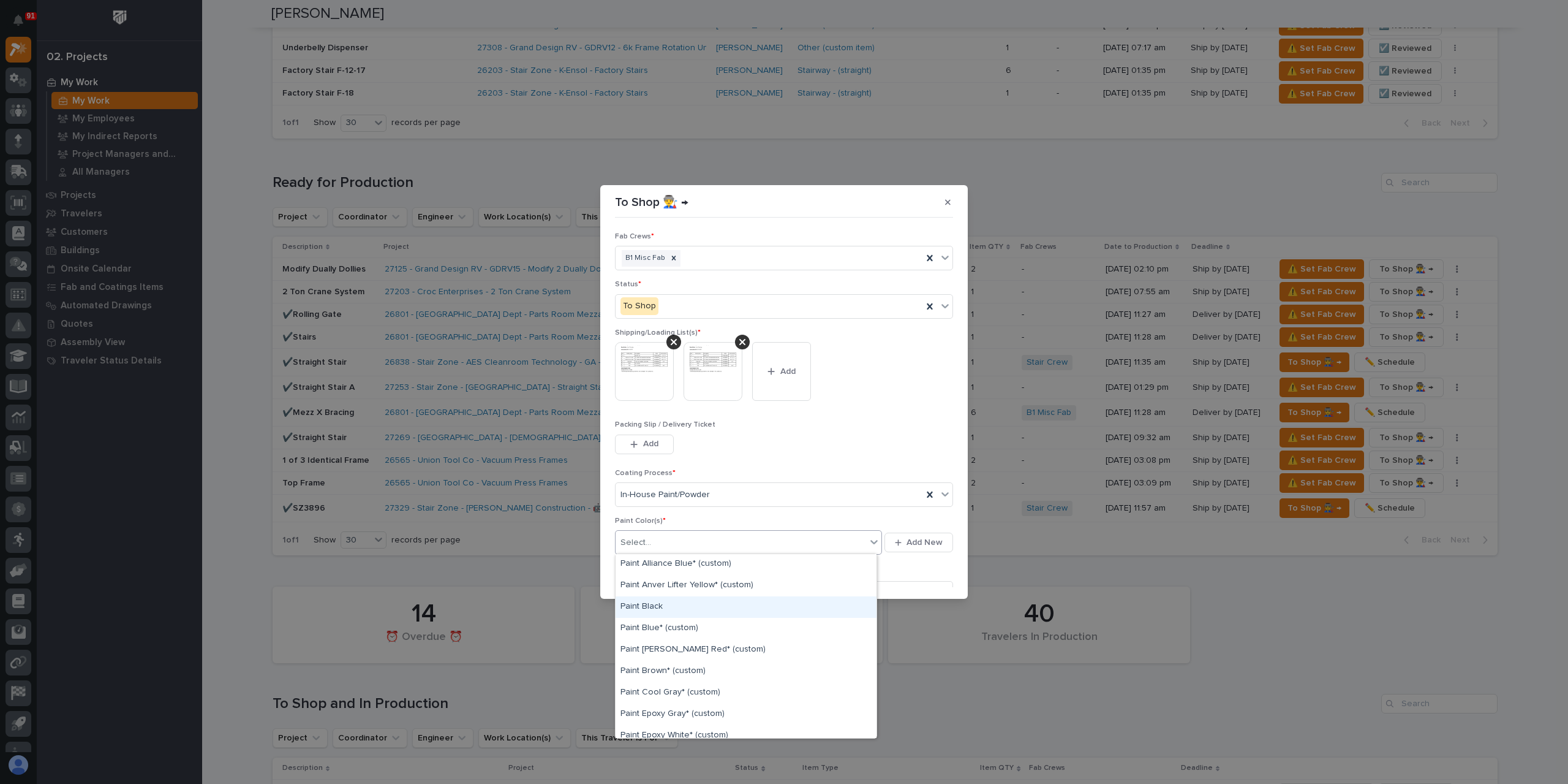
scroll to position [242, 0]
click at [659, 597] on div "Paint Gray" at bounding box center [746, 602] width 261 height 22
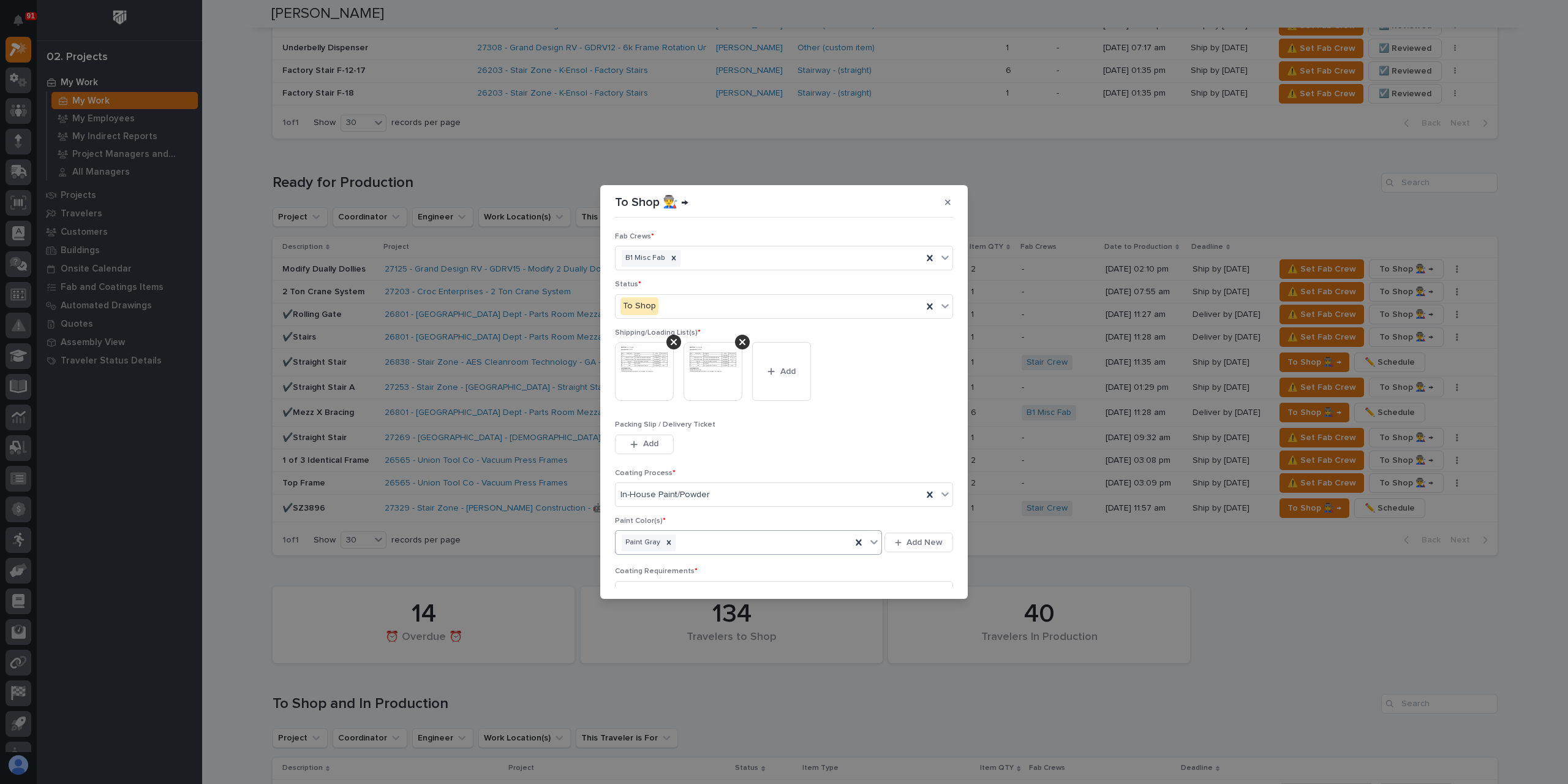
scroll to position [65, 0]
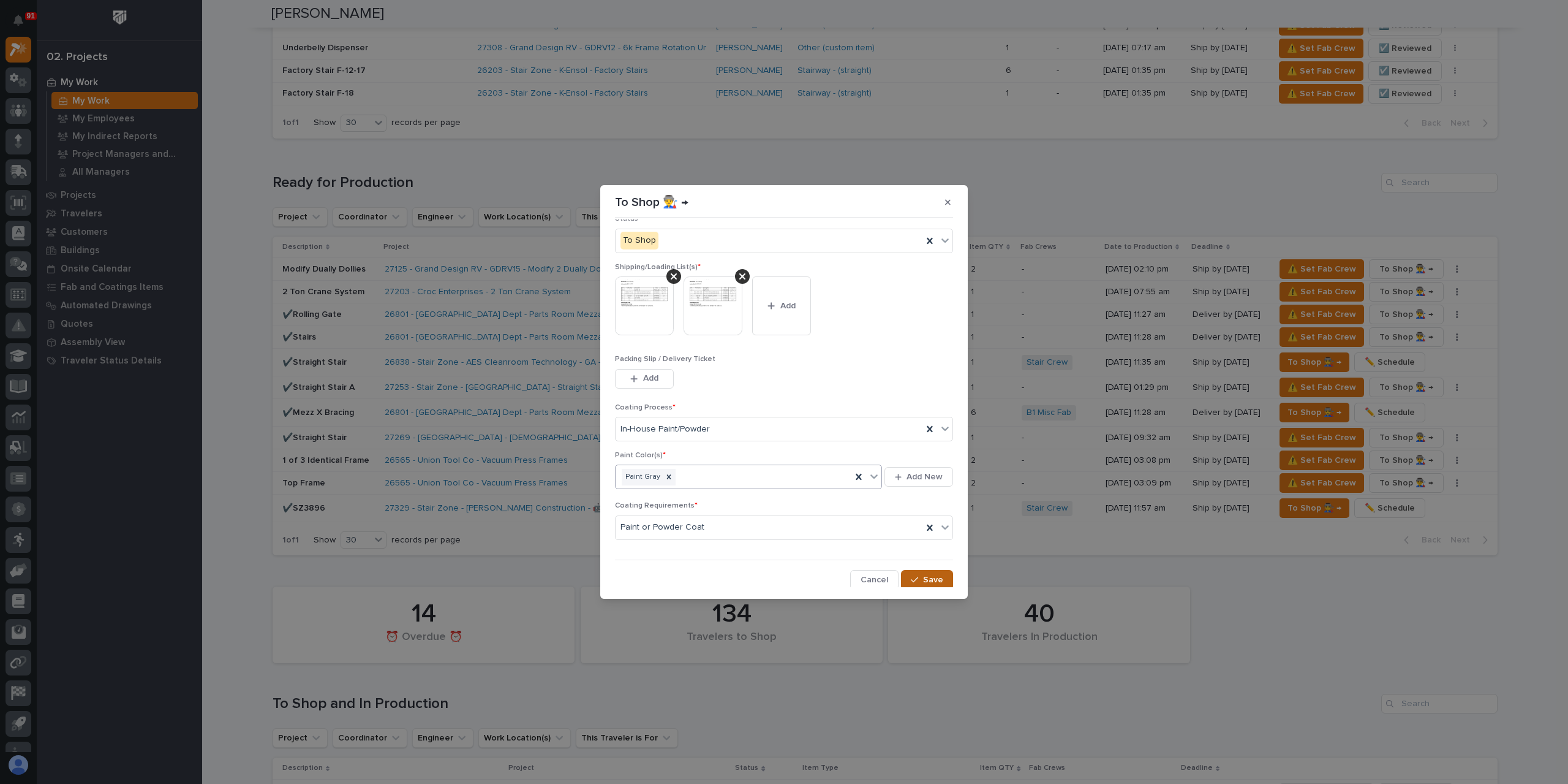
click at [919, 570] on button "Save" at bounding box center [927, 580] width 52 height 20
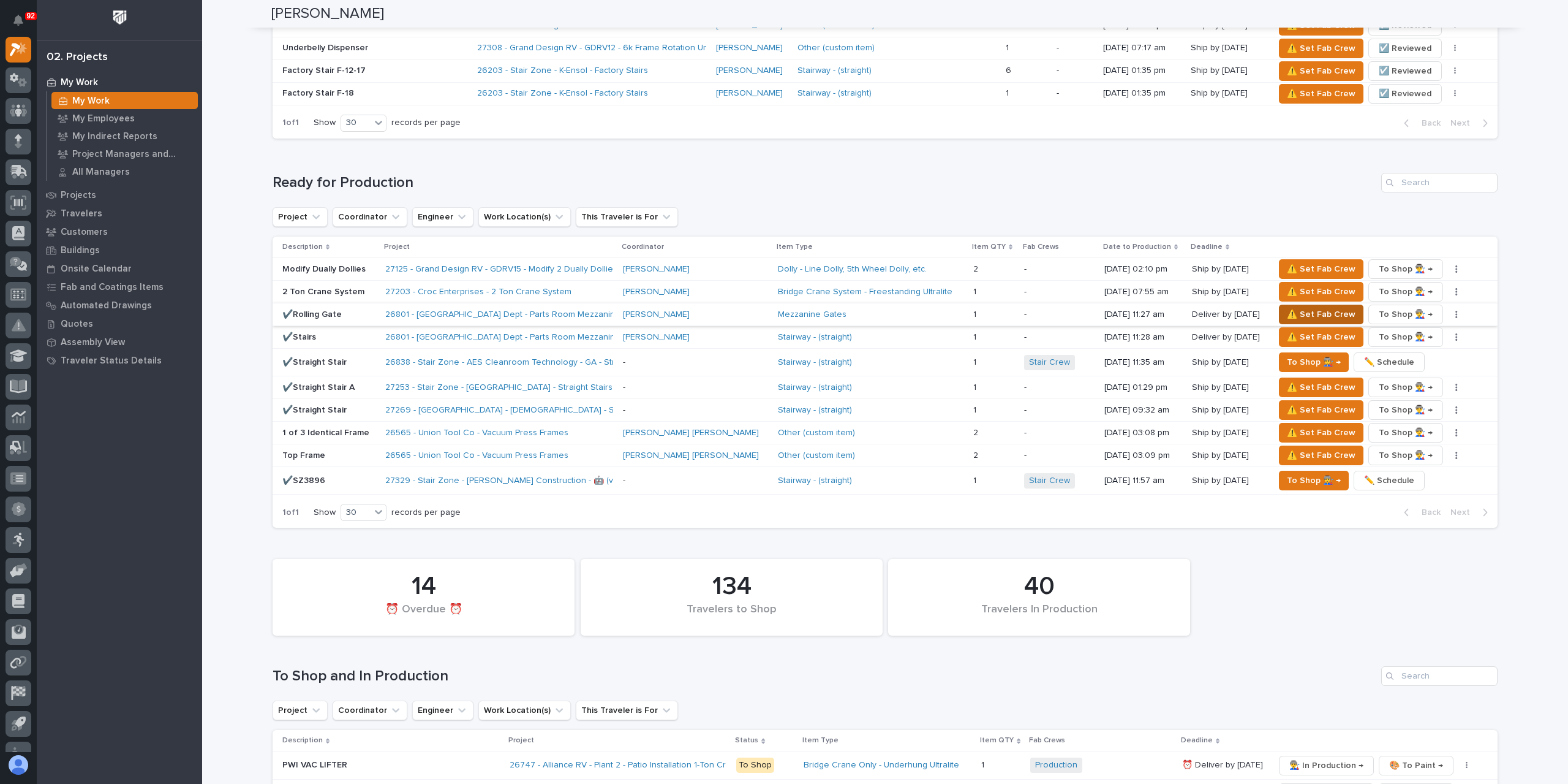
click at [1287, 307] on span "⚠️ Set Fab Crew" at bounding box center [1321, 314] width 69 height 14
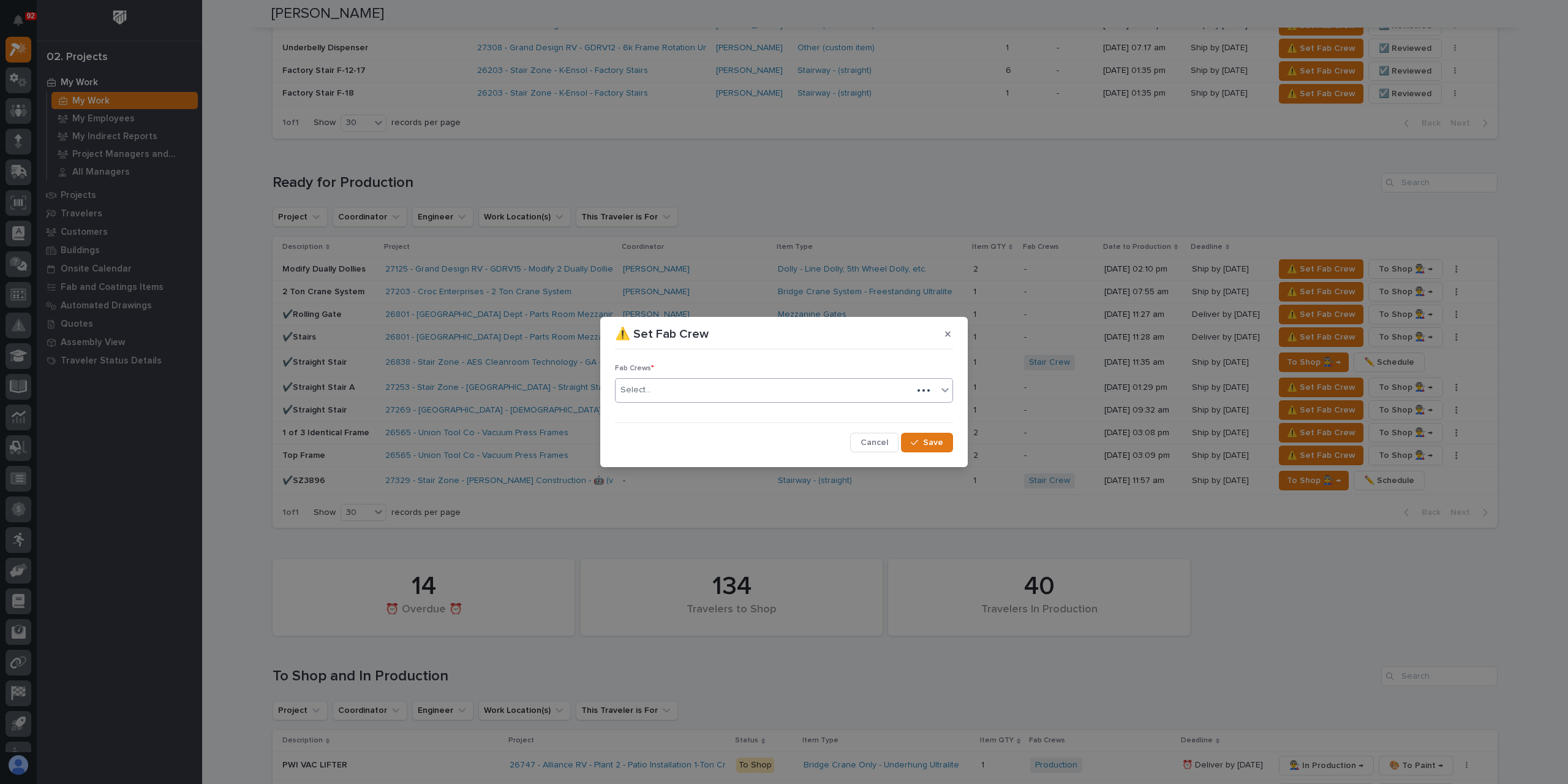
click at [680, 399] on div "Select..." at bounding box center [764, 390] width 297 height 20
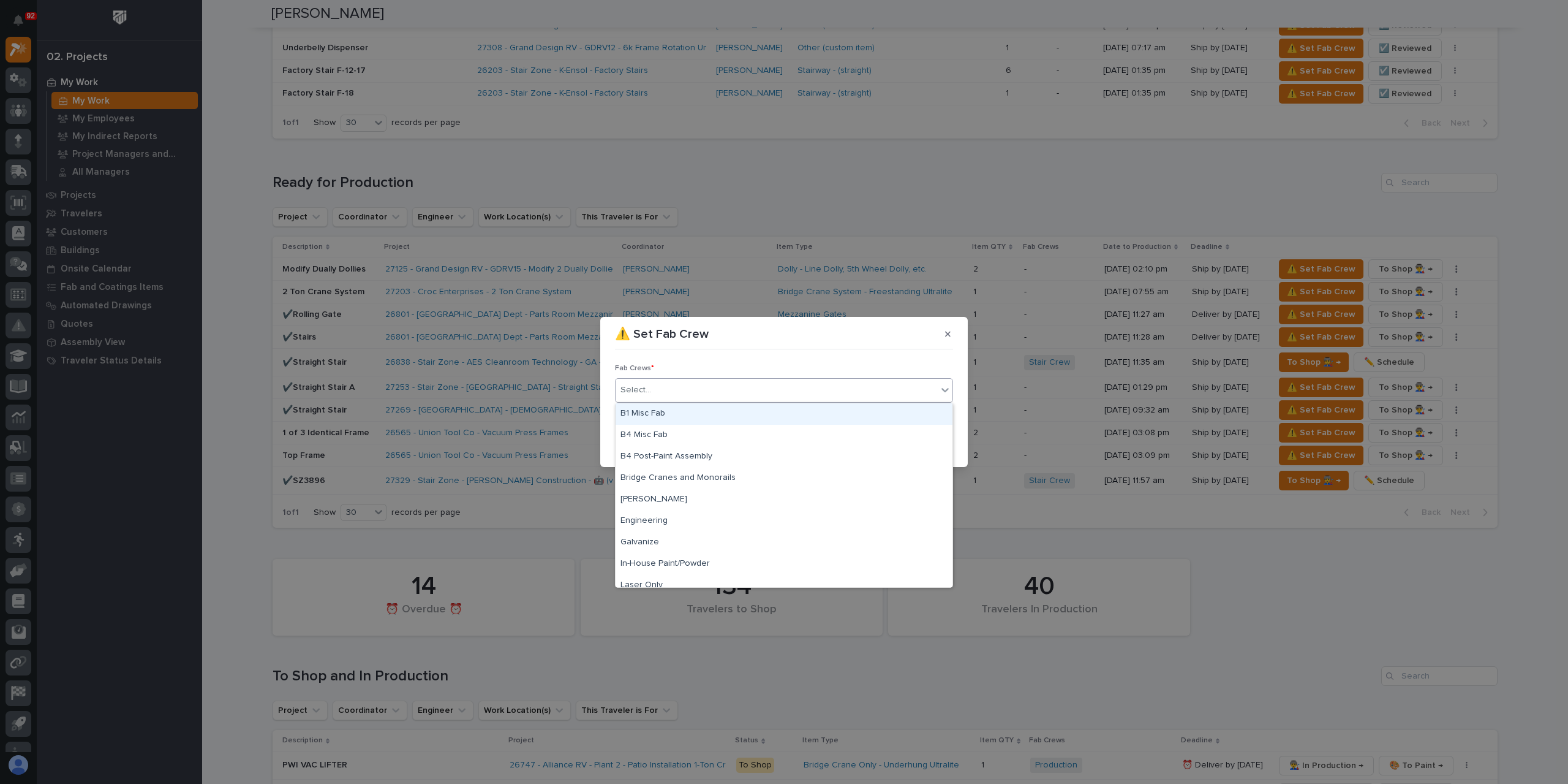
click at [675, 421] on div "B1 Misc Fab" at bounding box center [784, 414] width 337 height 22
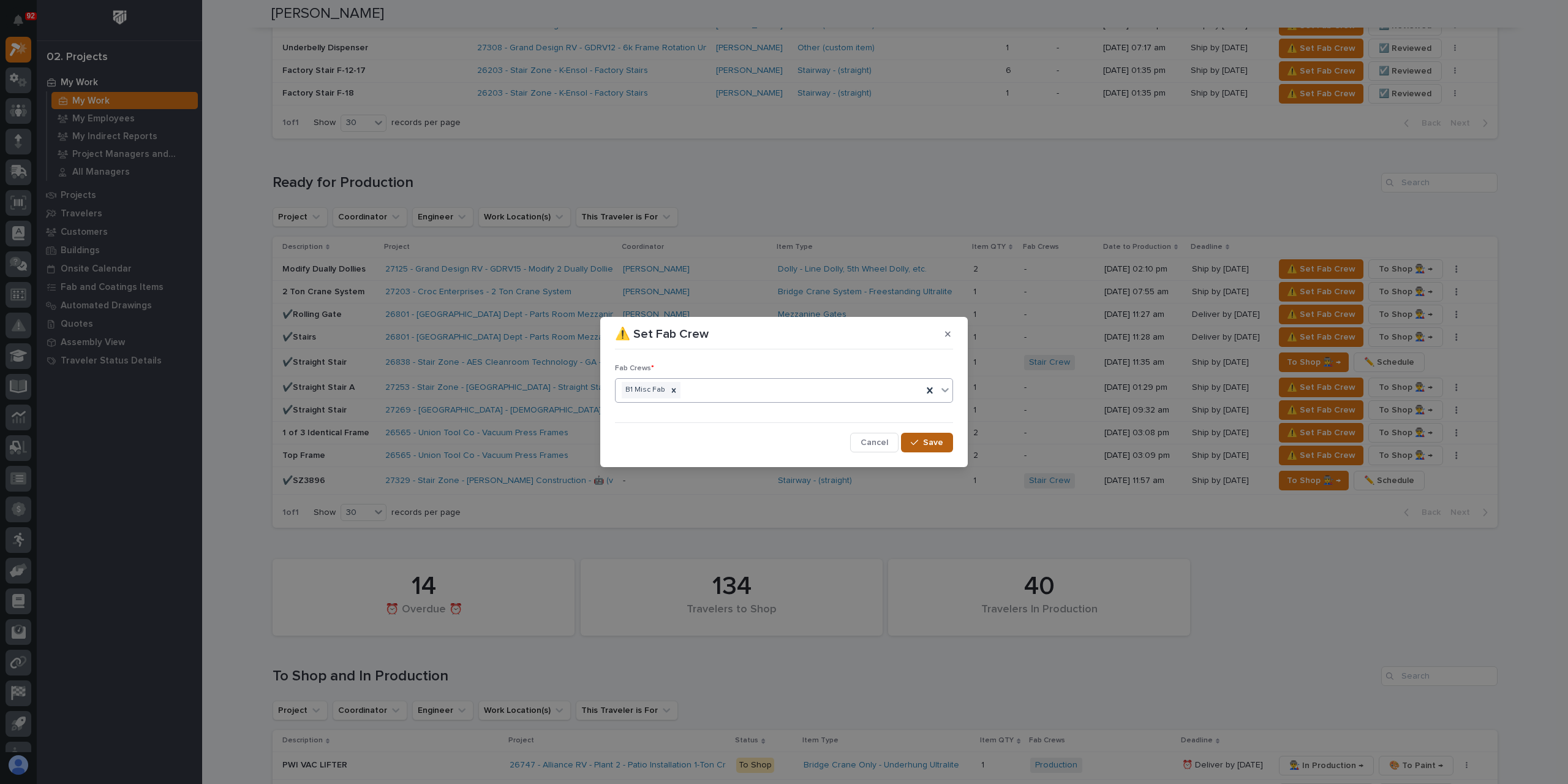
click at [922, 434] on button "Save" at bounding box center [927, 443] width 52 height 20
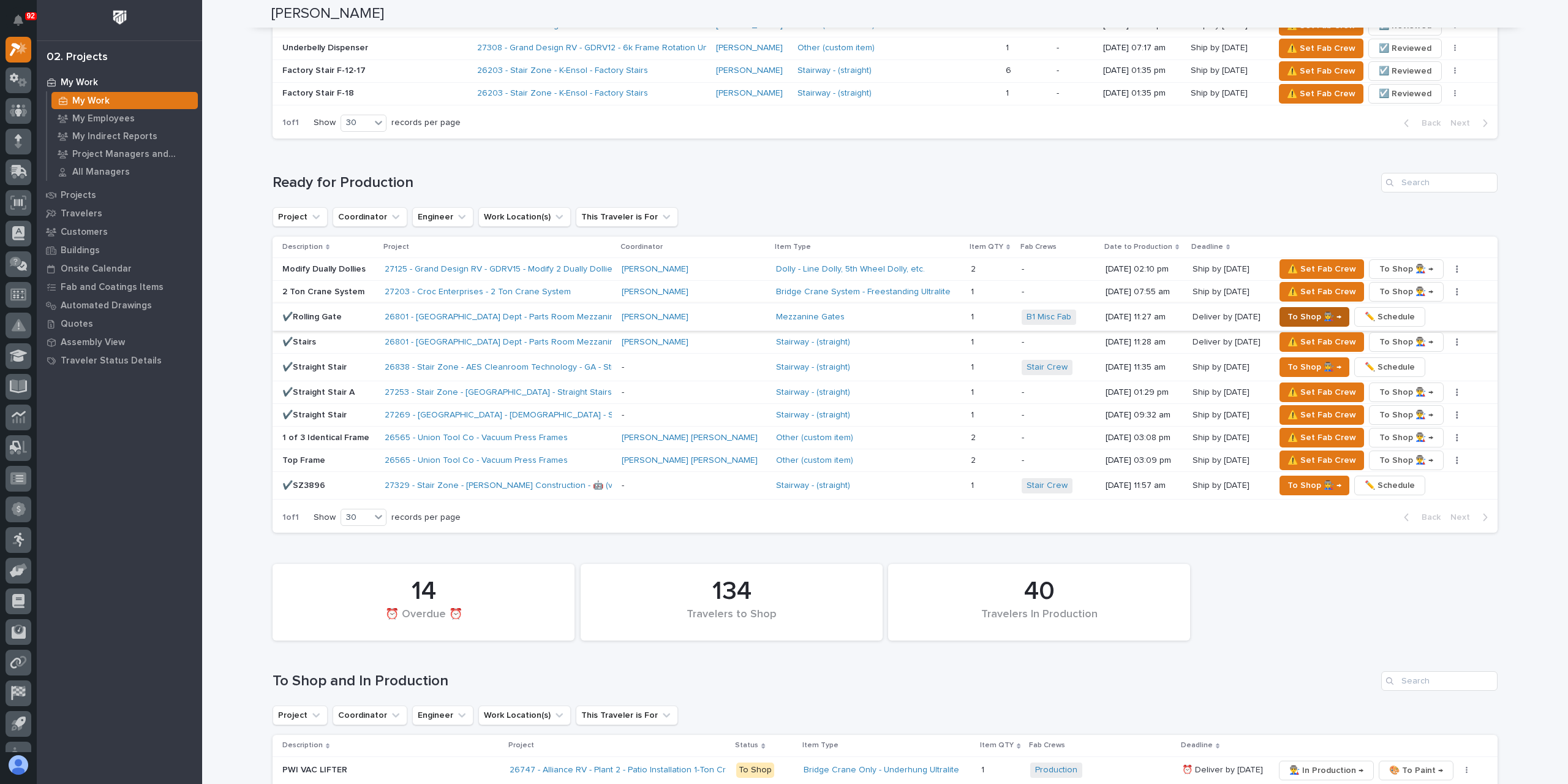
click at [1289, 310] on span "To Shop 👨‍🏭 →" at bounding box center [1315, 317] width 54 height 14
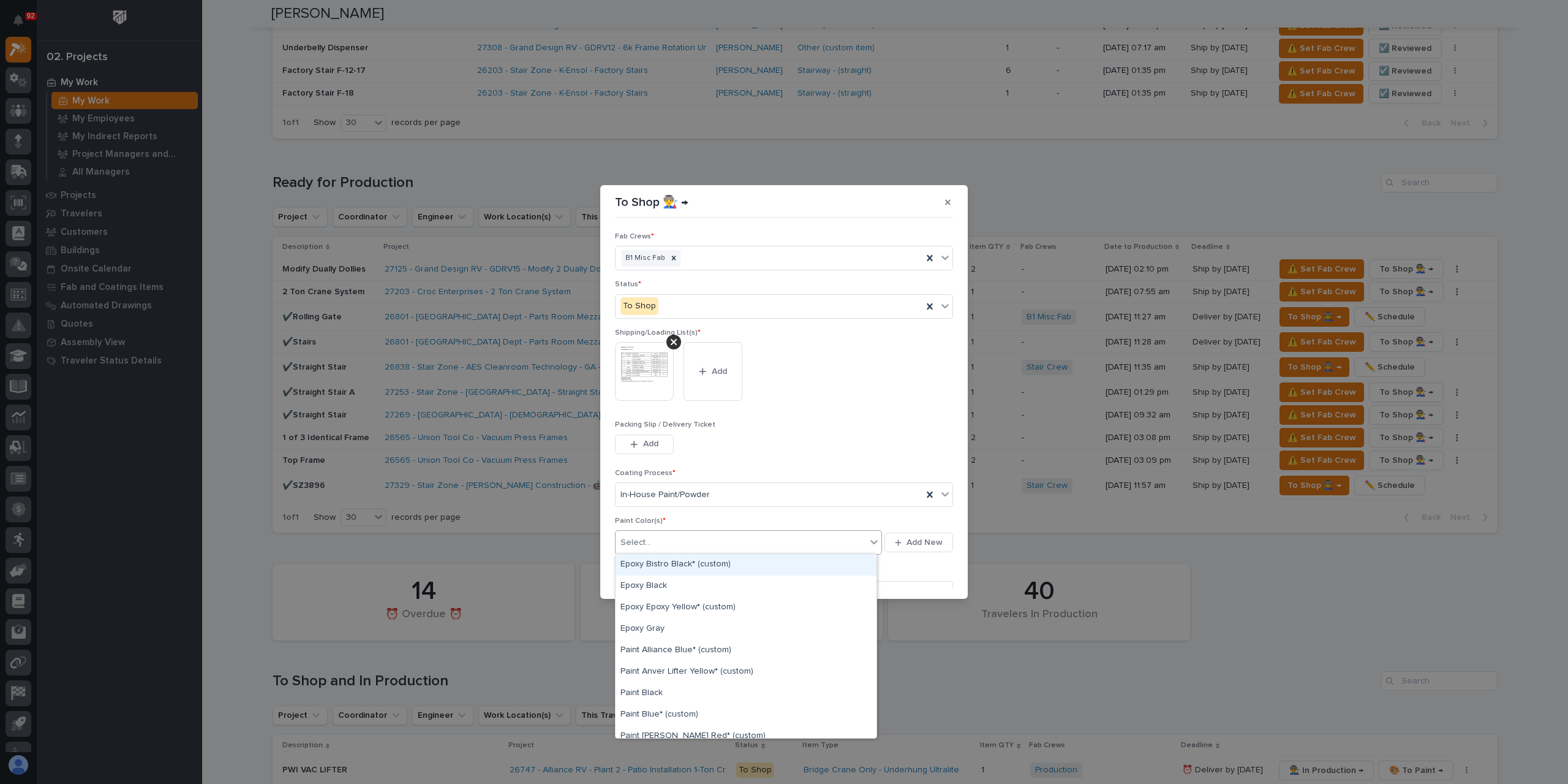
click at [678, 548] on div "Select..." at bounding box center [740, 542] width 251 height 20
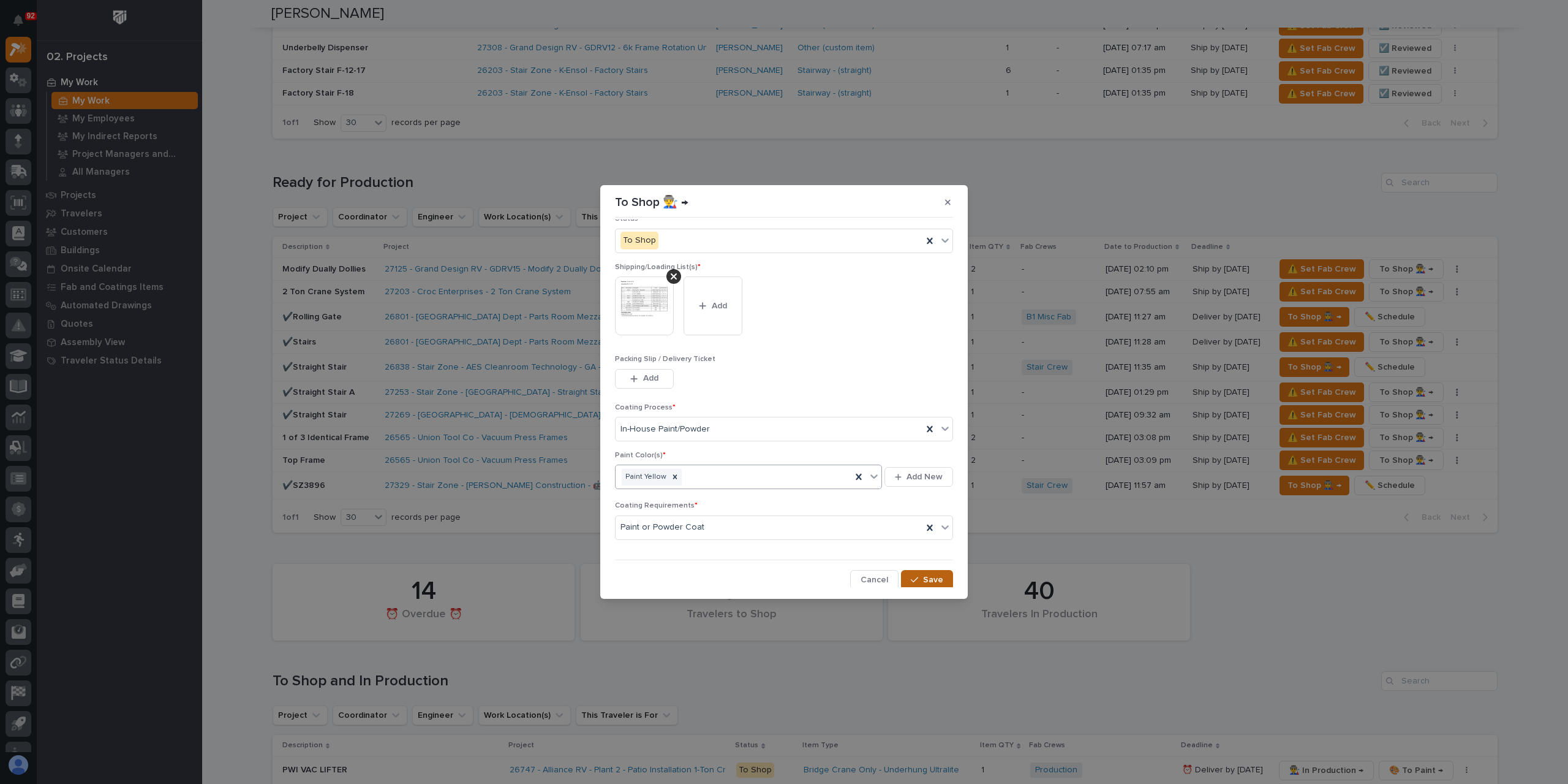
drag, startPoint x: 902, startPoint y: 572, endPoint x: 852, endPoint y: 570, distance: 50.0
click at [902, 572] on button "Save" at bounding box center [927, 580] width 52 height 20
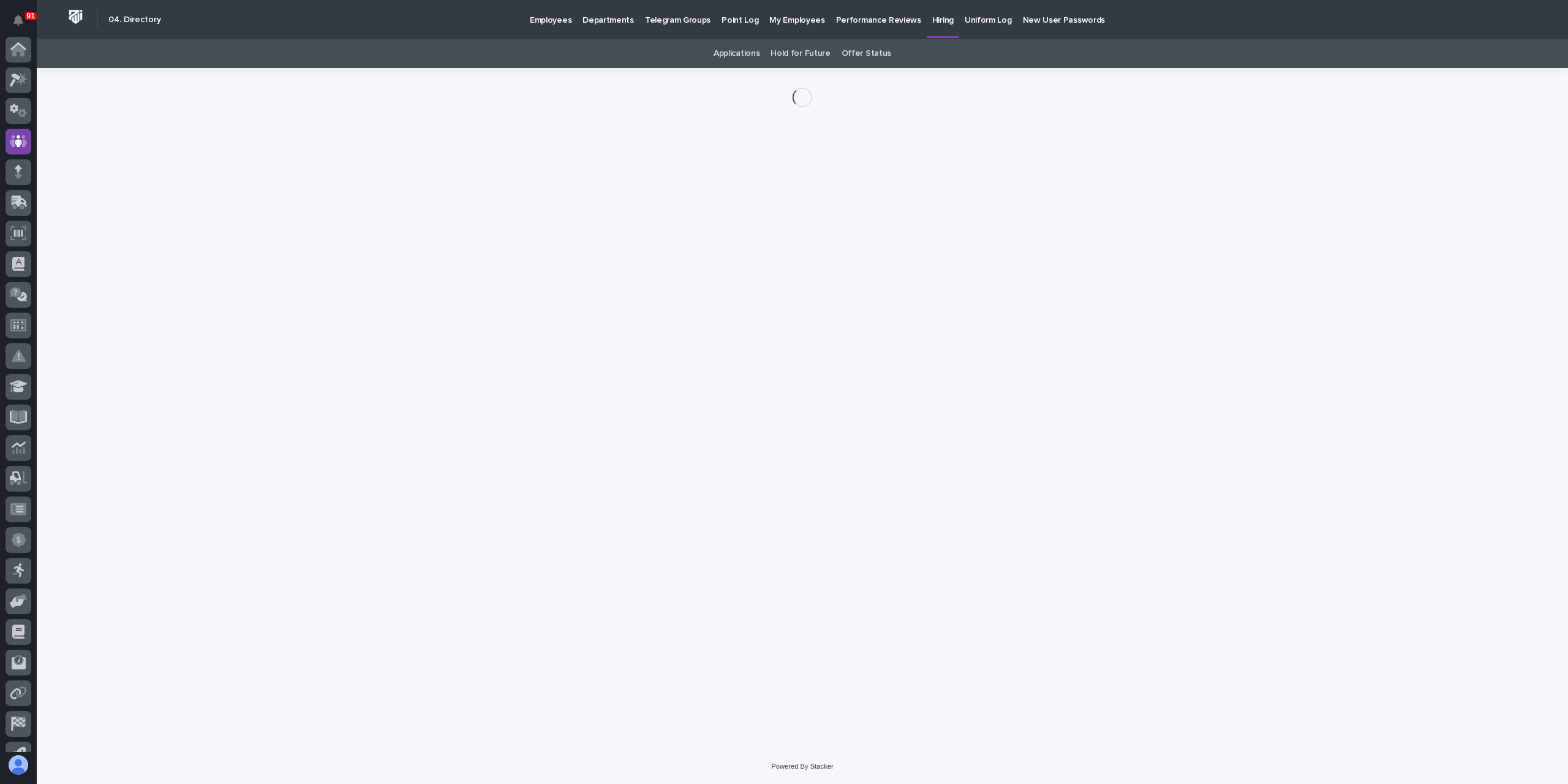
scroll to position [81, 0]
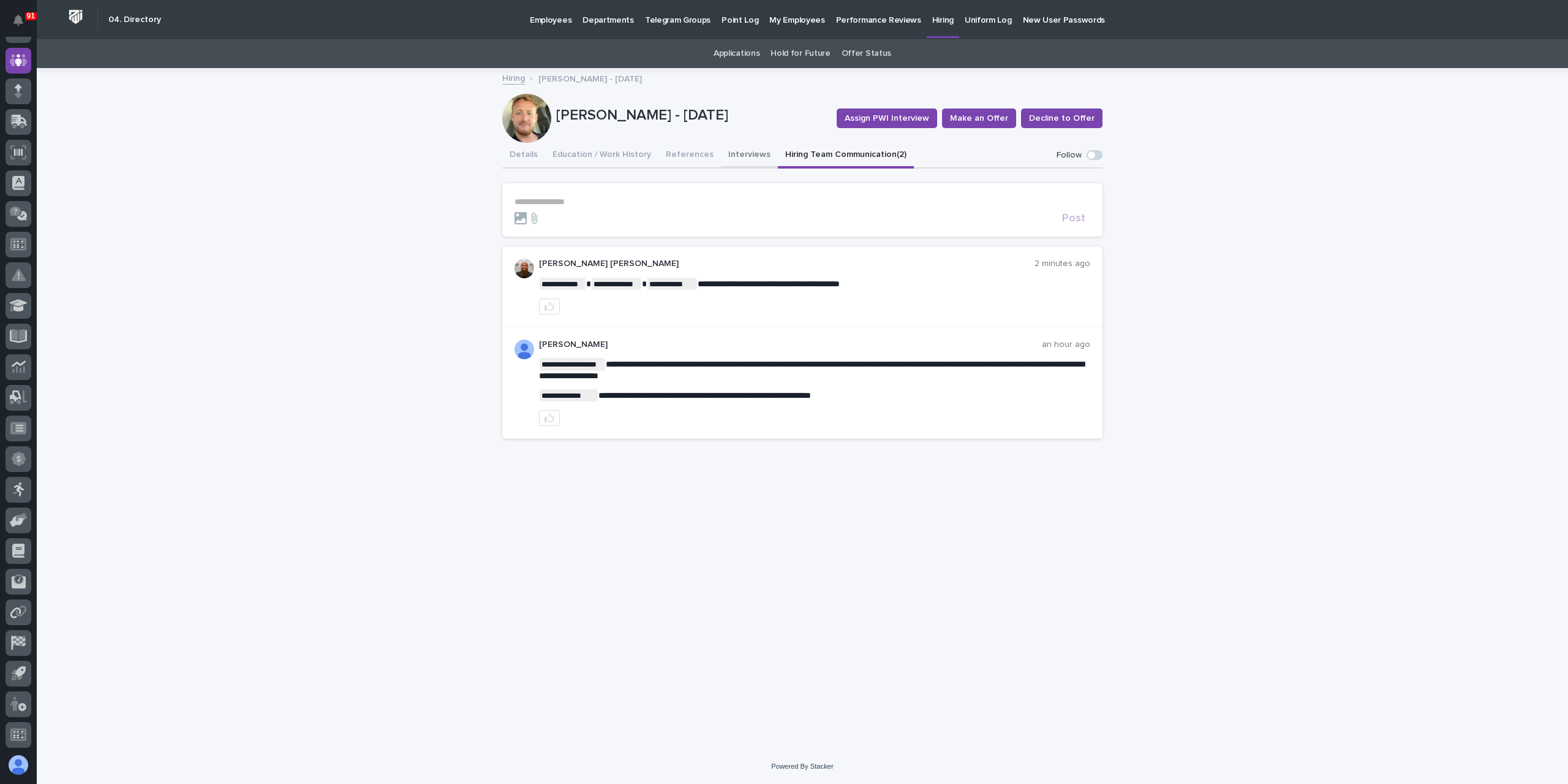
drag, startPoint x: 731, startPoint y: 151, endPoint x: 713, endPoint y: 158, distance: 19.3
click at [732, 151] on button "Interviews" at bounding box center [749, 155] width 57 height 26
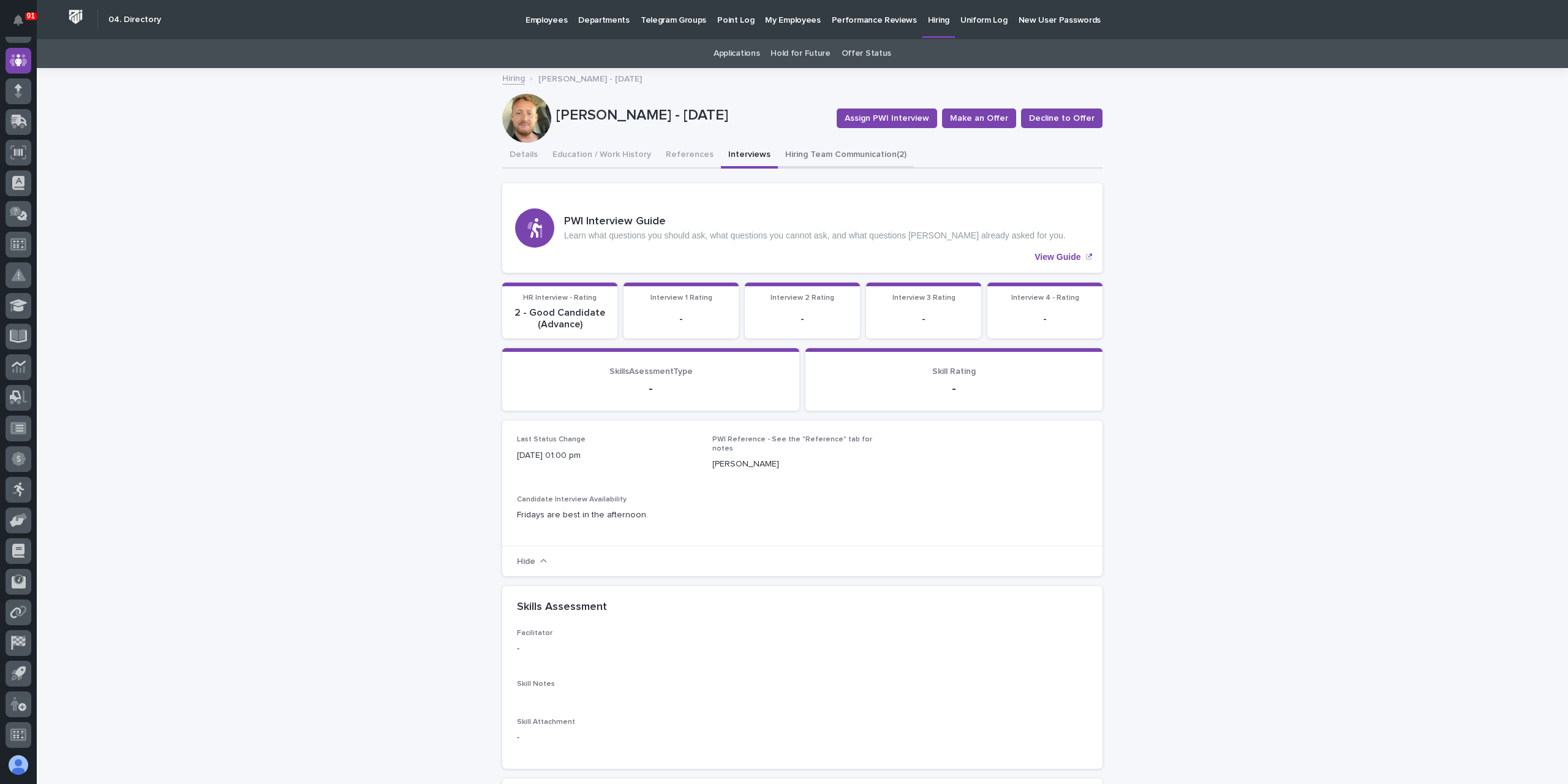
click at [816, 147] on button "Hiring Team Communication (2)" at bounding box center [846, 155] width 136 height 26
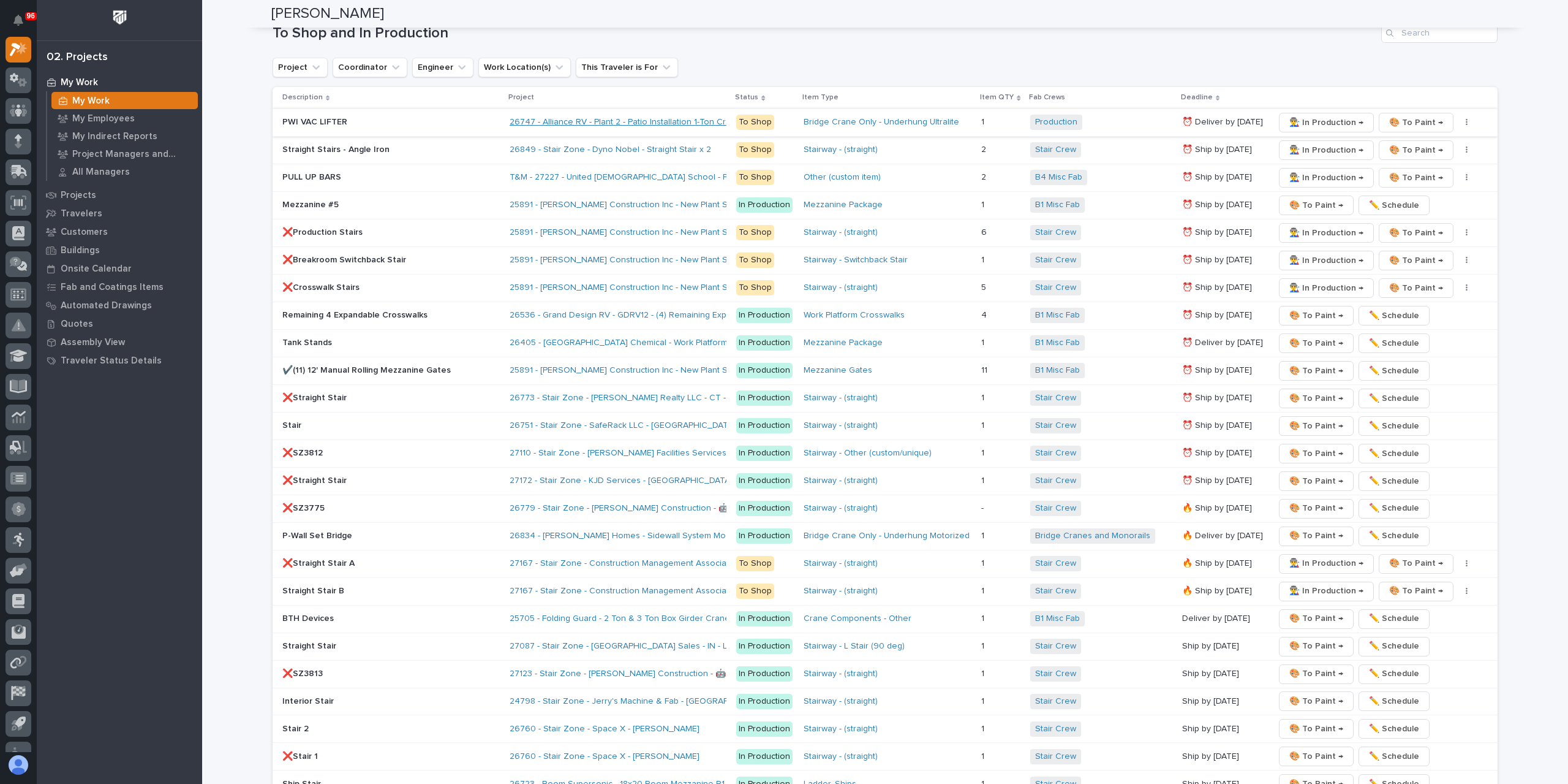
scroll to position [1594, 0]
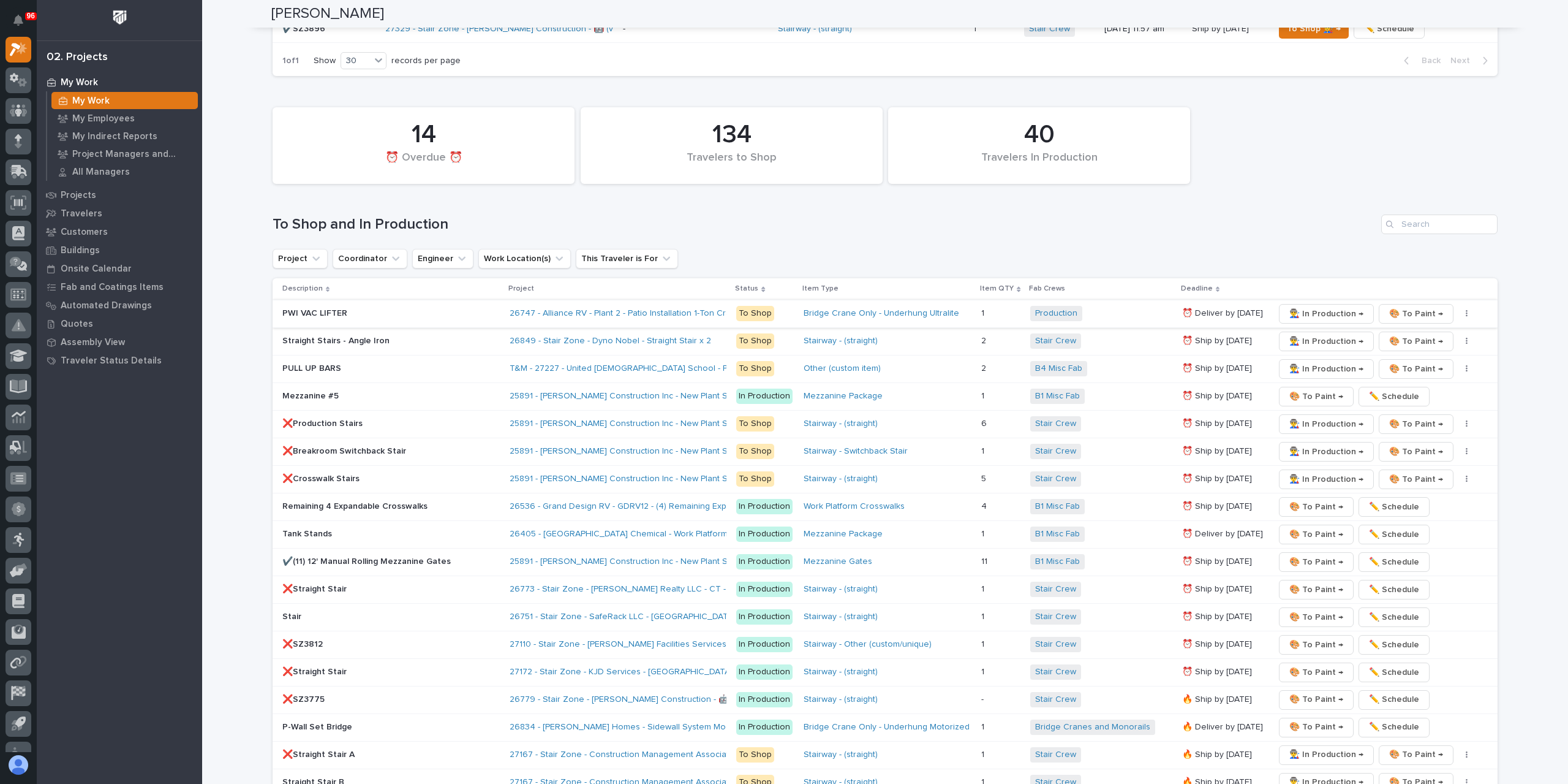
click at [1459, 310] on button "button" at bounding box center [1467, 314] width 17 height 9
click at [1415, 332] on span "✏️ Schedule" at bounding box center [1407, 337] width 50 height 14
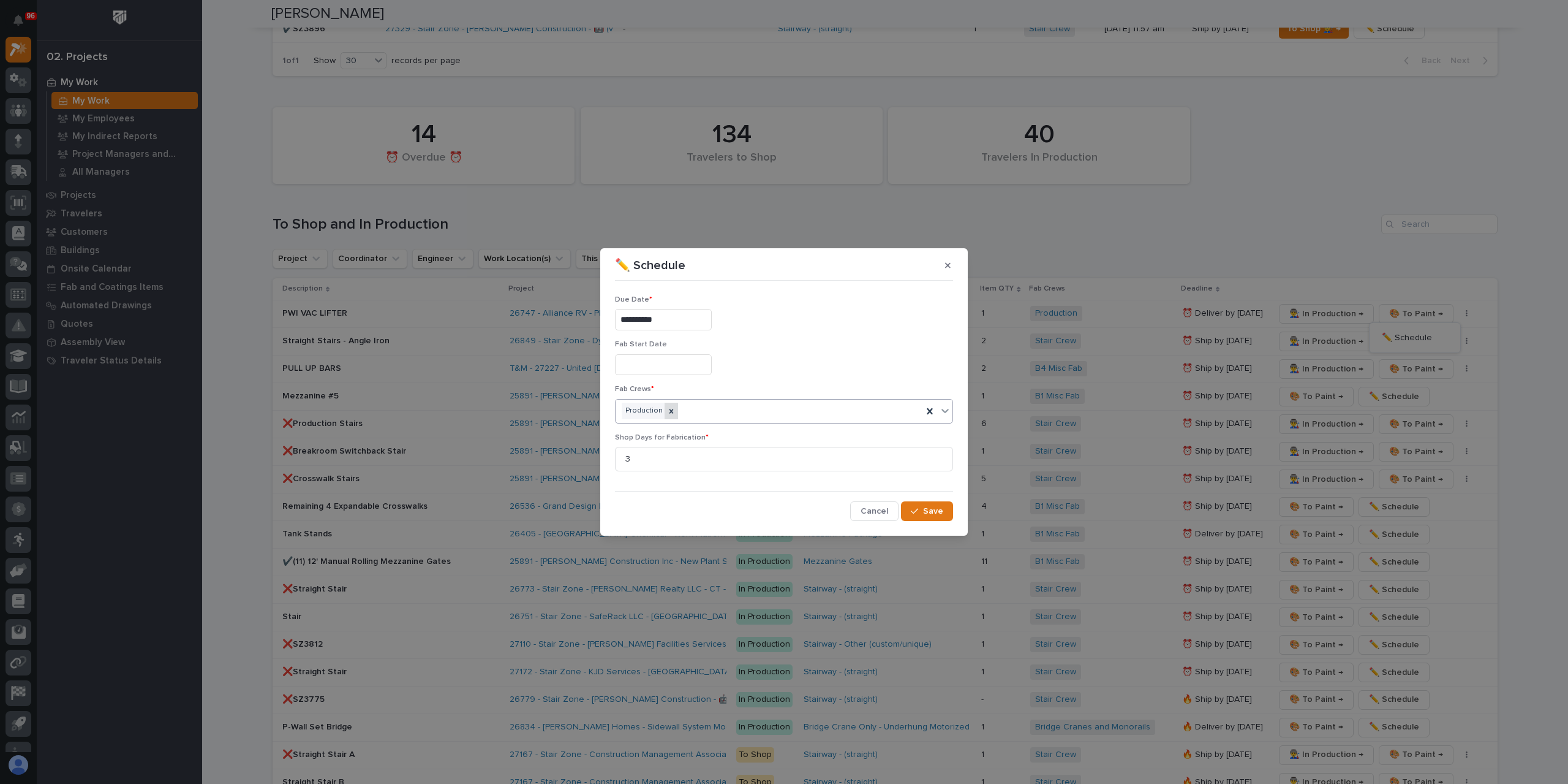
click at [670, 413] on icon at bounding box center [672, 411] width 5 height 5
click at [675, 411] on div "Select..." at bounding box center [776, 411] width 321 height 20
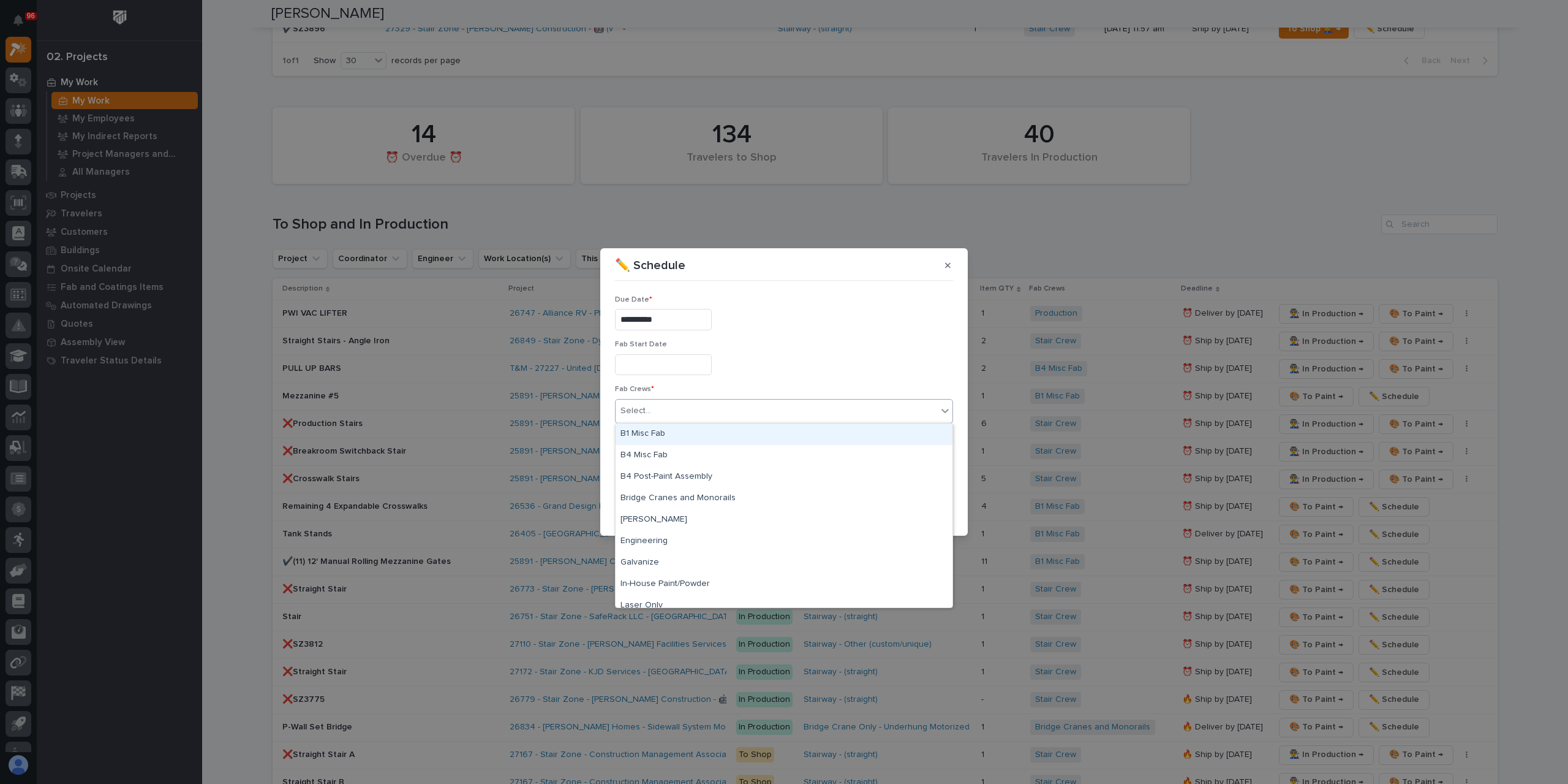
click at [677, 434] on div "B1 Misc Fab" at bounding box center [784, 434] width 337 height 22
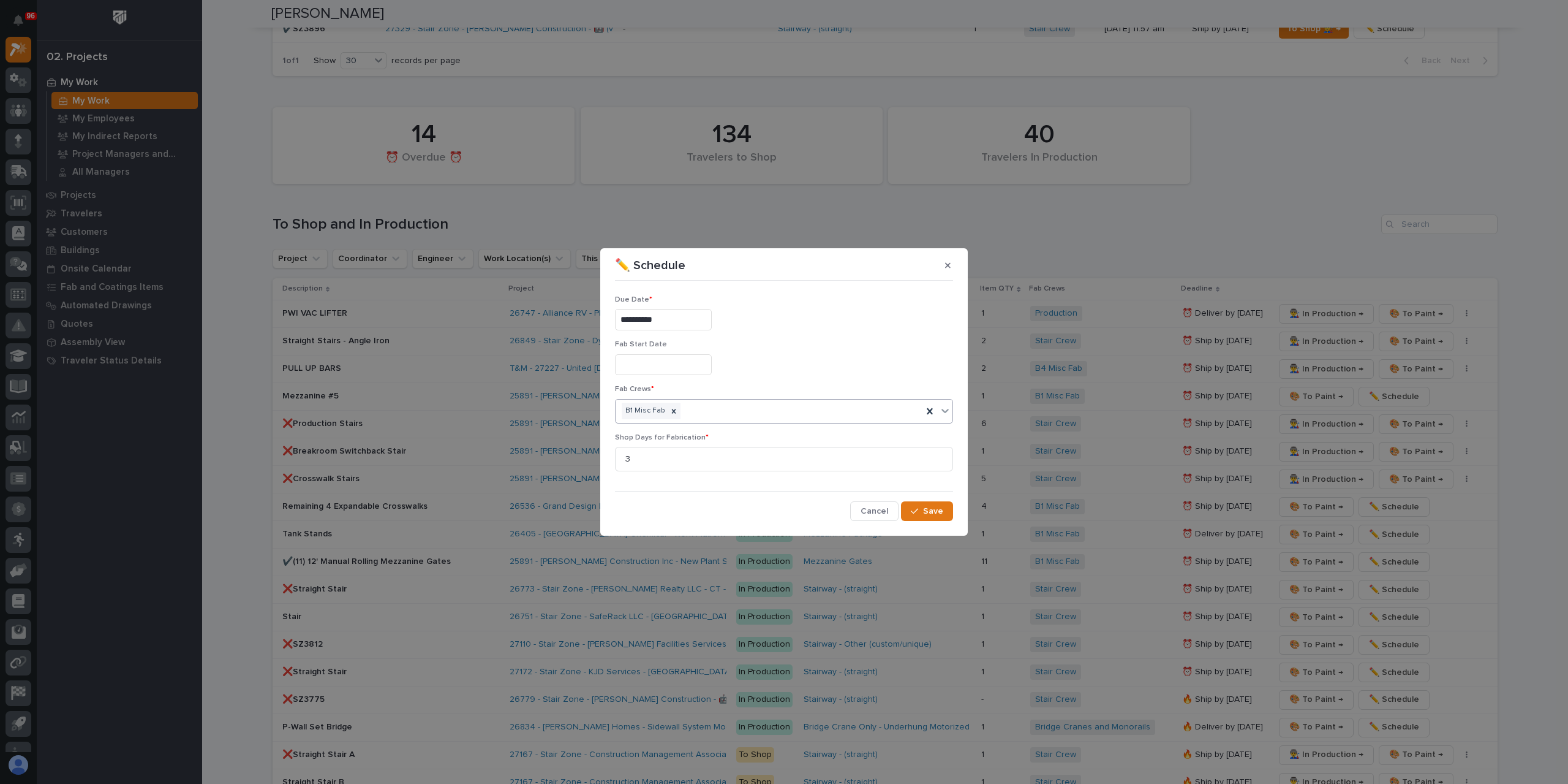
click at [936, 521] on div "**********" at bounding box center [784, 403] width 344 height 242
click at [933, 517] on button "Save" at bounding box center [927, 511] width 52 height 20
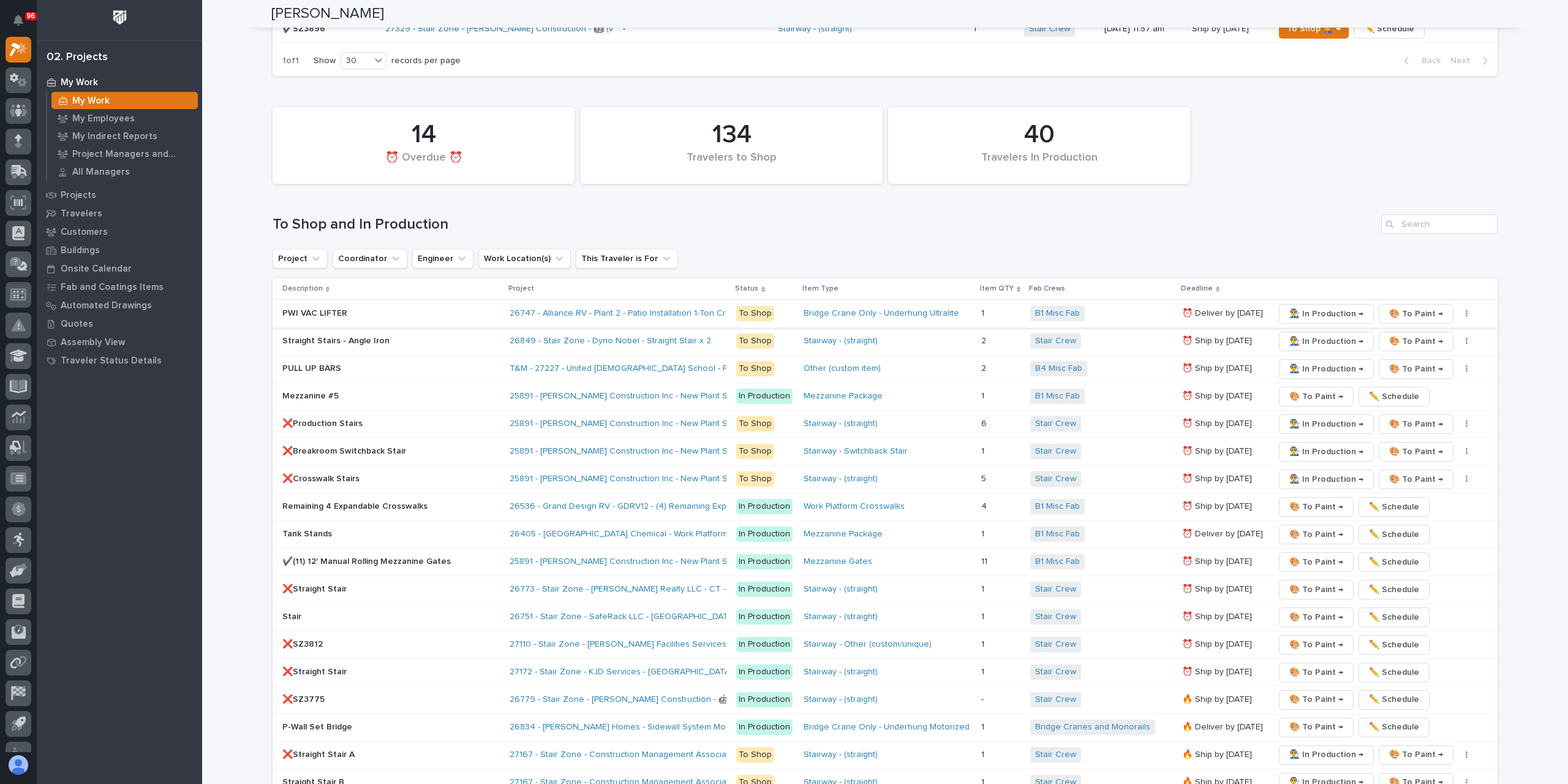
click at [1307, 307] on span "👨‍🏭 In Production →" at bounding box center [1326, 314] width 74 height 14
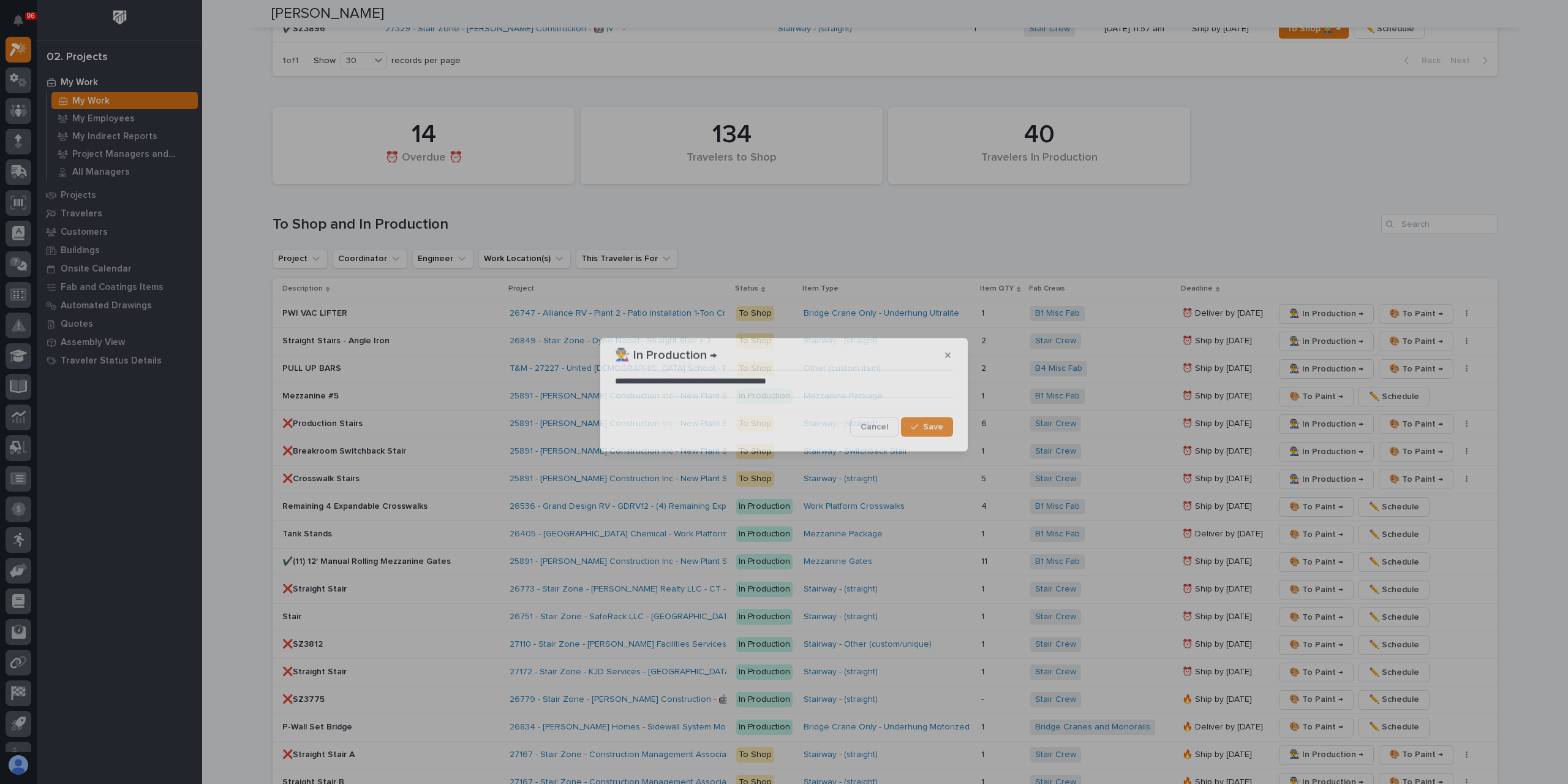
click at [932, 422] on span "Save" at bounding box center [933, 427] width 20 height 11
